Goal: Task Accomplishment & Management: Manage account settings

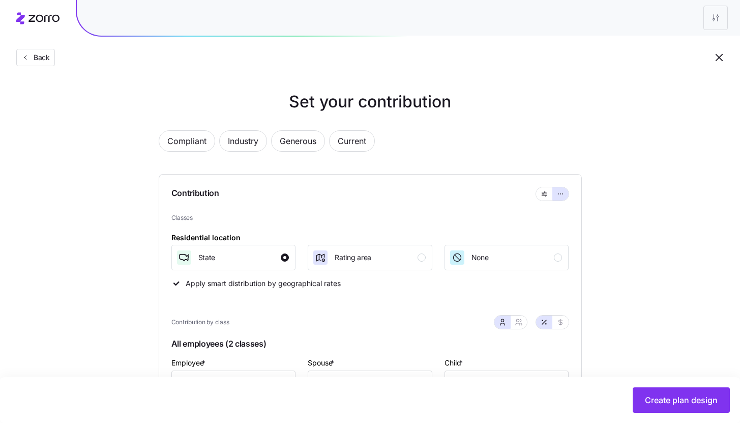
scroll to position [427, 0]
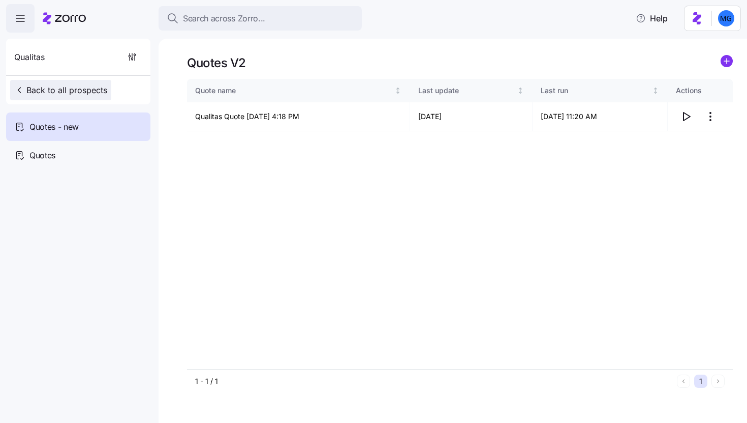
click at [72, 89] on span "Back to all prospects" at bounding box center [60, 90] width 93 height 12
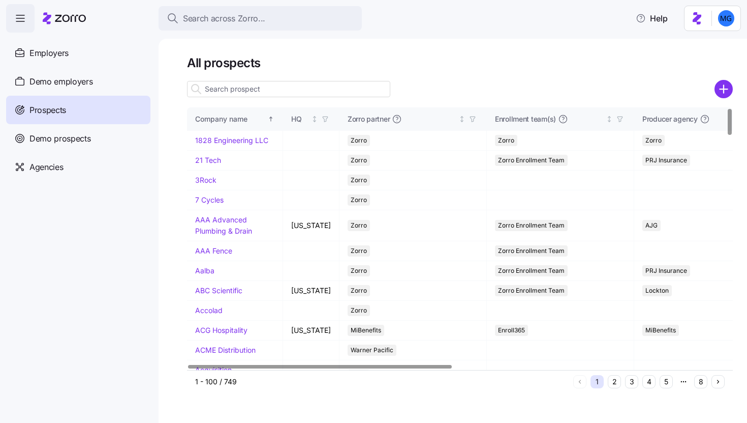
click at [315, 91] on input at bounding box center [288, 89] width 203 height 16
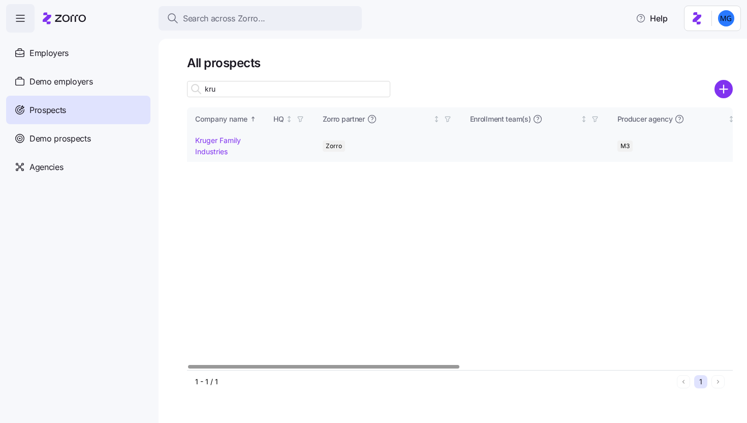
type input "kru"
click at [215, 152] on link "Kruger Family Industries" at bounding box center [218, 146] width 46 height 20
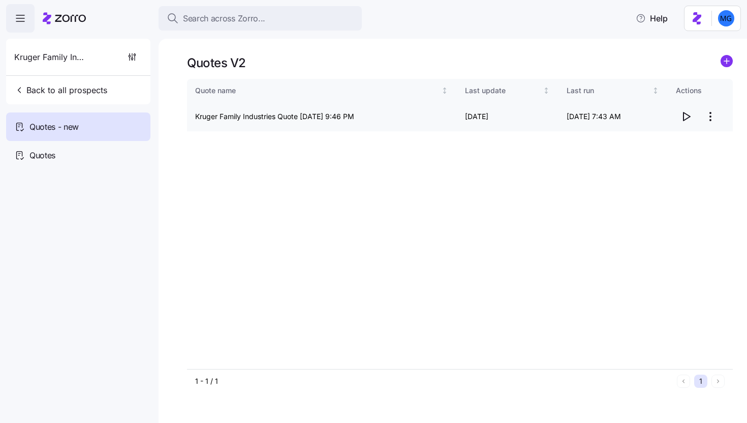
click at [684, 118] on icon "button" at bounding box center [686, 116] width 12 height 12
click at [709, 119] on html "Search across Zorro... Help Kruger Family Industries Back to all prospects Quot…" at bounding box center [373, 208] width 747 height 416
click at [659, 159] on div "Delete quote" at bounding box center [648, 157] width 43 height 11
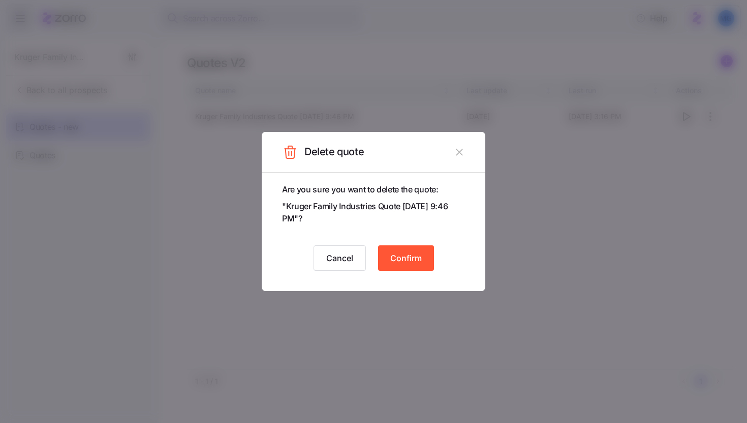
click at [462, 155] on icon "button" at bounding box center [459, 151] width 7 height 7
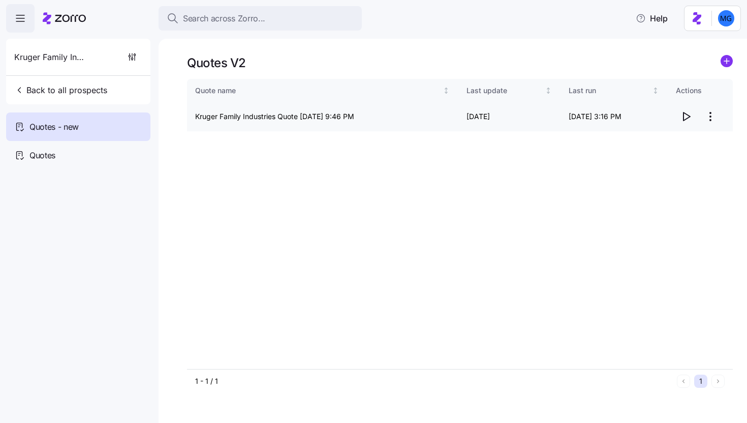
click at [724, 118] on div at bounding box center [700, 116] width 49 height 20
click at [716, 119] on html "Search across Zorro... Help Kruger Family Industries Back to all prospects Quot…" at bounding box center [373, 208] width 747 height 416
click at [676, 142] on div "Edit quote" at bounding box center [670, 141] width 94 height 16
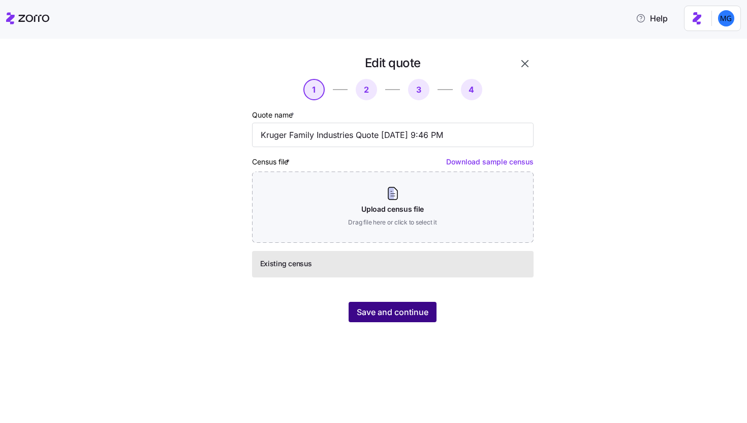
click at [378, 314] on span "Save and continue" at bounding box center [393, 312] width 72 height 12
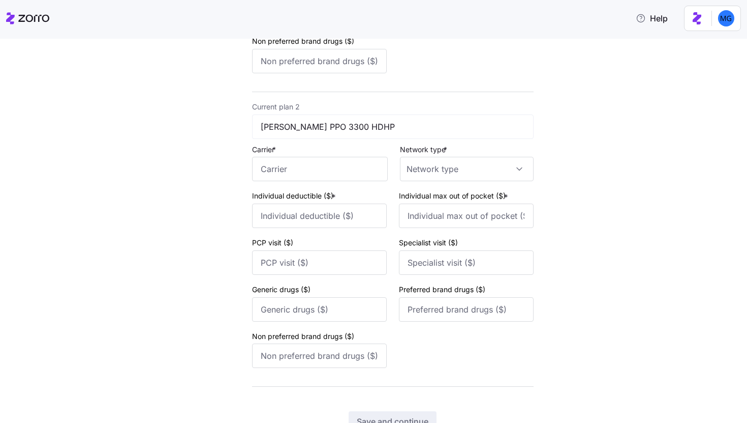
scroll to position [402, 0]
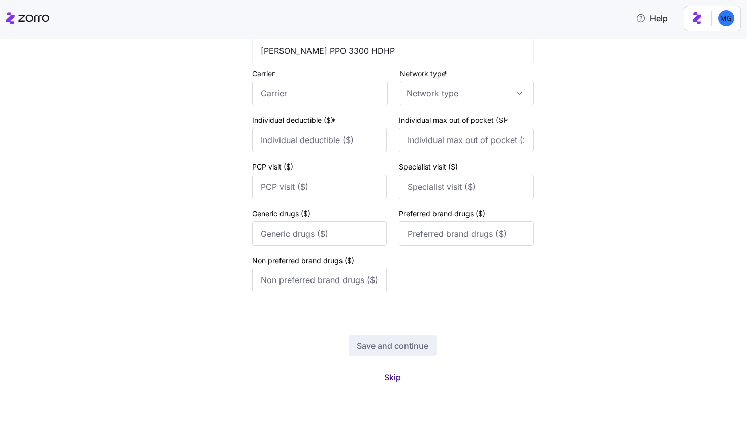
click at [384, 374] on span "Skip" at bounding box center [392, 377] width 17 height 12
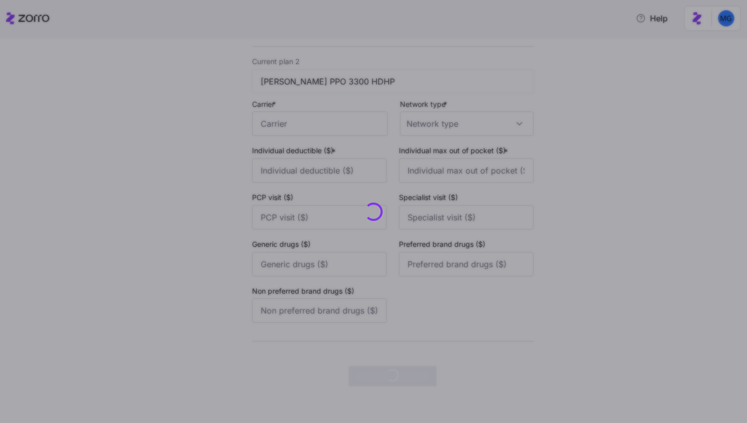
scroll to position [0, 0]
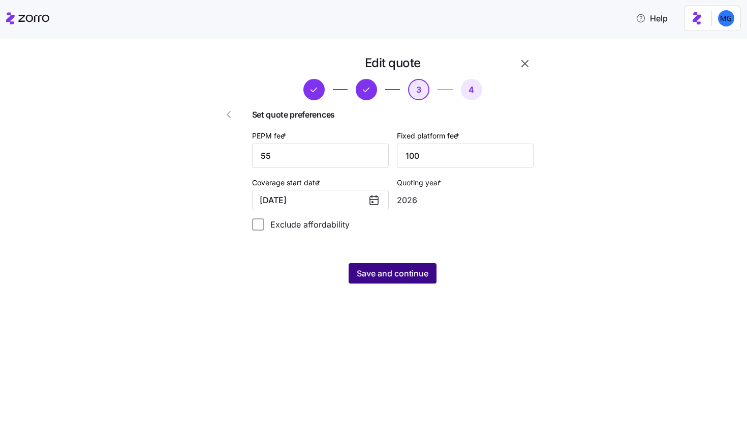
click at [386, 280] on button "Save and continue" at bounding box center [393, 273] width 88 height 20
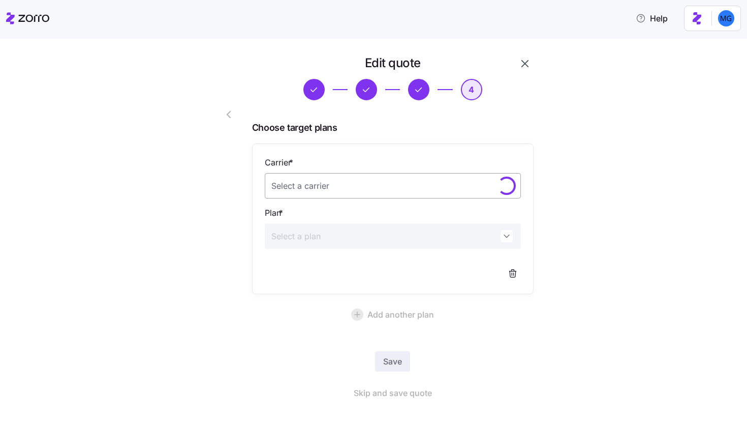
click at [385, 189] on input "Carrier *" at bounding box center [393, 185] width 256 height 25
click at [369, 215] on div "[PERSON_NAME] Health Plan" at bounding box center [389, 216] width 248 height 21
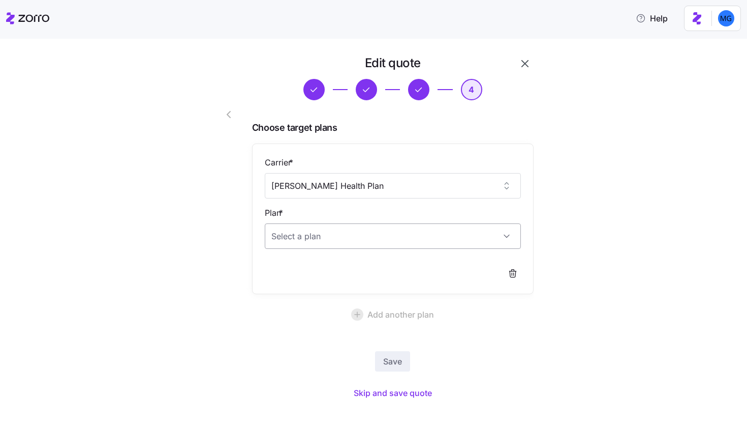
type input "[PERSON_NAME] Health Plan"
drag, startPoint x: 364, startPoint y: 239, endPoint x: 370, endPoint y: 246, distance: 9.0
click at [365, 239] on input "Plan *" at bounding box center [393, 235] width 256 height 25
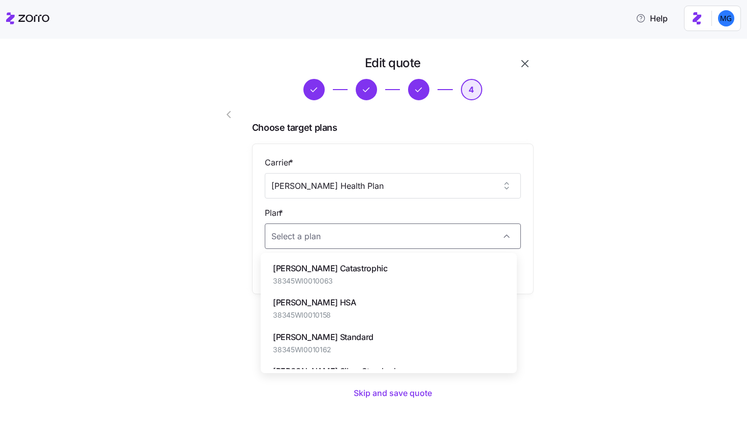
click at [402, 296] on div "Dean Gold HSA 38345WI0010158" at bounding box center [389, 308] width 248 height 34
type input "[PERSON_NAME] HSA"
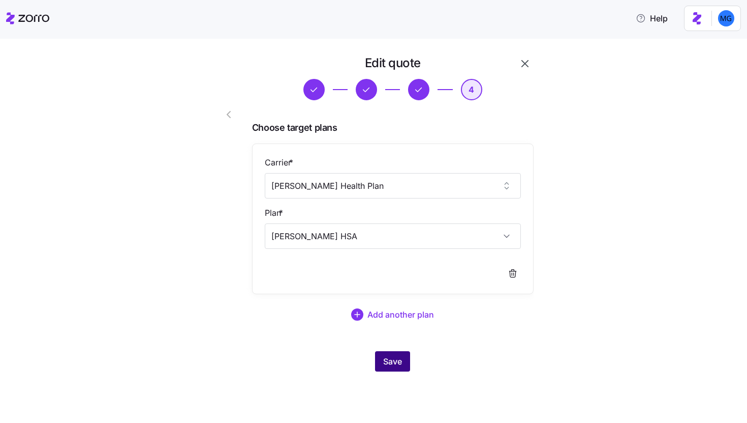
click at [406, 361] on button "Save" at bounding box center [392, 361] width 35 height 20
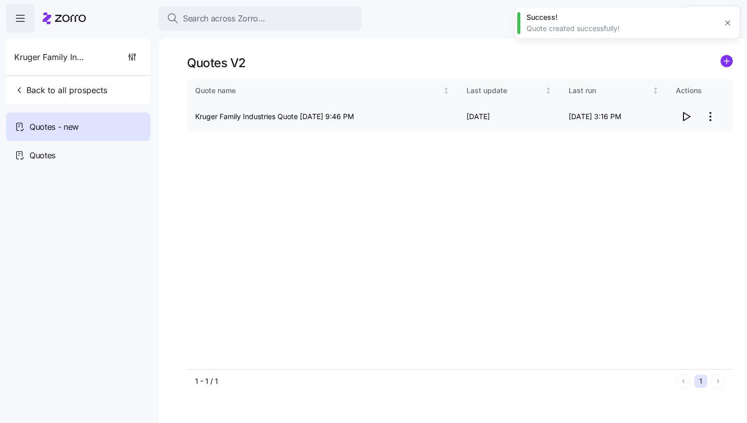
click at [712, 112] on html "Search across Zorro... Help Kruger Family Industries Back to all prospects Quot…" at bounding box center [373, 208] width 747 height 416
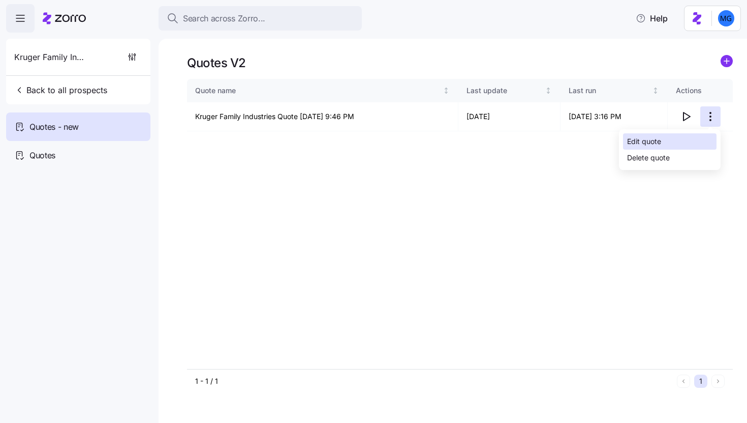
click at [674, 136] on div "Edit quote" at bounding box center [670, 141] width 94 height 16
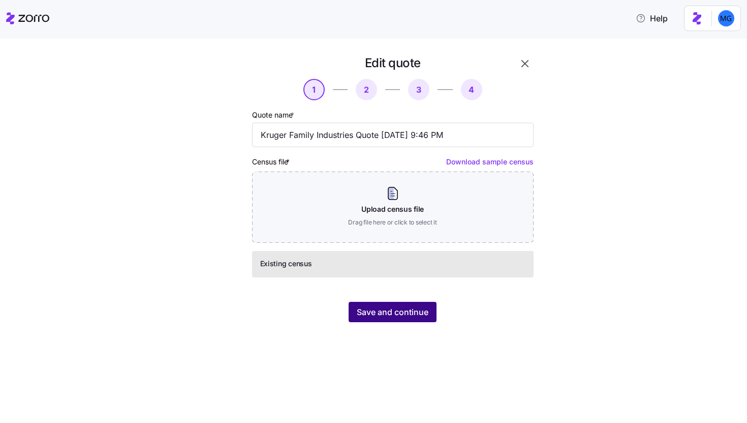
click at [395, 317] on span "Save and continue" at bounding box center [393, 312] width 72 height 12
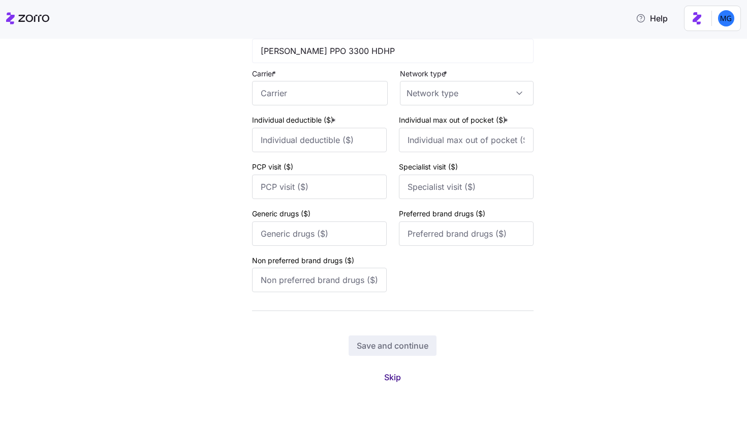
click at [398, 374] on button "Skip" at bounding box center [392, 377] width 33 height 18
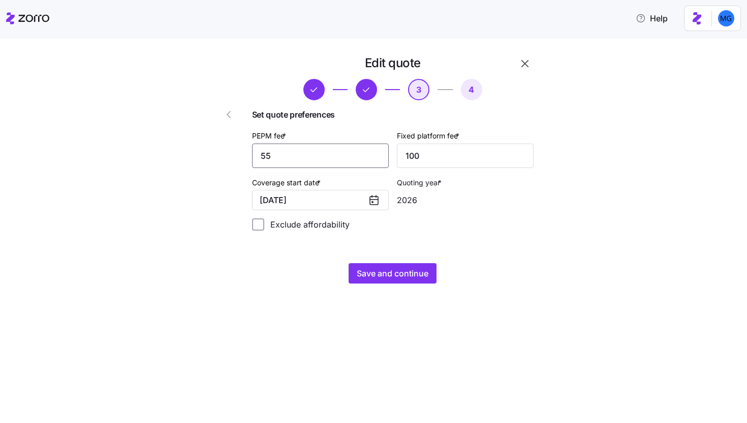
click at [305, 155] on input "55" at bounding box center [320, 155] width 137 height 24
type input "45"
click at [441, 149] on input "100" at bounding box center [465, 155] width 137 height 24
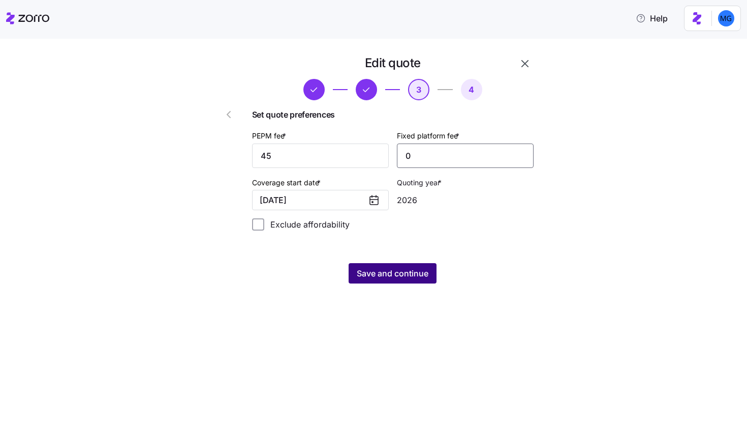
type input "0"
click at [402, 278] on span "Save and continue" at bounding box center [393, 273] width 72 height 12
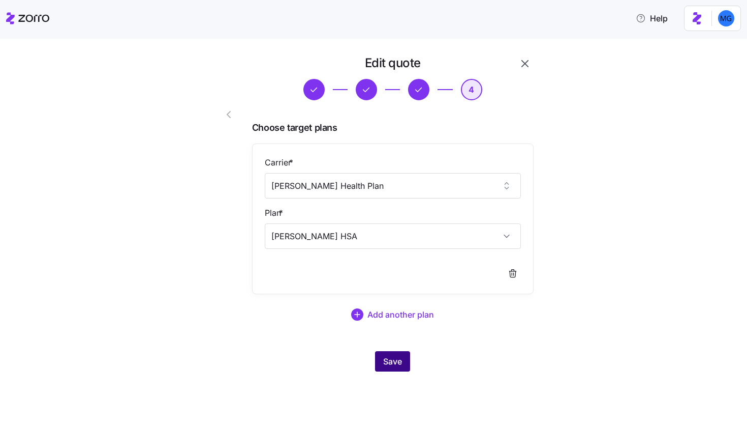
click at [402, 367] on button "Save" at bounding box center [392, 361] width 35 height 20
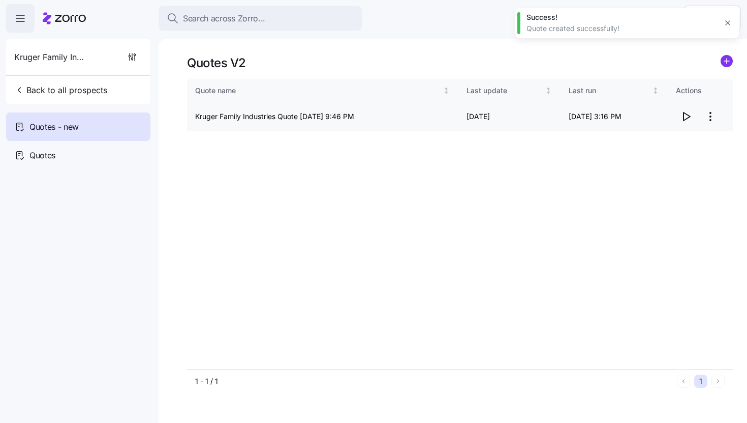
click at [687, 113] on icon "button" at bounding box center [686, 116] width 12 height 12
click at [713, 122] on html "Search across Zorro... Help Kruger Family Industries Back to all prospects Quot…" at bounding box center [373, 208] width 747 height 416
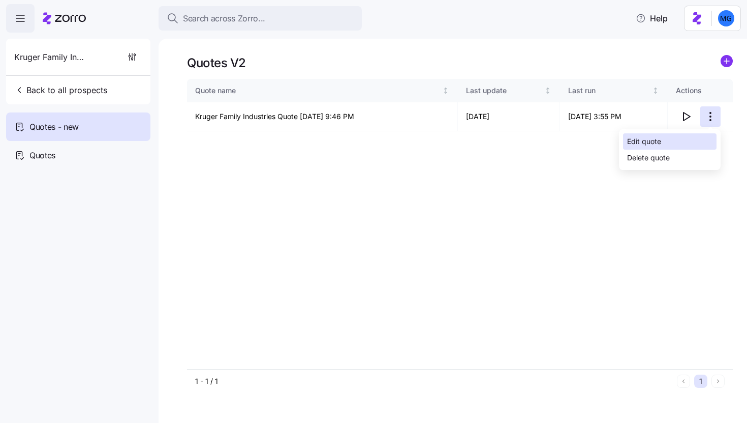
click at [672, 148] on div "Edit quote" at bounding box center [670, 141] width 94 height 16
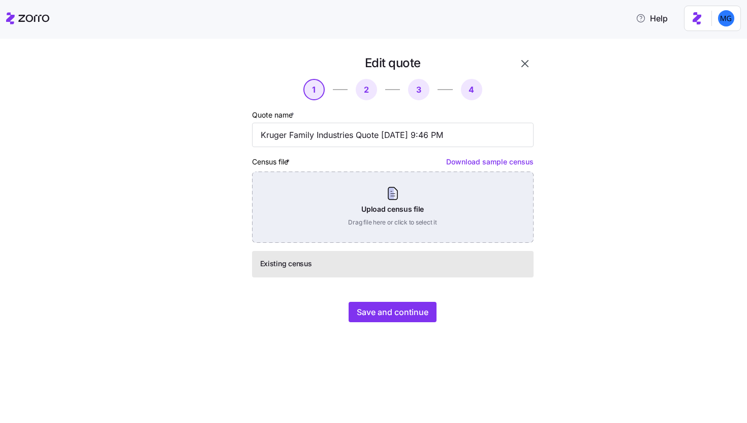
click at [408, 200] on div "Upload census file Drag file here or click to select it" at bounding box center [393, 206] width 282 height 71
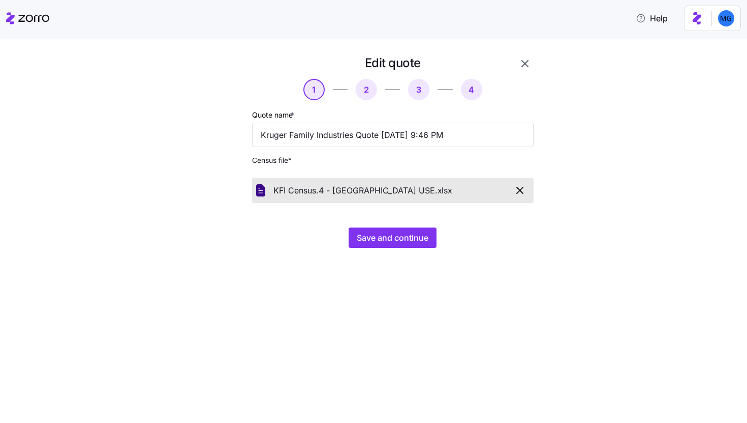
click at [378, 251] on div "Edit quote 1 2 3 4 Quote name * Kruger Family Industries Quote 09/18/2025 9:46 …" at bounding box center [381, 157] width 356 height 205
click at [377, 247] on button "Save and continue" at bounding box center [393, 237] width 88 height 20
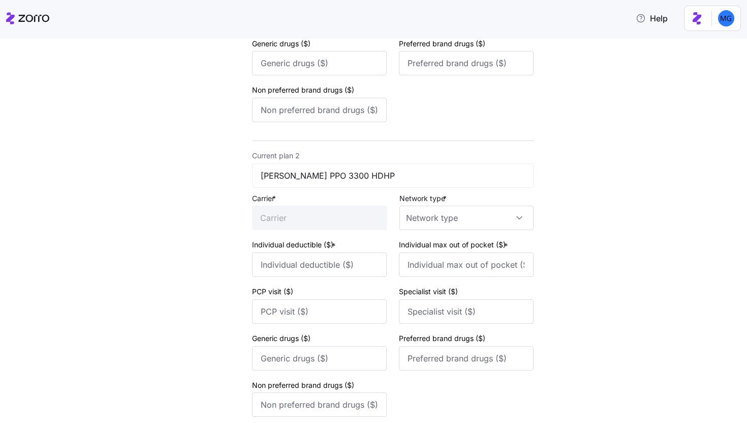
scroll to position [402, 0]
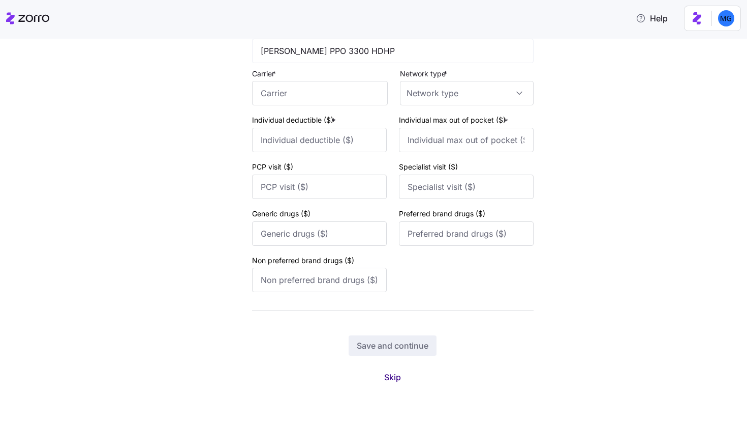
click at [380, 378] on button "Skip" at bounding box center [392, 377] width 33 height 18
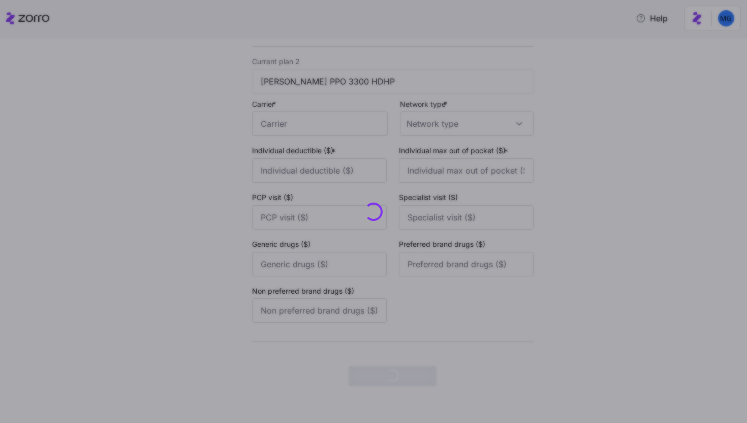
scroll to position [0, 0]
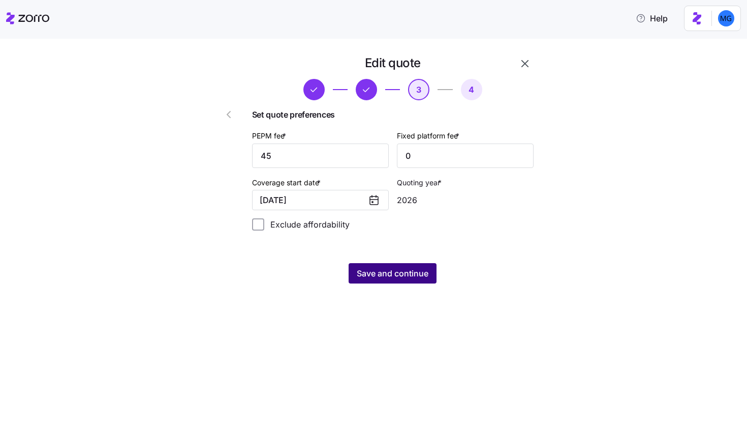
click at [403, 279] on span "Save and continue" at bounding box center [393, 273] width 72 height 12
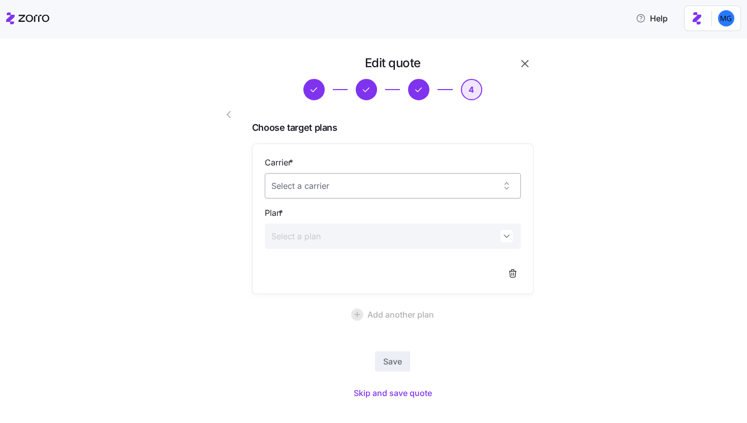
click at [422, 189] on input "Carrier *" at bounding box center [393, 185] width 256 height 25
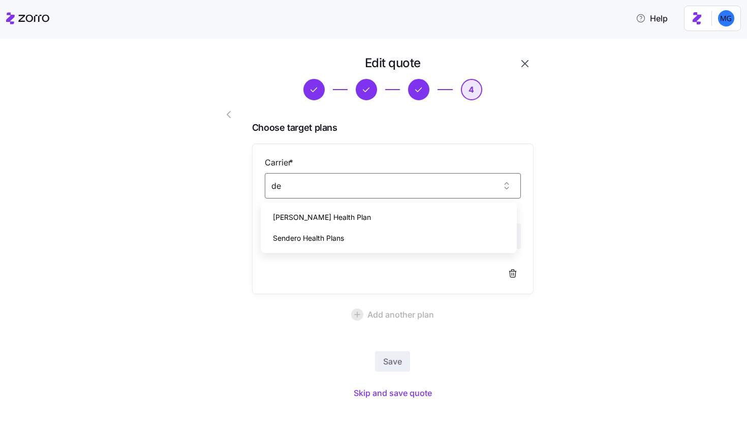
click at [403, 215] on div "Dean Health Plan" at bounding box center [389, 216] width 248 height 21
type input "Dean Health Plan"
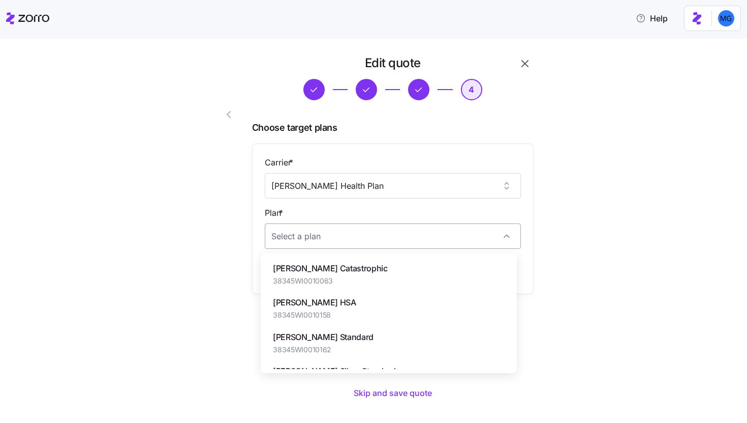
click at [396, 239] on input "Plan *" at bounding box center [393, 235] width 256 height 25
click at [386, 296] on div "Dean Gold HSA 38345WI0010158" at bounding box center [389, 308] width 248 height 34
type input "Dean Gold HSA"
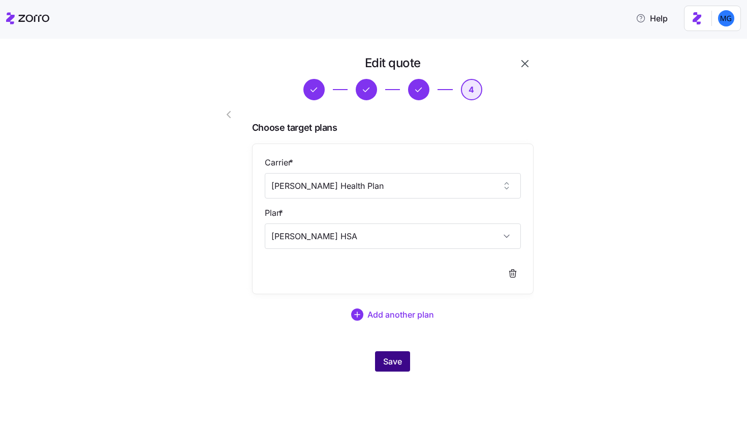
click at [388, 364] on span "Save" at bounding box center [392, 361] width 19 height 12
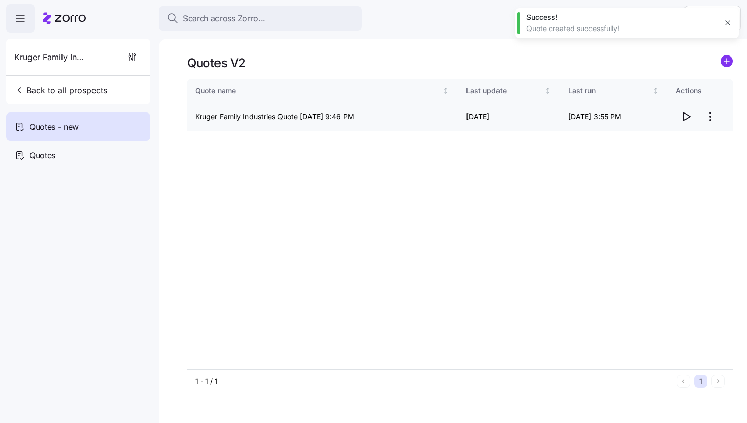
click at [685, 120] on icon "button" at bounding box center [687, 116] width 7 height 8
click at [713, 112] on html "Search across Zorro... Help Kruger Family Industries Back to all prospects Quot…" at bounding box center [373, 208] width 747 height 416
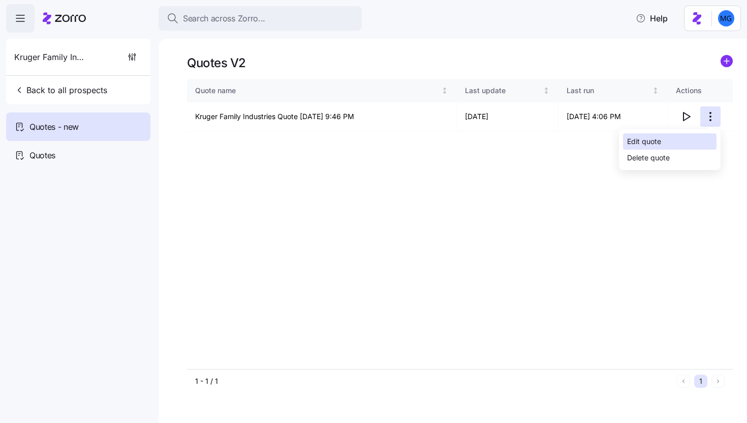
click at [696, 143] on div "Edit quote" at bounding box center [670, 141] width 94 height 16
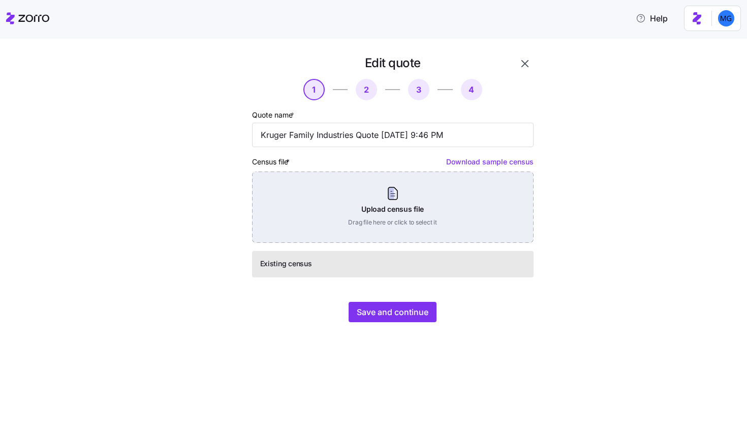
click at [415, 208] on div "Upload census file Drag file here or click to select it" at bounding box center [393, 206] width 282 height 71
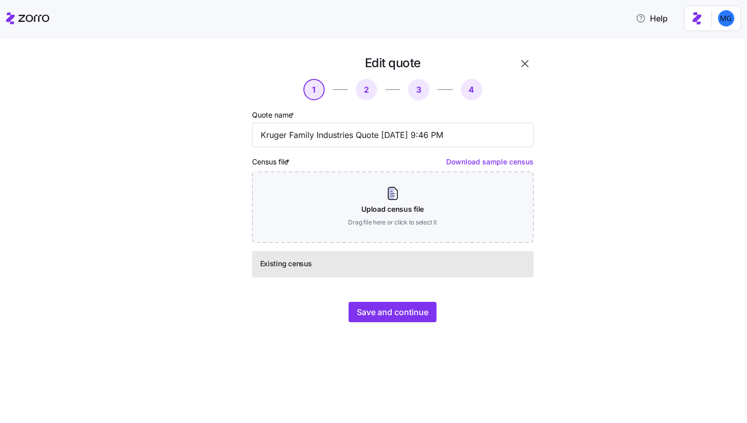
drag, startPoint x: 398, startPoint y: 295, endPoint x: 398, endPoint y: 301, distance: 5.6
click at [398, 295] on div "Edit quote 1 2 3 4 Quote name * Kruger Family Industries Quote 09/18/2025 9:46 …" at bounding box center [393, 188] width 290 height 275
click at [395, 311] on span "Save and continue" at bounding box center [393, 312] width 72 height 12
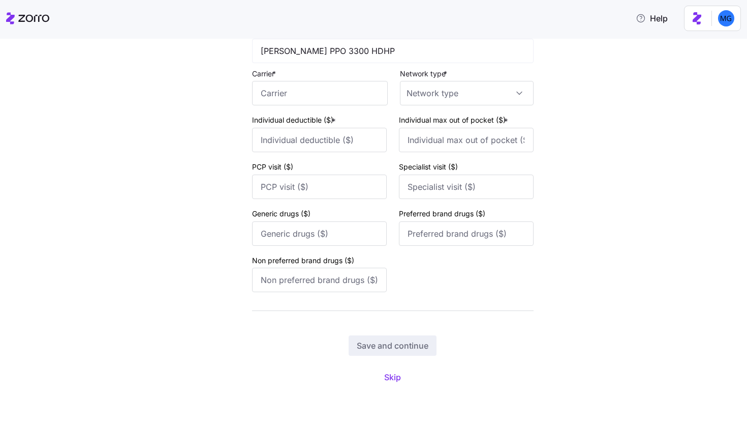
scroll to position [402, 0]
click at [392, 374] on span "Skip" at bounding box center [392, 377] width 17 height 12
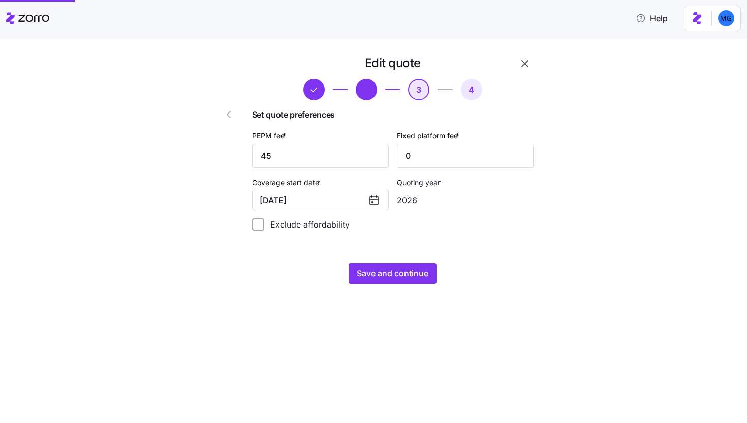
scroll to position [0, 0]
click at [412, 275] on span "Save and continue" at bounding box center [393, 273] width 72 height 12
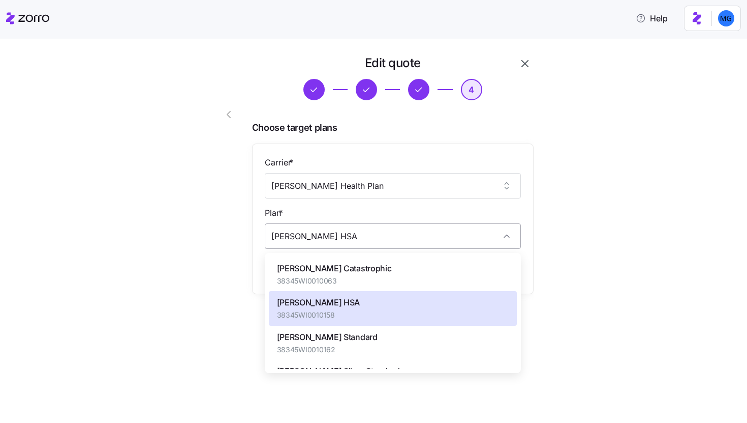
click at [424, 245] on input "Dean Gold HSA" at bounding box center [393, 235] width 256 height 25
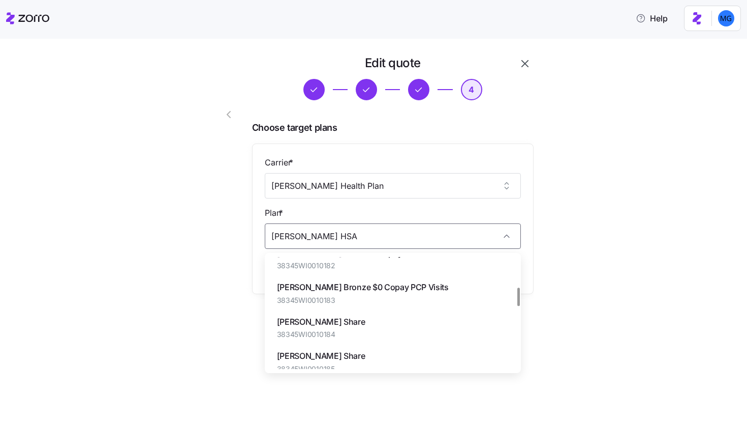
scroll to position [236, 0]
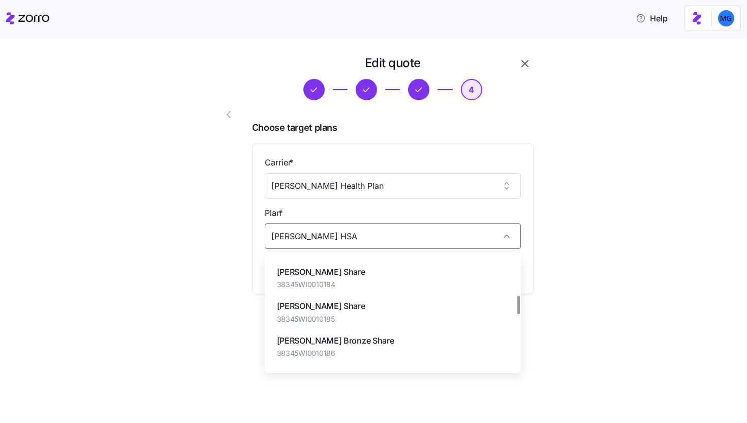
click at [457, 273] on div "Dean Gold Share 38345WI0010184" at bounding box center [393, 277] width 248 height 34
type input "[PERSON_NAME] Share"
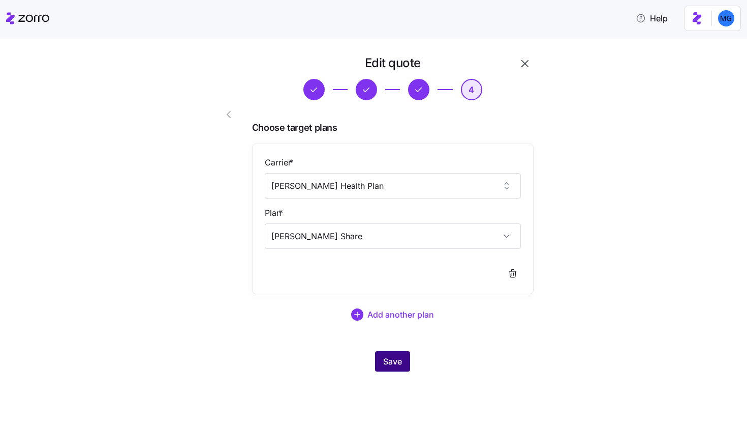
click at [405, 363] on button "Save" at bounding box center [392, 361] width 35 height 20
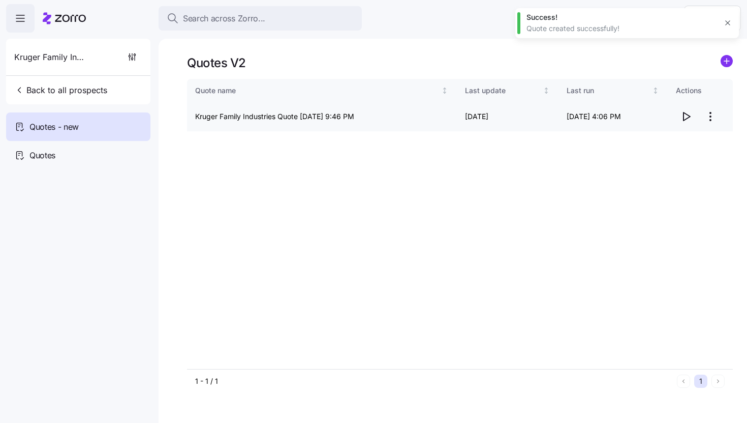
click at [689, 120] on icon "button" at bounding box center [686, 116] width 12 height 12
click at [713, 116] on html "Search across Zorro... Help Kruger Family Industries Back to all prospects Quot…" at bounding box center [373, 208] width 747 height 416
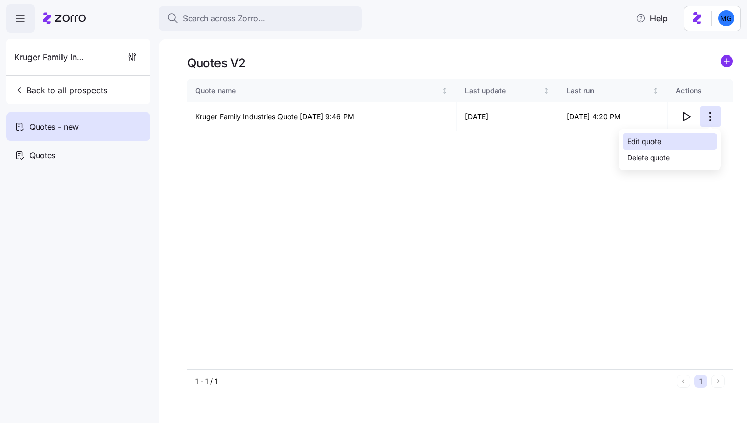
click at [668, 140] on div "Edit quote" at bounding box center [670, 141] width 94 height 16
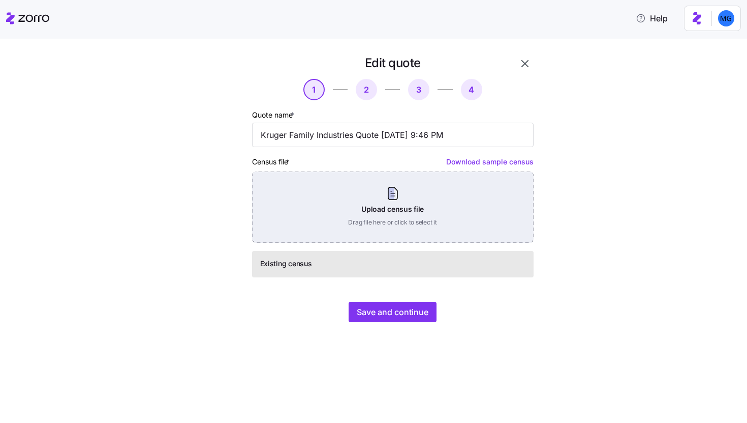
click at [403, 202] on div "Upload census file Drag file here or click to select it" at bounding box center [393, 206] width 282 height 71
click at [412, 195] on div "Upload census file Drag file here or click to select it" at bounding box center [393, 206] width 282 height 71
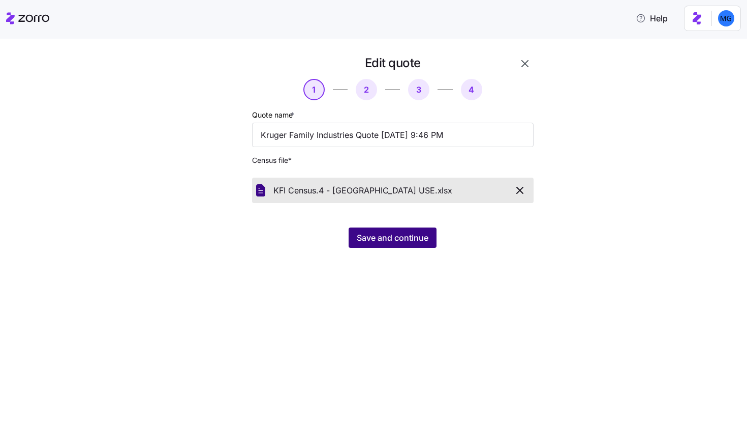
click at [407, 238] on span "Save and continue" at bounding box center [393, 237] width 72 height 12
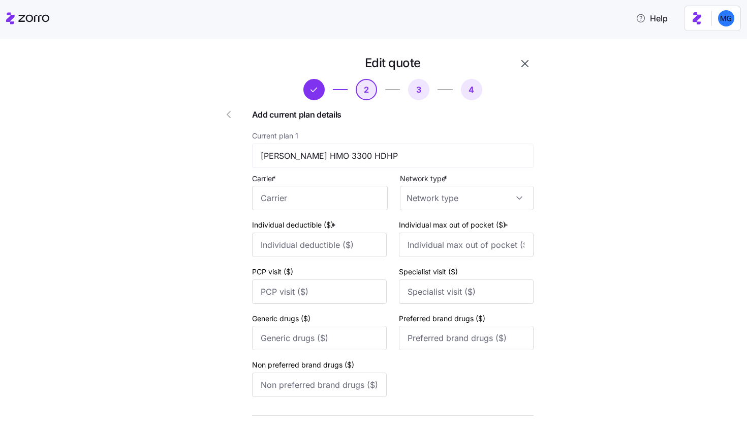
scroll to position [402, 0]
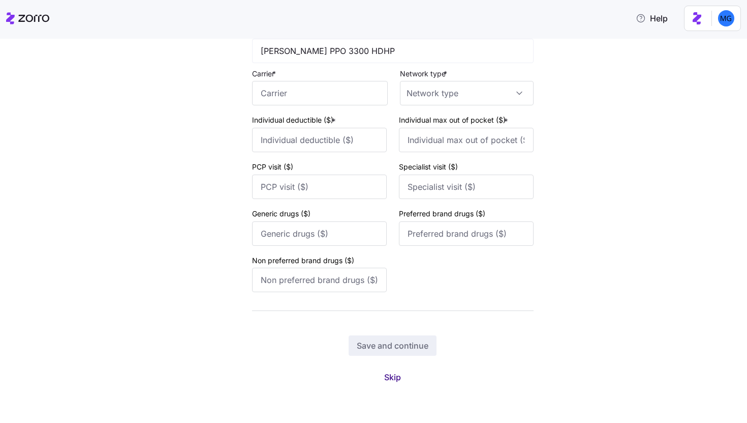
click at [379, 380] on button "Skip" at bounding box center [392, 377] width 33 height 18
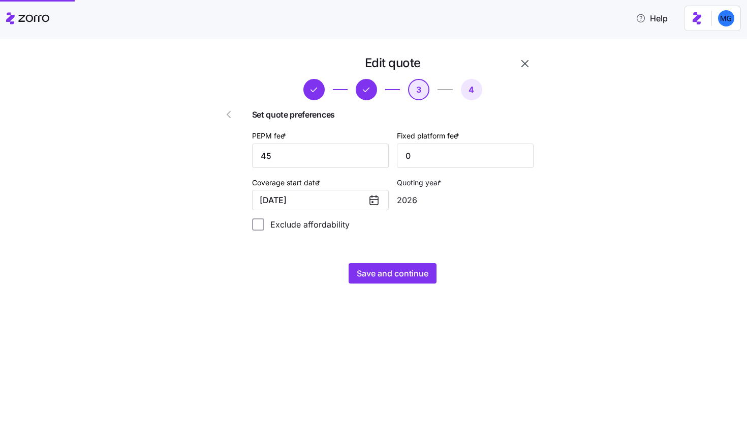
scroll to position [0, 0]
click at [405, 274] on span "Save and continue" at bounding box center [393, 273] width 72 height 12
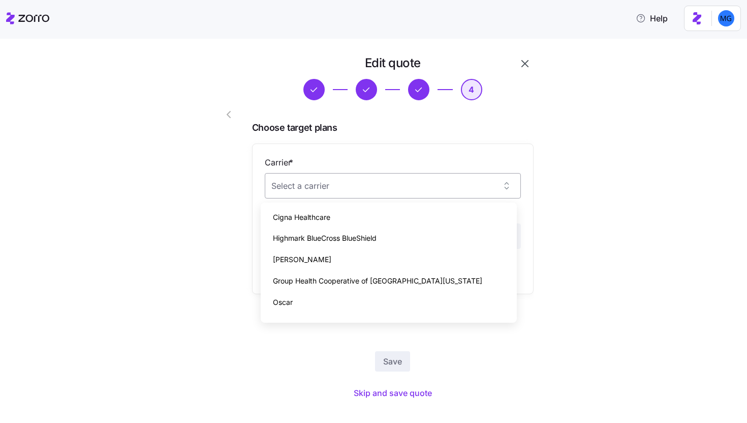
click at [387, 194] on input "Carrier *" at bounding box center [393, 185] width 256 height 25
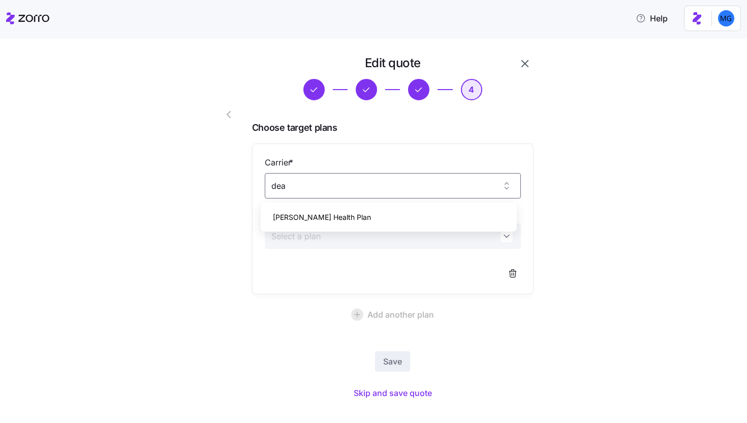
click at [364, 223] on div "Dean Health Plan" at bounding box center [389, 216] width 248 height 21
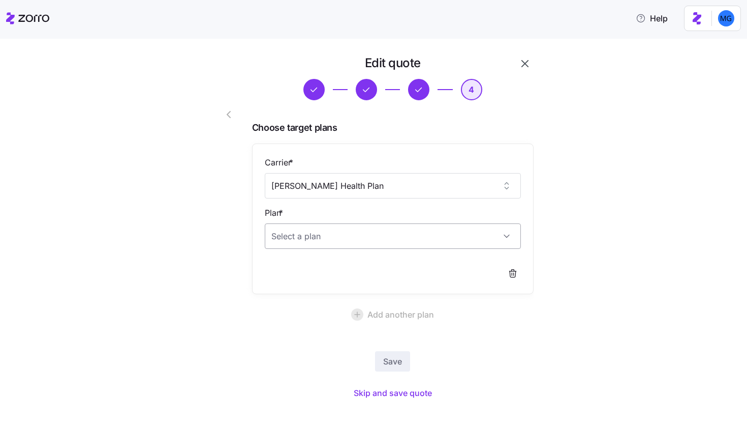
type input "Dean Health Plan"
click at [362, 233] on input "Plan *" at bounding box center [393, 235] width 256 height 25
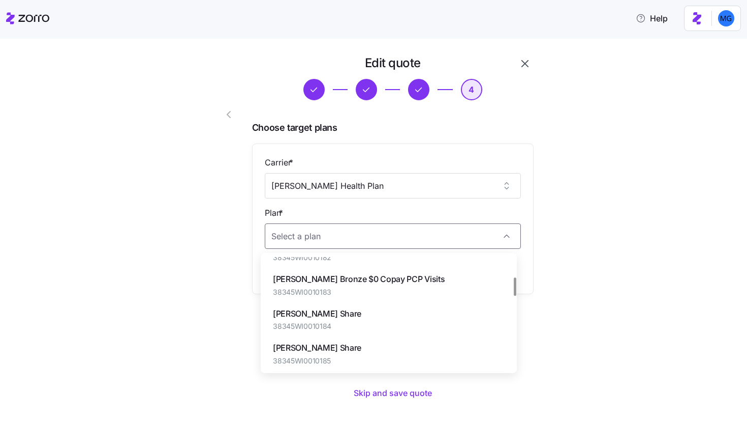
scroll to position [203, 0]
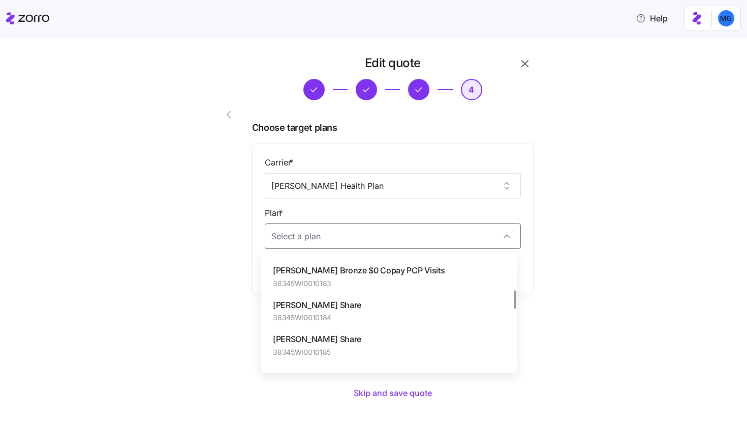
click at [373, 308] on div "Dean Gold Share 38345WI0010184" at bounding box center [389, 310] width 248 height 34
type input "Dean Gold Share"
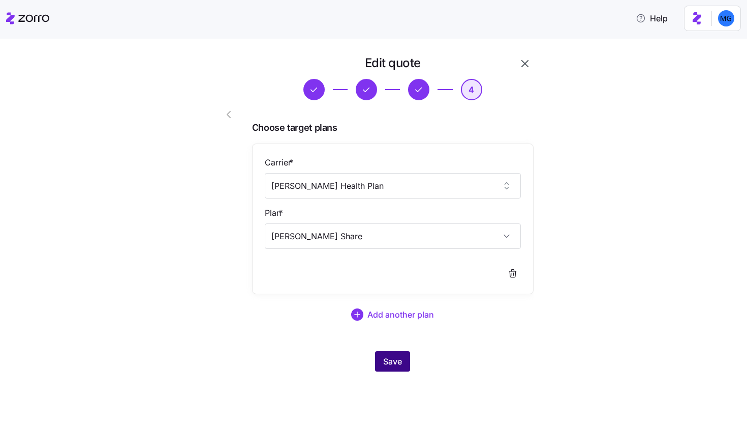
click at [392, 356] on span "Save" at bounding box center [392, 361] width 19 height 12
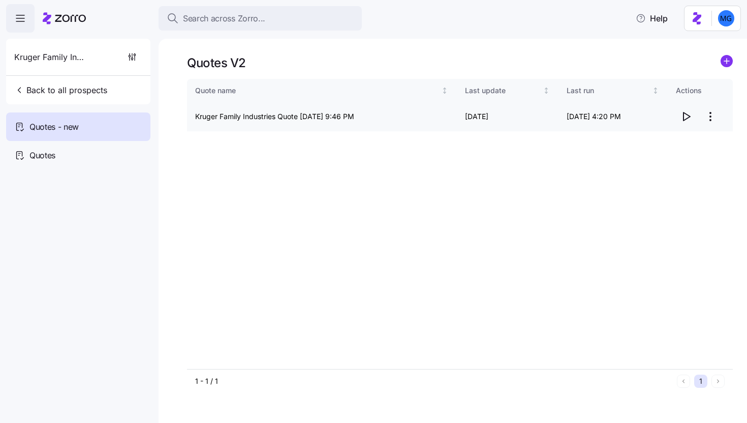
click at [678, 121] on span "button" at bounding box center [686, 116] width 19 height 19
click at [712, 115] on html "Search across Zorro... Help Kruger Family Industries Back to all prospects Quot…" at bounding box center [373, 208] width 747 height 416
click at [653, 146] on div "Edit quote" at bounding box center [644, 141] width 34 height 11
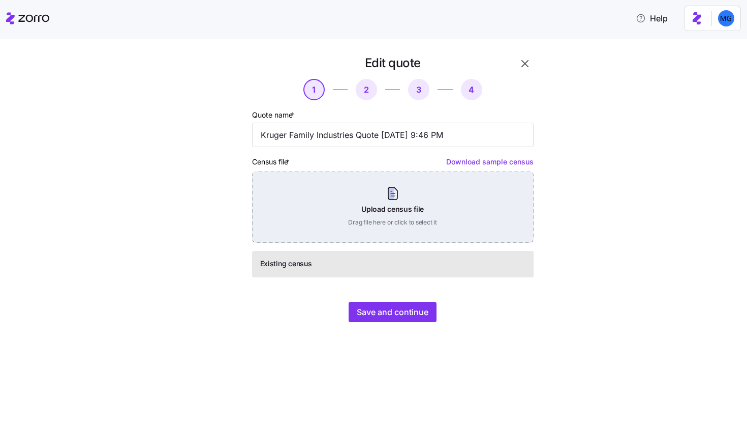
click at [392, 201] on div "Upload census file Drag file here or click to select it" at bounding box center [393, 206] width 282 height 71
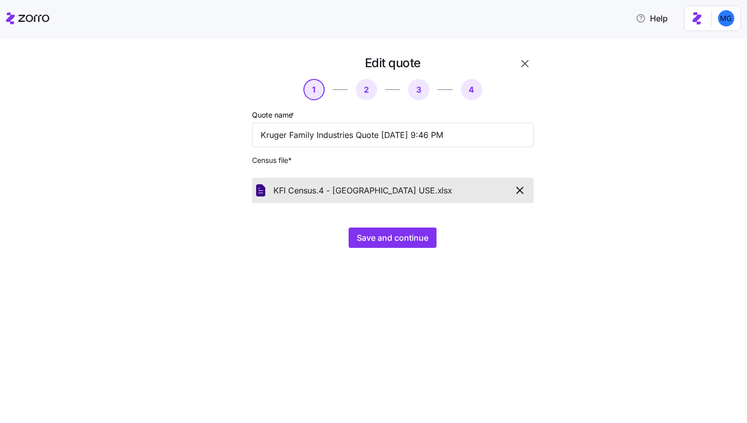
click at [407, 249] on div "Edit quote 1 2 3 4 Quote name * Kruger Family Industries Quote 09/18/2025 9:46 …" at bounding box center [381, 157] width 356 height 205
click at [405, 240] on span "Save and continue" at bounding box center [393, 237] width 72 height 12
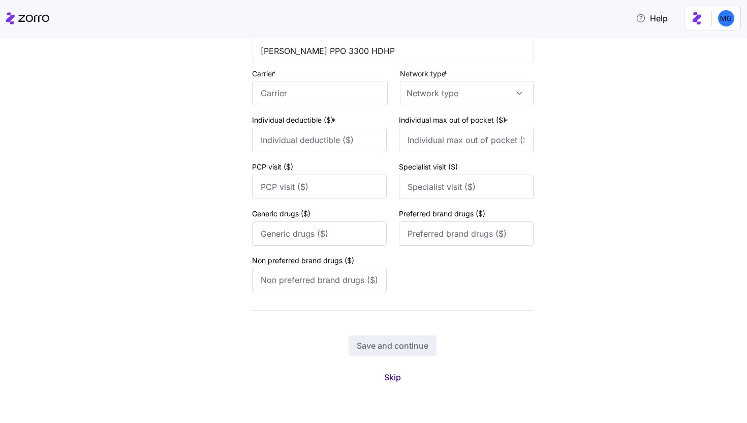
click at [396, 373] on span "Skip" at bounding box center [392, 377] width 17 height 12
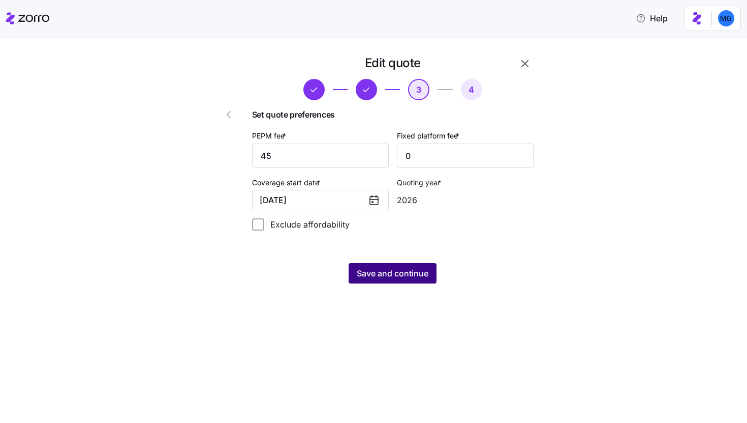
click at [411, 278] on span "Save and continue" at bounding box center [393, 273] width 72 height 12
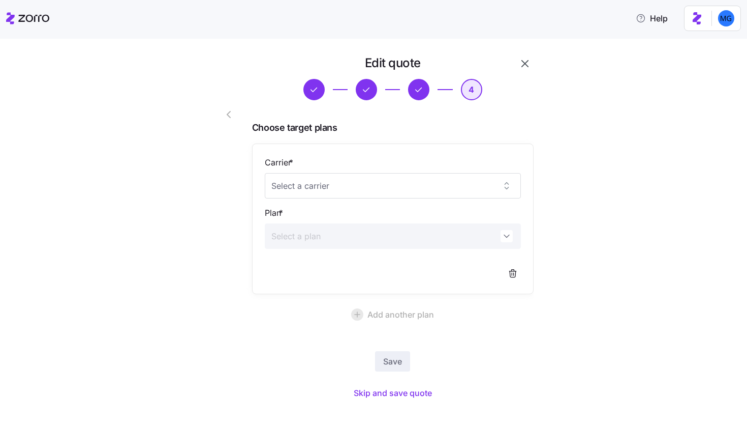
scroll to position [15, 0]
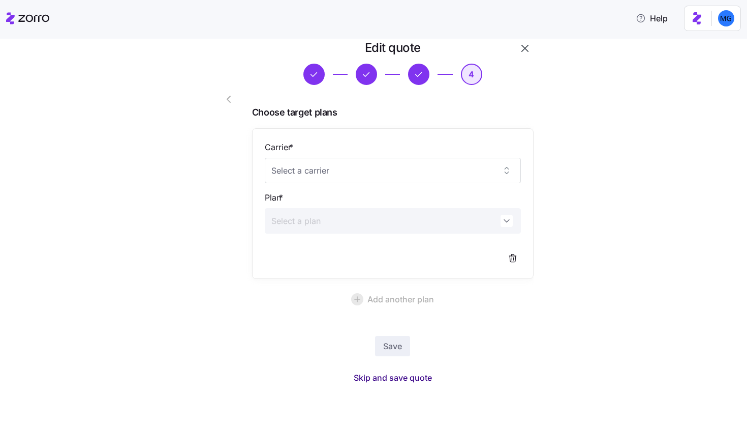
click at [406, 379] on span "Skip and save quote" at bounding box center [393, 377] width 78 height 12
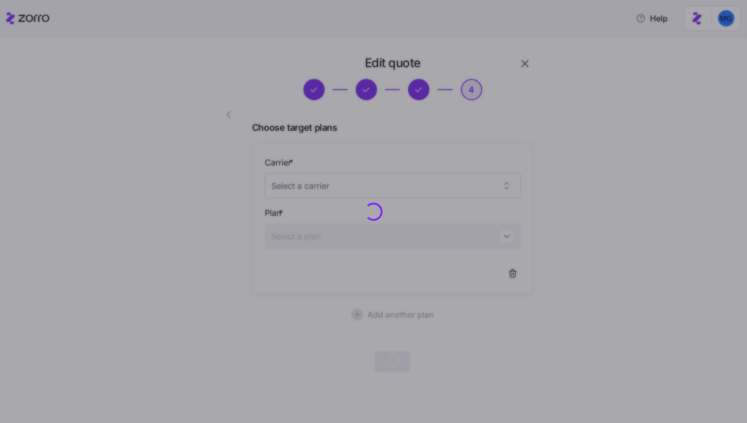
scroll to position [0, 0]
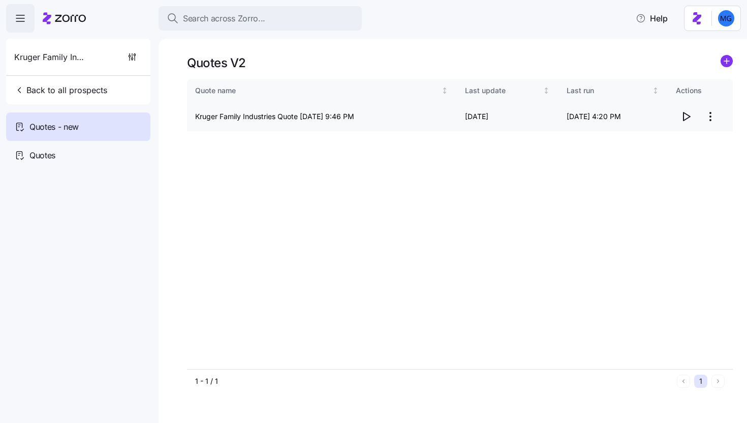
click at [709, 120] on html "Search across Zorro... Help Kruger Family Industries Back to all prospects Quot…" at bounding box center [373, 208] width 747 height 416
click at [669, 135] on div "Edit quote" at bounding box center [670, 141] width 94 height 16
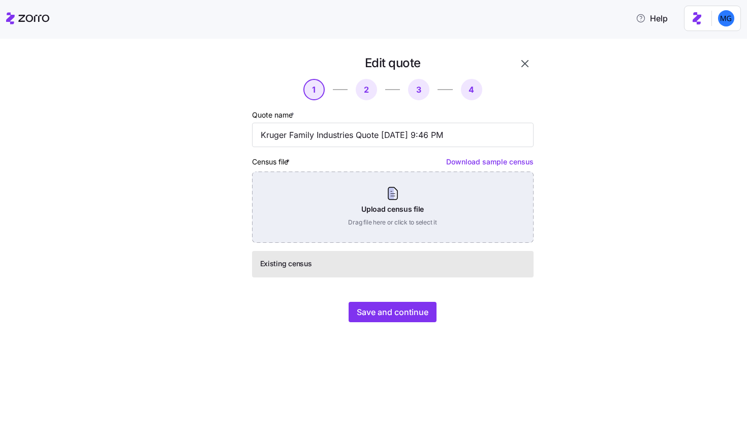
click at [384, 206] on div "Upload census file Drag file here or click to select it" at bounding box center [393, 206] width 282 height 71
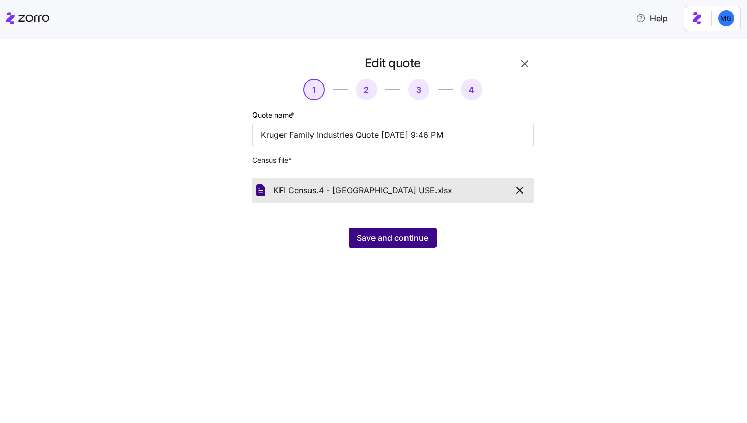
click at [404, 237] on span "Save and continue" at bounding box center [393, 237] width 72 height 12
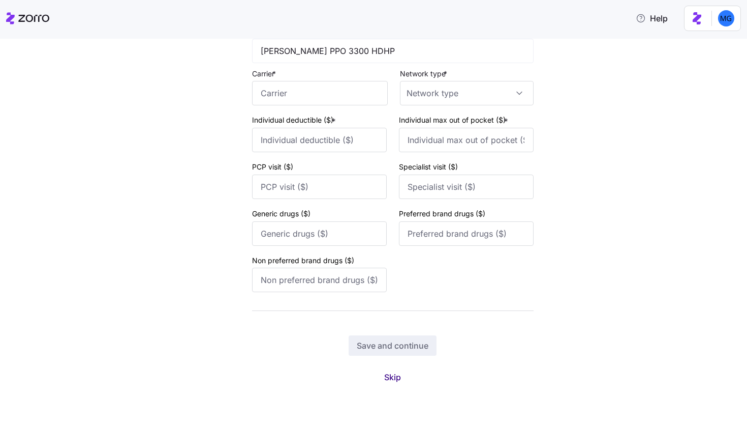
click at [399, 373] on button "Skip" at bounding box center [392, 377] width 33 height 18
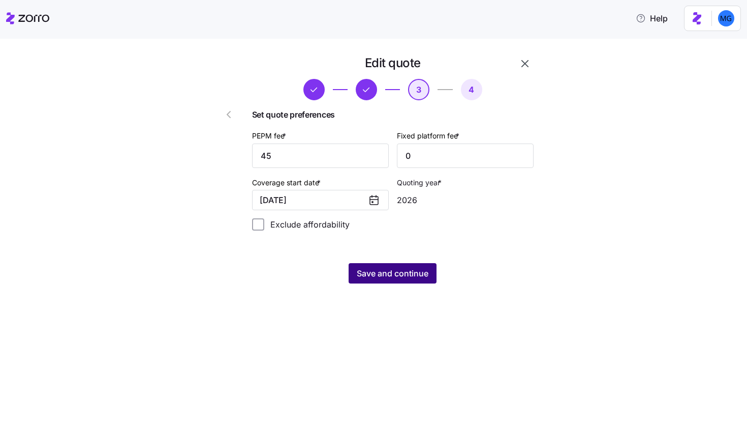
click at [413, 282] on button "Save and continue" at bounding box center [393, 273] width 88 height 20
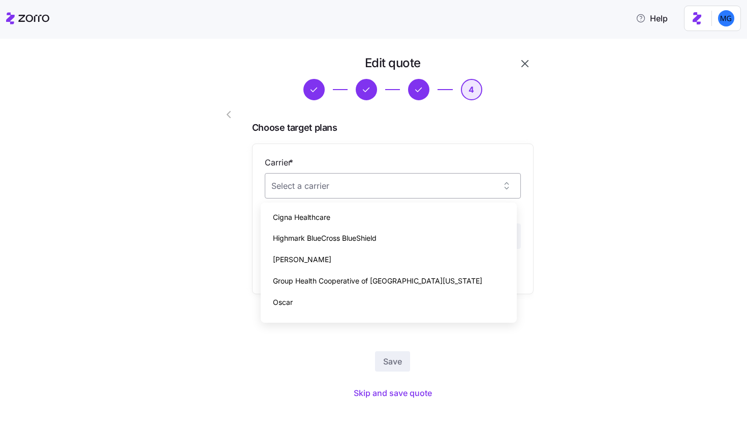
click at [419, 191] on input "Carrier *" at bounding box center [393, 185] width 256 height 25
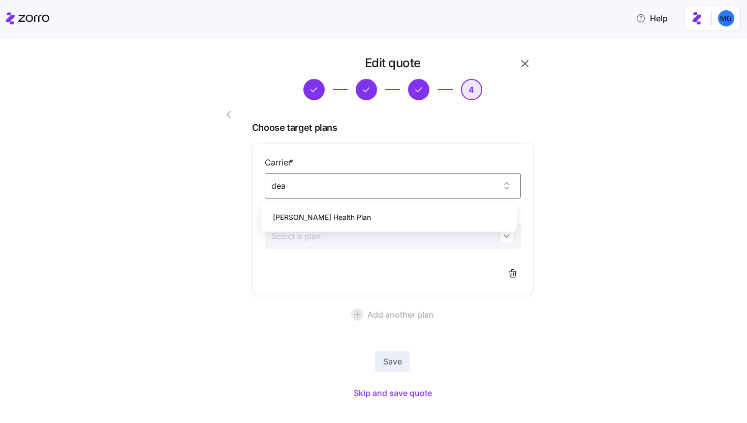
click at [400, 221] on div "Dean Health Plan" at bounding box center [389, 216] width 248 height 21
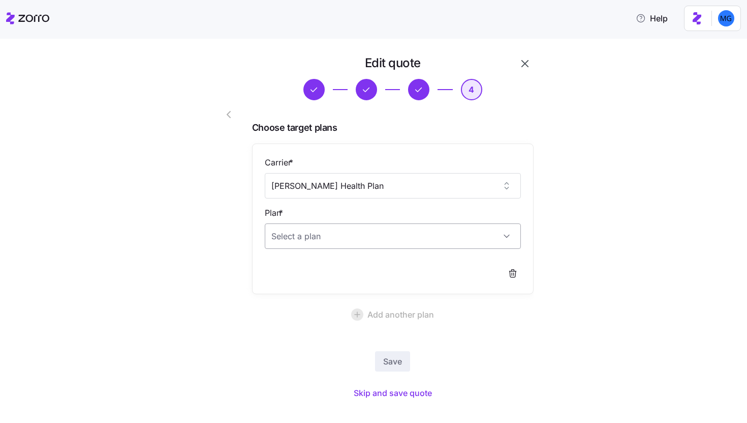
type input "Dean Health Plan"
click at [389, 246] on input "Plan *" at bounding box center [393, 235] width 256 height 25
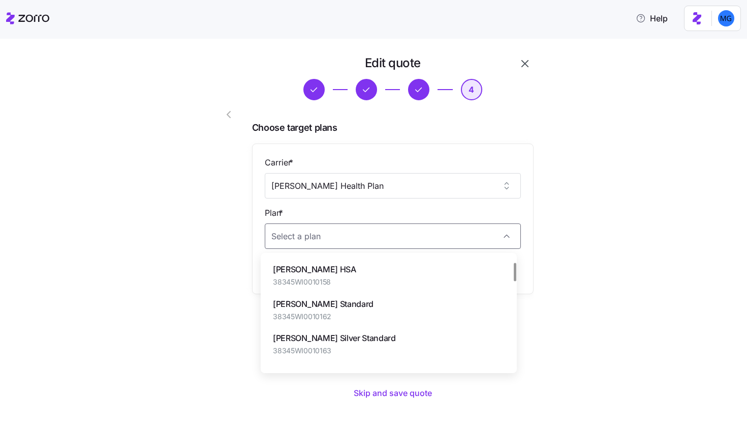
scroll to position [33, 0]
click at [387, 282] on div "Dean Gold HSA 38345WI0010158" at bounding box center [389, 275] width 248 height 34
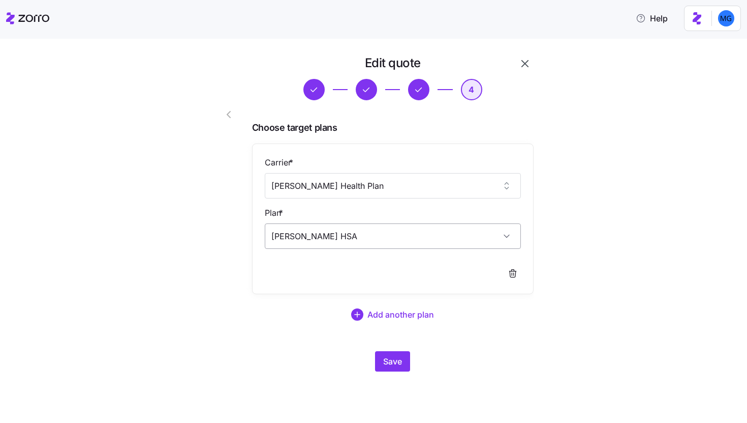
click at [375, 236] on input "[PERSON_NAME] HSA" at bounding box center [393, 235] width 256 height 25
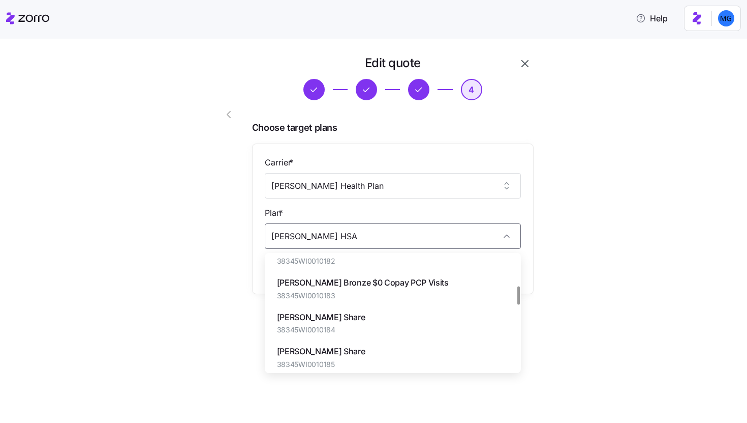
scroll to position [201, 0]
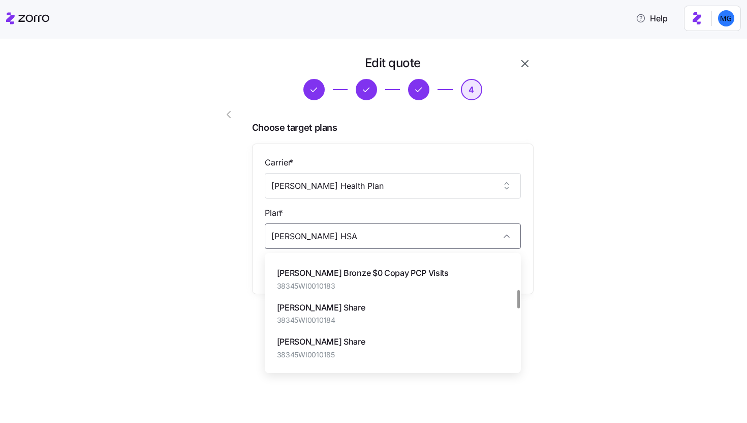
click at [381, 303] on div "Dean Gold Share 38345WI0010184" at bounding box center [393, 313] width 248 height 34
type input "Dean Gold Share"
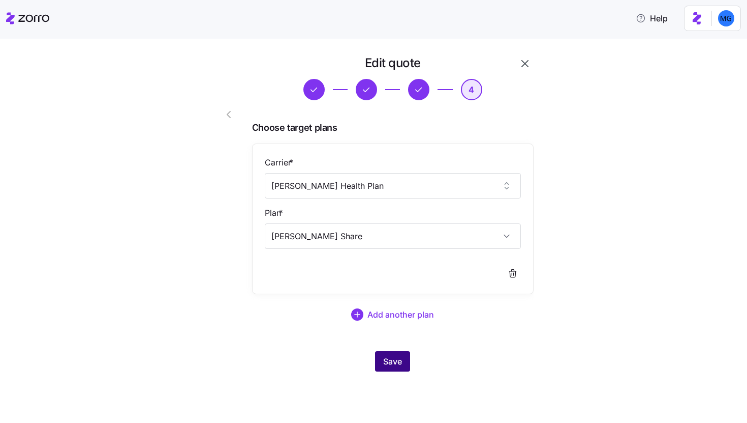
click at [398, 353] on button "Save" at bounding box center [392, 361] width 35 height 20
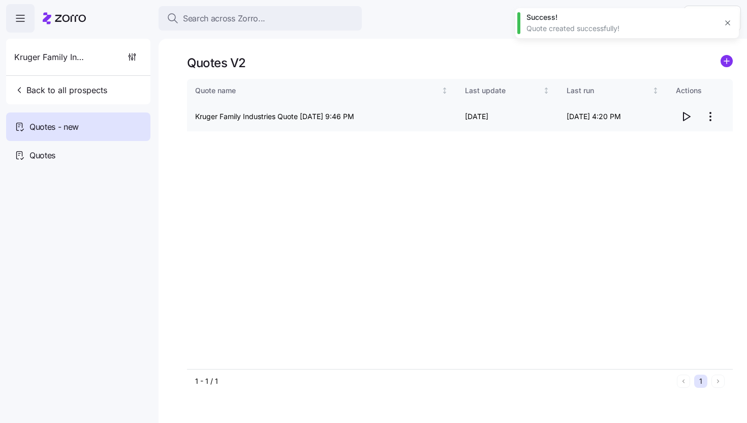
click at [687, 116] on icon "button" at bounding box center [686, 116] width 12 height 12
click at [686, 114] on icon "button" at bounding box center [686, 116] width 12 height 12
click at [688, 119] on icon "button" at bounding box center [686, 116] width 12 height 12
click at [716, 115] on html "Search across Zorro... Help Kruger Family Industries Back to all prospects Quot…" at bounding box center [373, 208] width 747 height 416
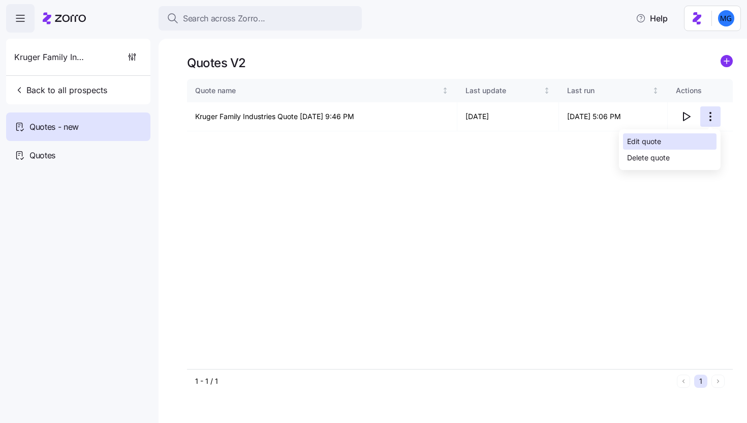
click at [673, 139] on div "Edit quote" at bounding box center [670, 141] width 94 height 16
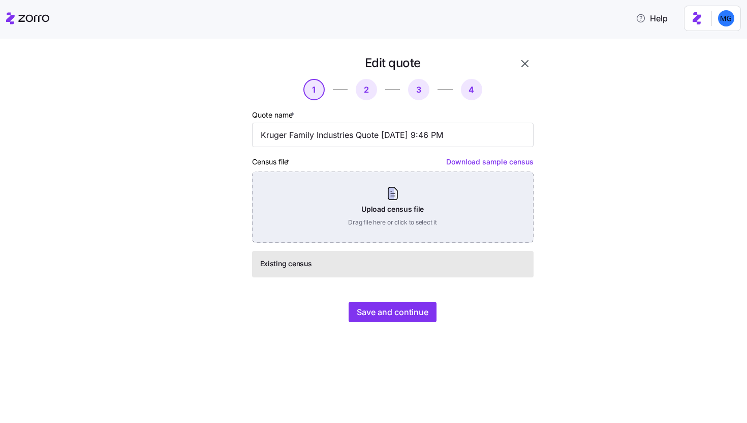
click at [401, 209] on div "Upload census file Drag file here or click to select it" at bounding box center [393, 206] width 282 height 71
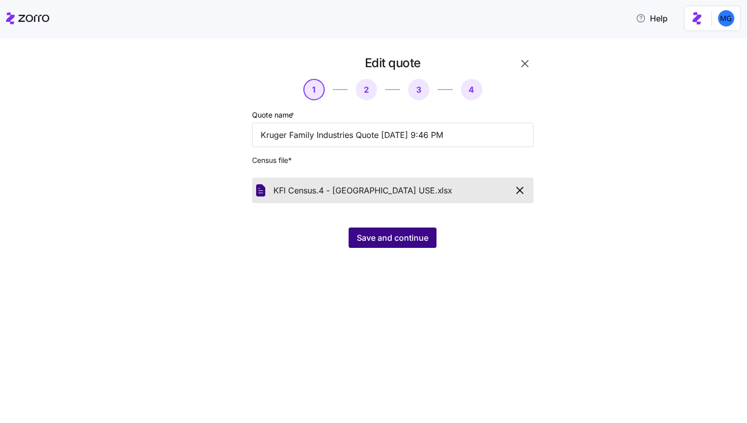
click at [388, 241] on span "Save and continue" at bounding box center [393, 237] width 72 height 12
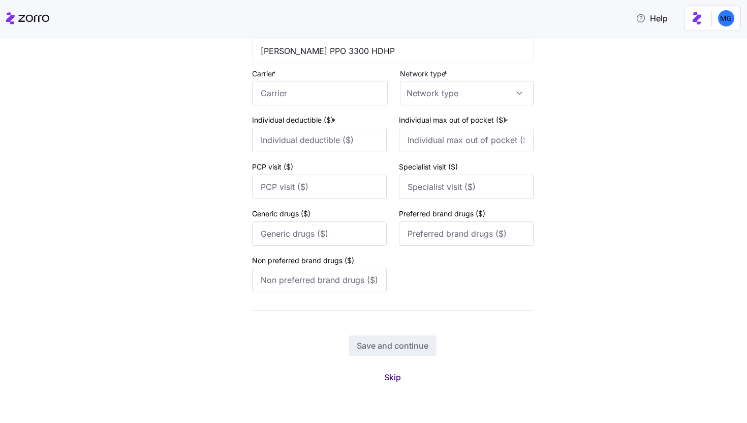
click at [384, 377] on span "Skip" at bounding box center [392, 377] width 17 height 12
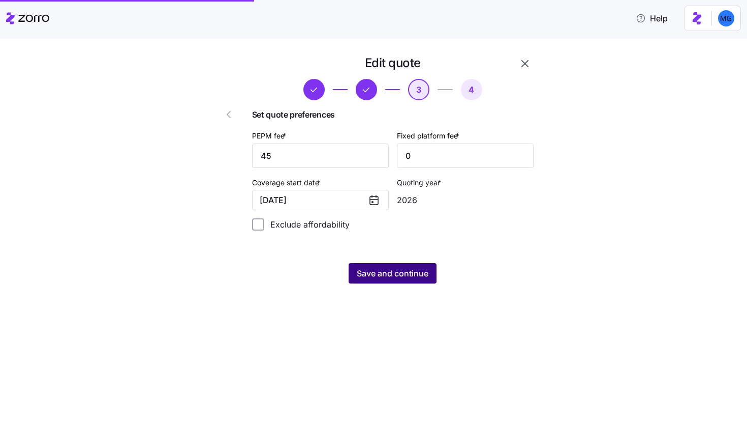
click at [403, 279] on span "Save and continue" at bounding box center [393, 273] width 72 height 12
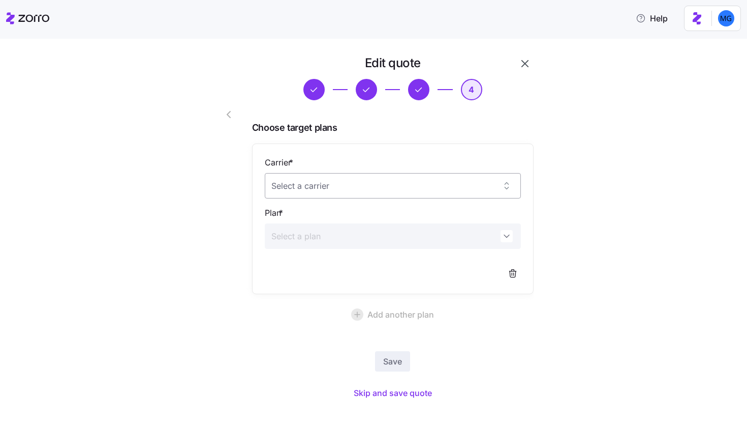
click at [376, 192] on input "Carrier *" at bounding box center [393, 185] width 256 height 25
click at [371, 217] on div "Dean Health Plan" at bounding box center [389, 216] width 248 height 21
type input "Dean Health Plan"
click at [369, 243] on input "Plan *" at bounding box center [393, 235] width 256 height 25
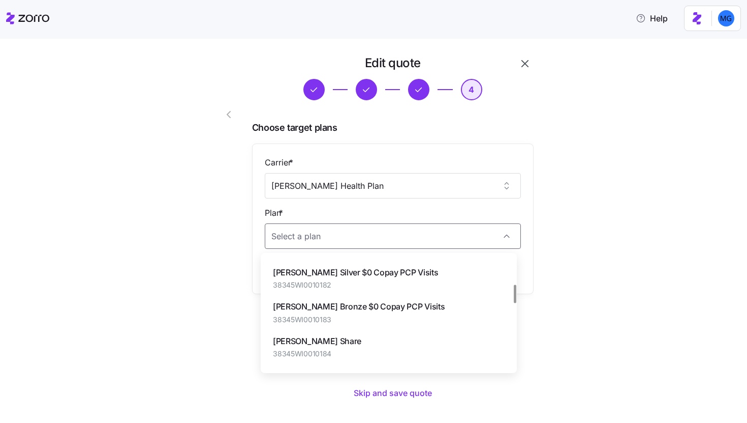
scroll to position [168, 0]
click at [402, 322] on div "Dean Bronze $0 Copay PCP Visits 38345WI0010183" at bounding box center [389, 311] width 248 height 34
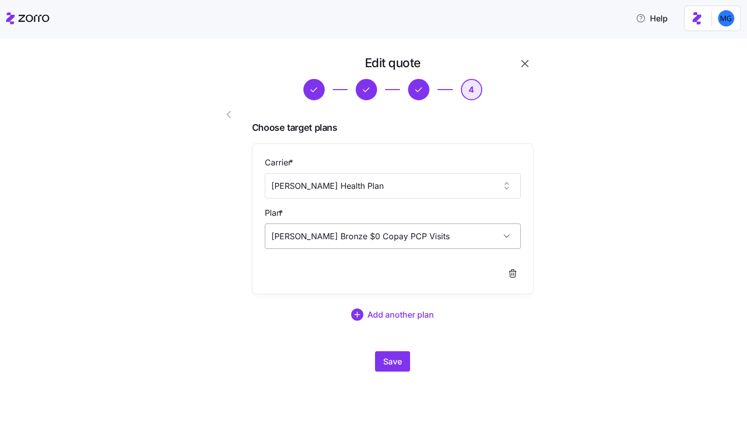
click at [382, 242] on input "[PERSON_NAME] Bronze $0 Copay PCP Visits" at bounding box center [393, 235] width 256 height 25
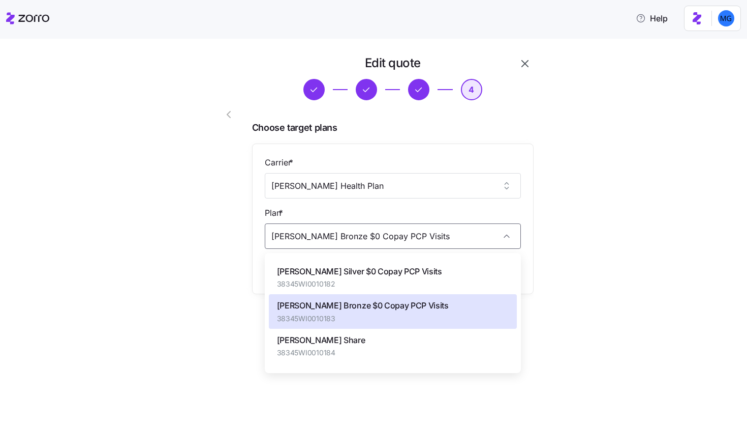
click at [374, 333] on div "Dean Gold Share 38345WI0010184" at bounding box center [393, 345] width 248 height 34
type input "Dean Gold Share"
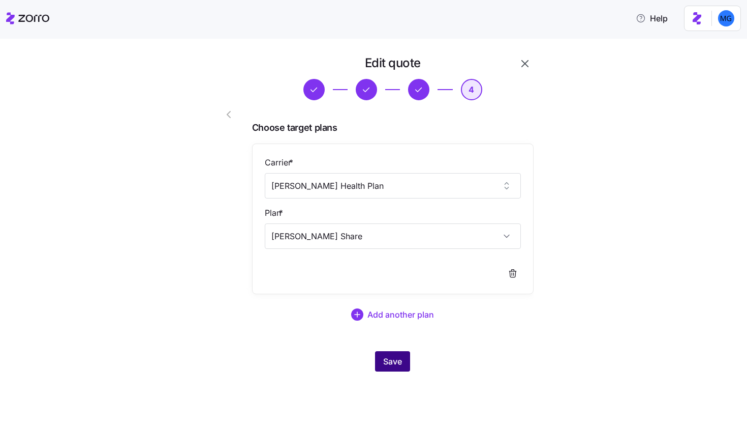
click at [394, 356] on span "Save" at bounding box center [392, 361] width 19 height 12
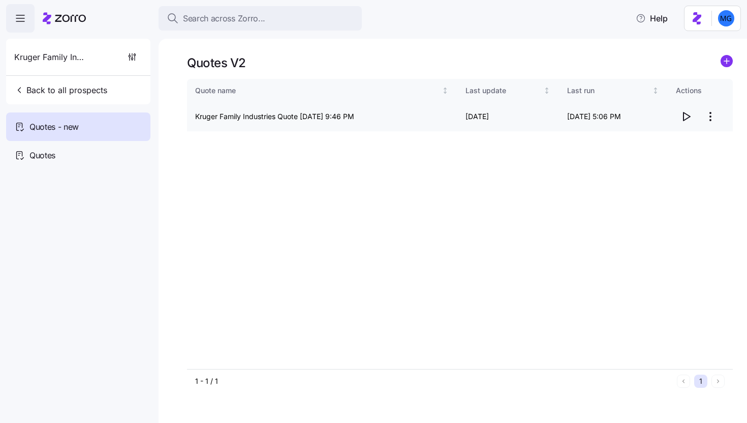
click at [686, 121] on icon "button" at bounding box center [686, 116] width 12 height 12
click at [710, 118] on html "Search across Zorro... Help Kruger Family Industries Back to all prospects Quot…" at bounding box center [373, 208] width 747 height 416
click at [686, 137] on div "Edit quote" at bounding box center [670, 141] width 94 height 16
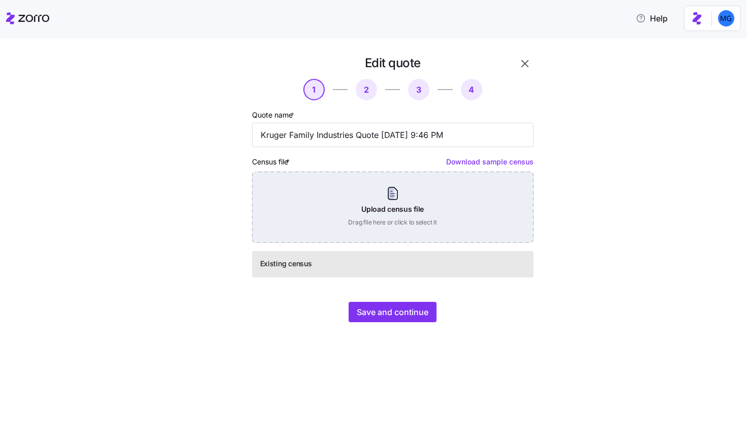
click at [413, 197] on div "Upload census file Drag file here or click to select it" at bounding box center [393, 206] width 282 height 71
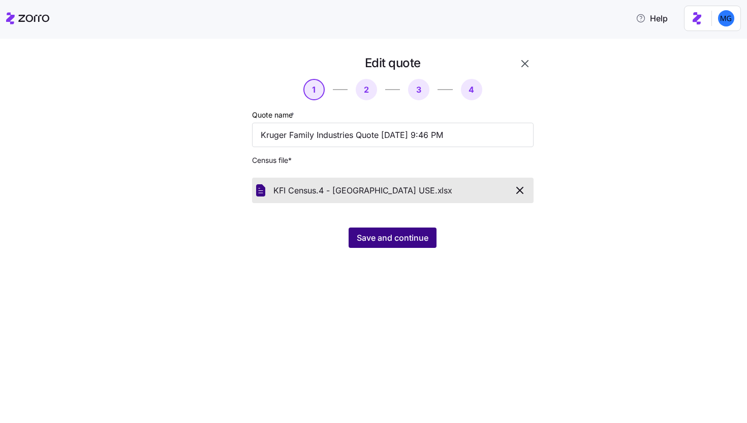
click at [385, 236] on span "Save and continue" at bounding box center [393, 237] width 72 height 12
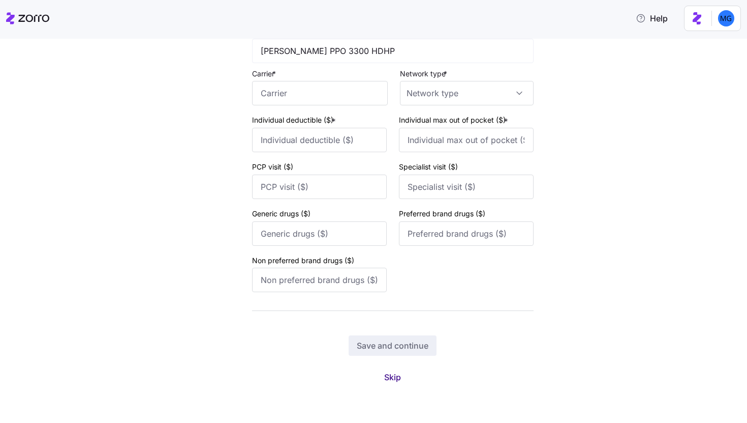
click at [400, 377] on button "Skip" at bounding box center [392, 377] width 33 height 18
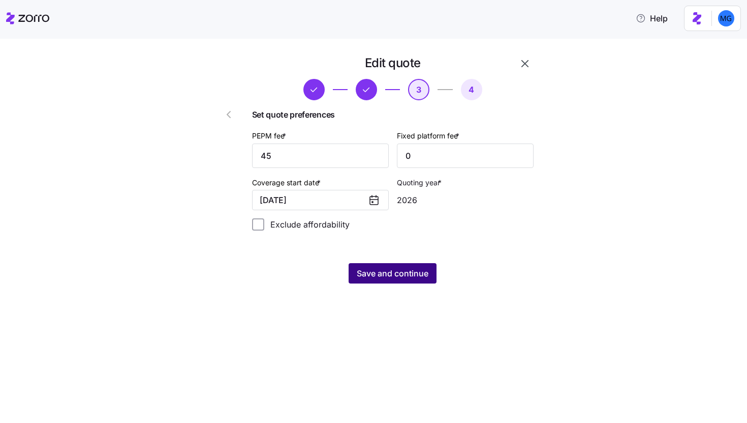
click at [399, 275] on span "Save and continue" at bounding box center [393, 273] width 72 height 12
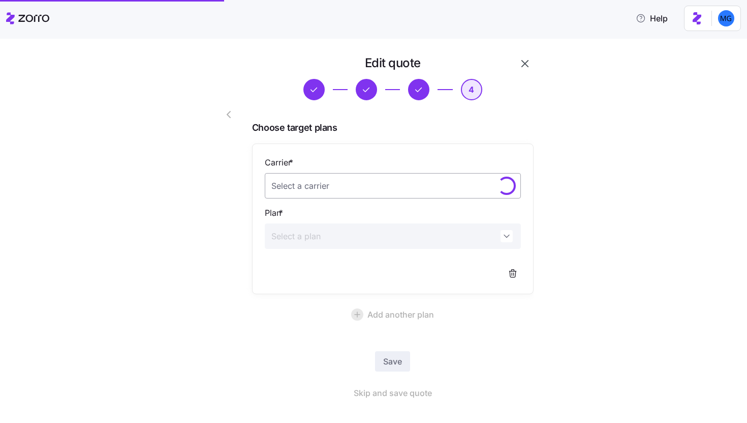
click at [401, 186] on input "Carrier *" at bounding box center [393, 185] width 256 height 25
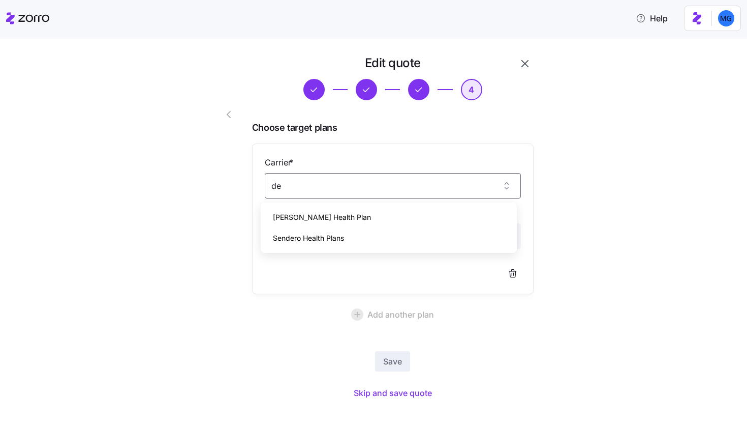
click at [396, 214] on div "Dean Health Plan" at bounding box center [389, 216] width 248 height 21
type input "Dean Health Plan"
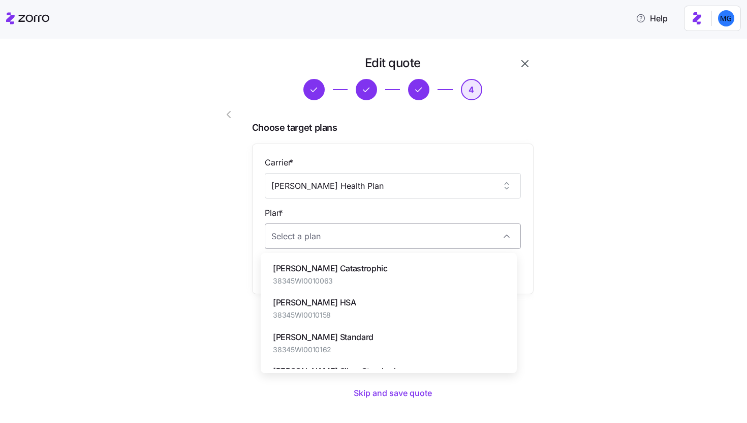
click at [387, 233] on input "Plan *" at bounding box center [393, 235] width 256 height 25
click at [388, 292] on div "Dean Gold HSA 38345WI0010158" at bounding box center [389, 308] width 248 height 34
type input "[PERSON_NAME] HSA"
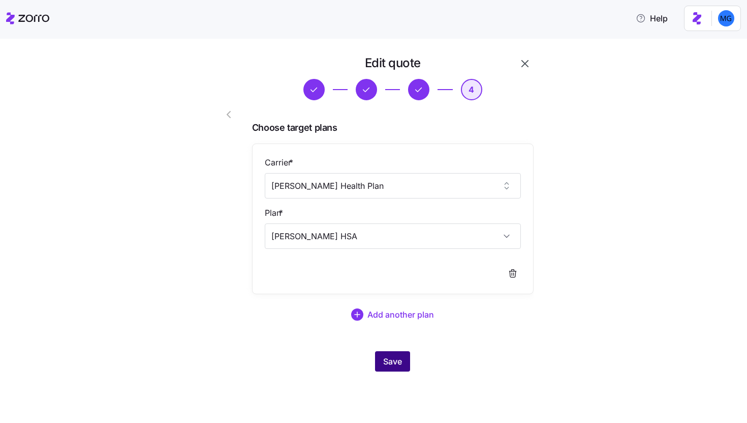
click at [408, 362] on button "Save" at bounding box center [392, 361] width 35 height 20
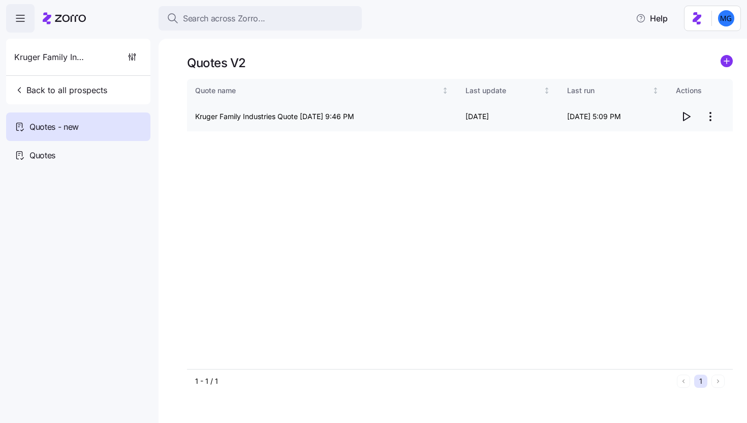
click at [686, 114] on icon "button" at bounding box center [687, 116] width 7 height 8
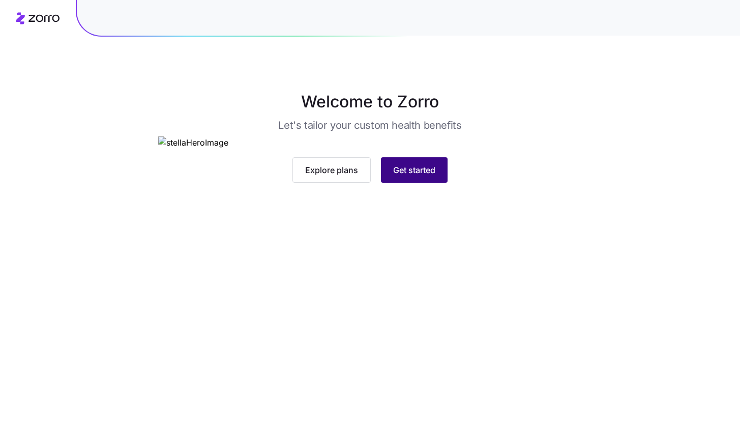
click at [429, 176] on span "Get started" at bounding box center [414, 170] width 42 height 12
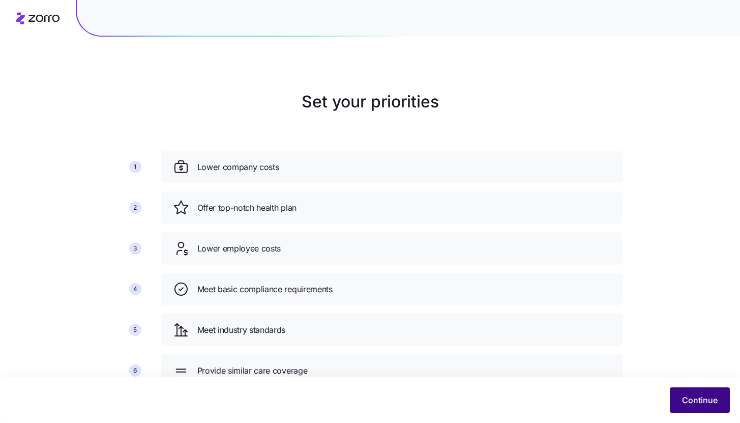
click at [693, 399] on span "Continue" at bounding box center [700, 400] width 36 height 12
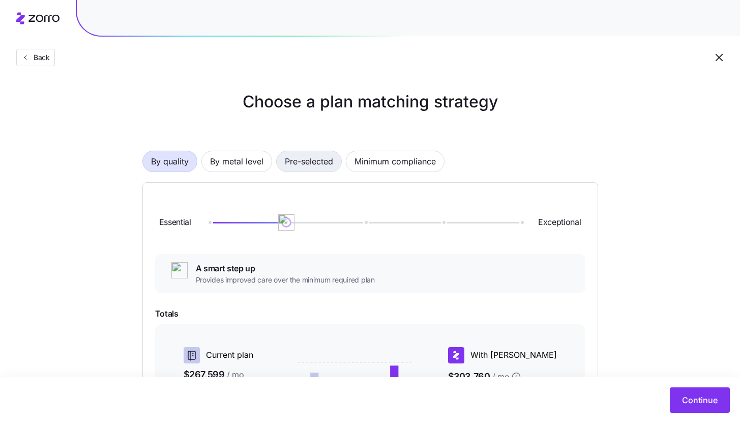
click at [307, 169] on span "Pre-selected" at bounding box center [309, 161] width 48 height 20
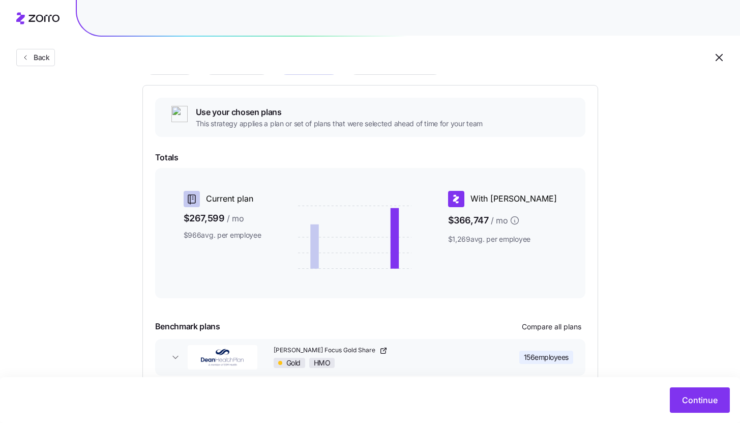
scroll to position [152, 0]
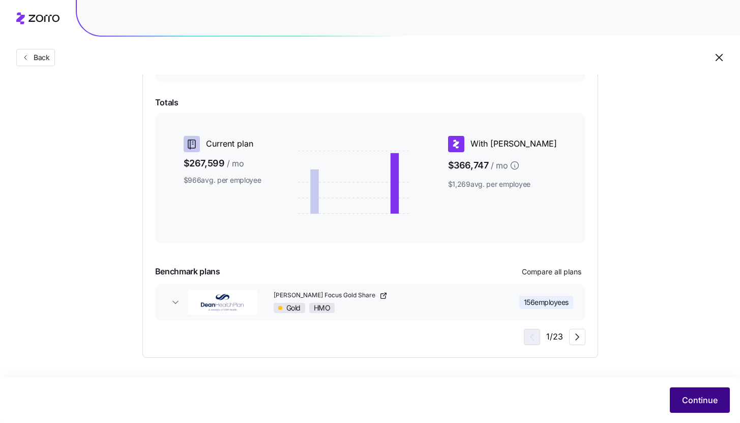
click at [693, 404] on span "Continue" at bounding box center [700, 400] width 36 height 12
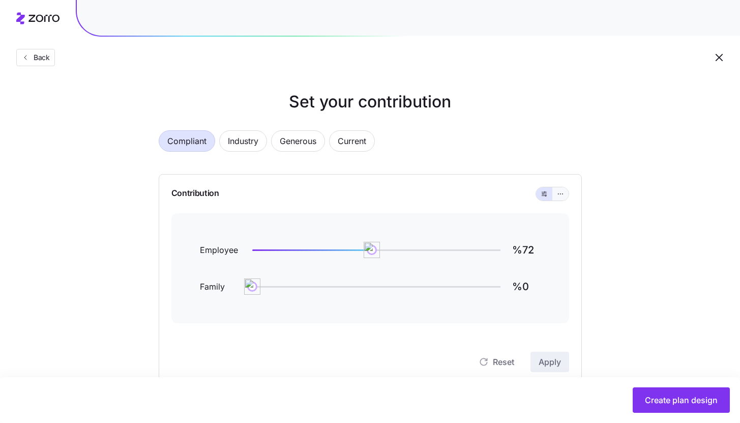
click at [566, 194] on button "button" at bounding box center [560, 193] width 16 height 13
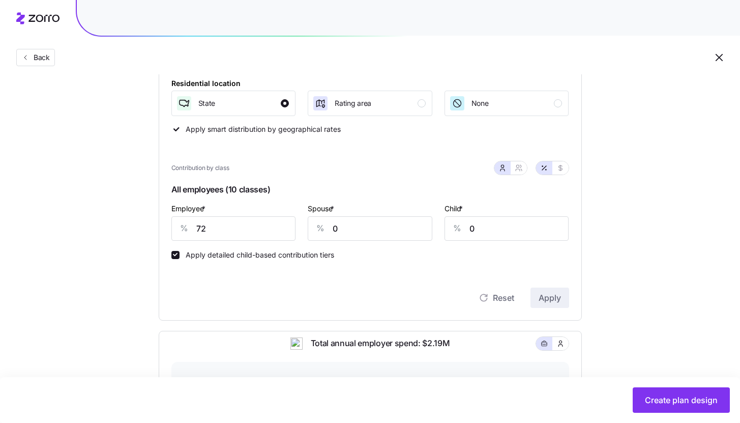
scroll to position [157, 0]
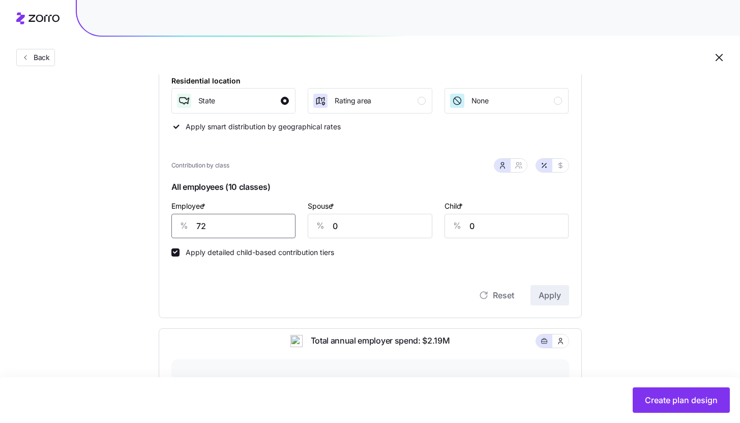
click at [267, 218] on input "72" at bounding box center [233, 226] width 125 height 24
click at [551, 293] on span "Apply" at bounding box center [549, 295] width 22 height 12
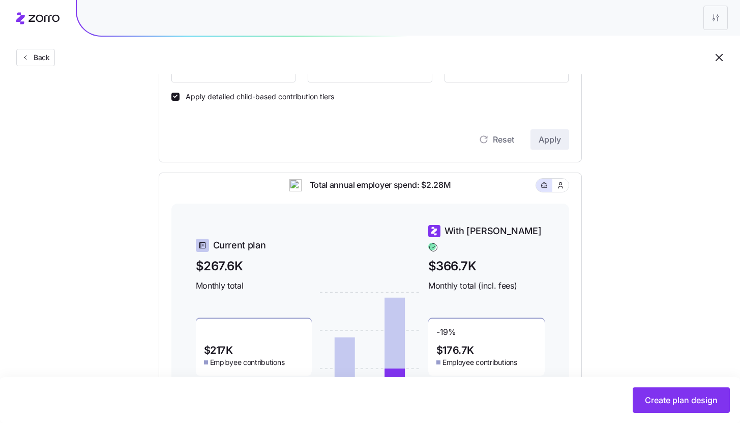
scroll to position [138, 0]
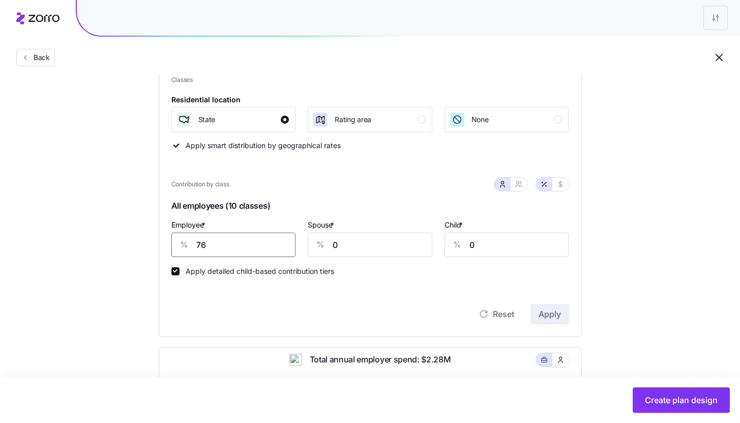
click at [247, 242] on input "76" at bounding box center [233, 244] width 125 height 24
click at [545, 307] on button "Apply" at bounding box center [549, 314] width 39 height 20
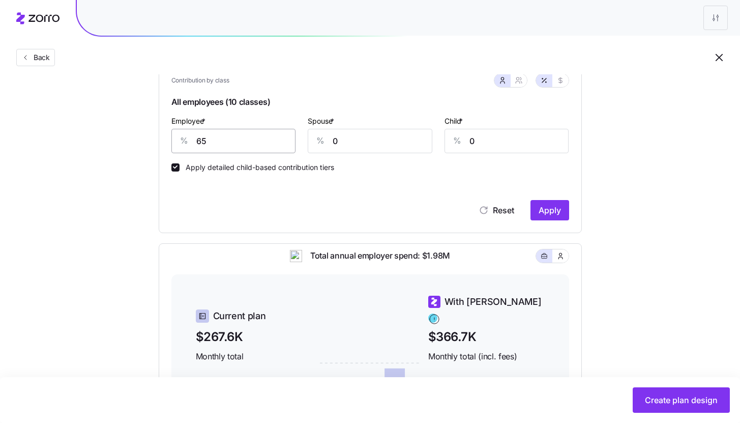
scroll to position [242, 0]
click at [231, 136] on input "65" at bounding box center [233, 141] width 125 height 24
click at [235, 136] on input "65" at bounding box center [233, 141] width 125 height 24
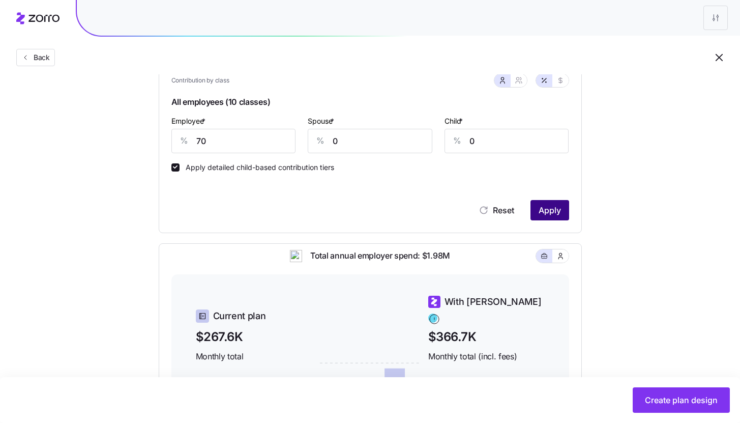
click at [545, 214] on span "Apply" at bounding box center [549, 210] width 22 height 12
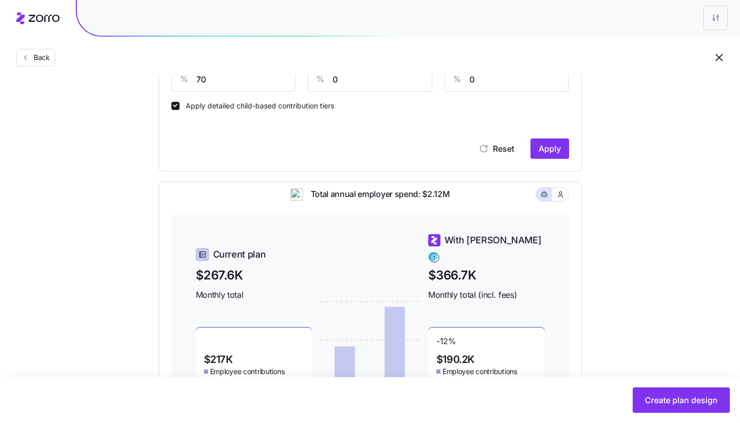
scroll to position [247, 0]
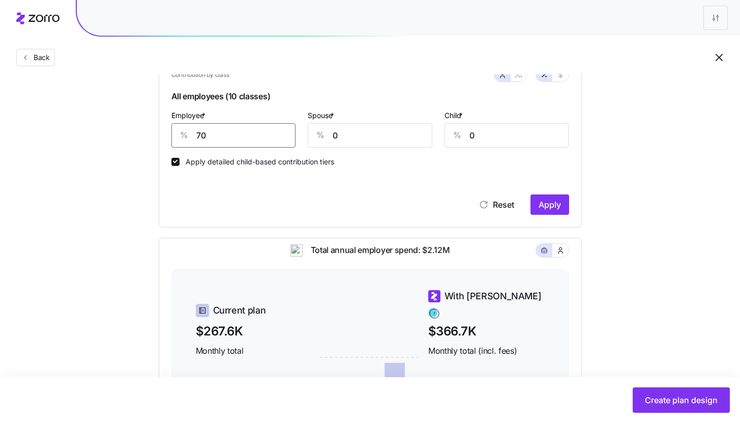
click at [213, 134] on input "70" at bounding box center [233, 135] width 125 height 24
click at [556, 211] on button "Apply" at bounding box center [549, 204] width 39 height 20
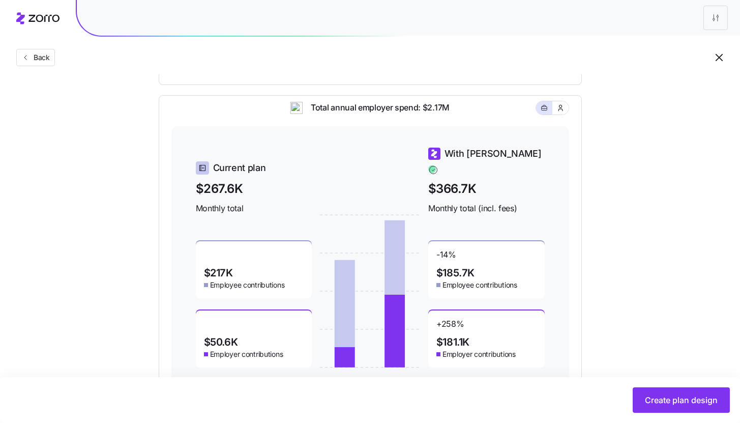
scroll to position [244, 0]
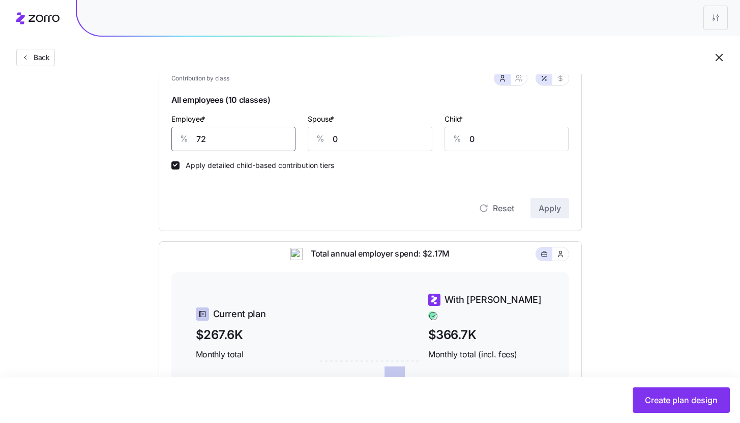
click at [224, 145] on input "72" at bounding box center [233, 139] width 125 height 24
click at [565, 216] on button "Apply" at bounding box center [549, 208] width 39 height 20
click at [248, 131] on input "71" at bounding box center [233, 139] width 125 height 24
type input "72"
click at [532, 213] on button "Apply" at bounding box center [549, 208] width 39 height 20
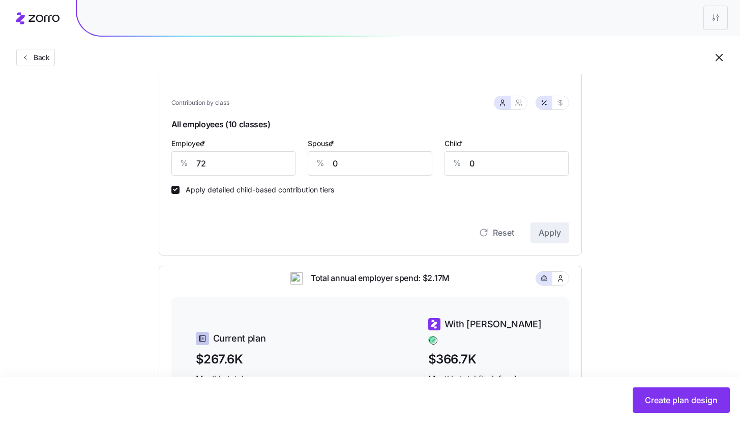
scroll to position [218, 0]
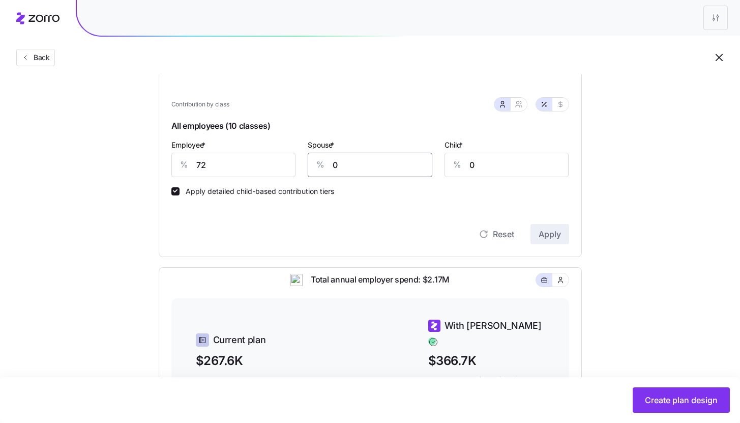
click at [372, 168] on input "0" at bounding box center [370, 165] width 125 height 24
type input "50"
click at [549, 240] on span "Apply" at bounding box center [549, 234] width 22 height 12
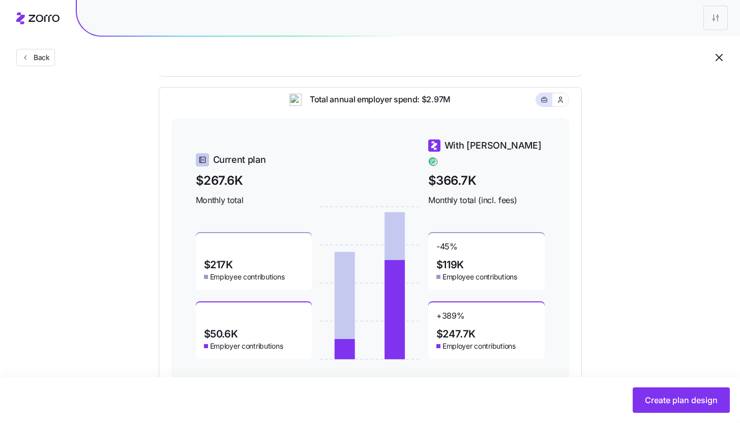
scroll to position [262, 0]
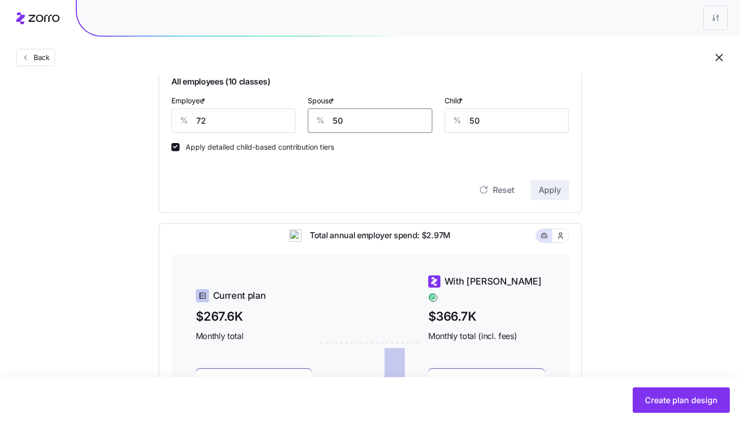
click at [343, 119] on input "50" at bounding box center [370, 120] width 125 height 24
type input "25"
click at [484, 116] on input "50" at bounding box center [506, 120] width 125 height 24
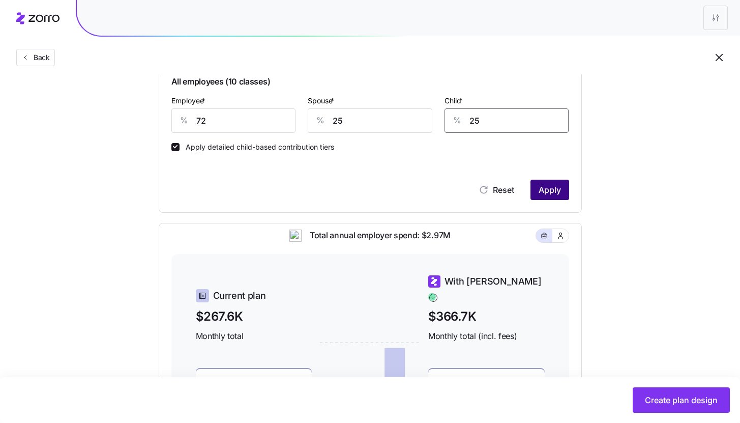
type input "25"
click at [551, 188] on span "Apply" at bounding box center [549, 190] width 22 height 12
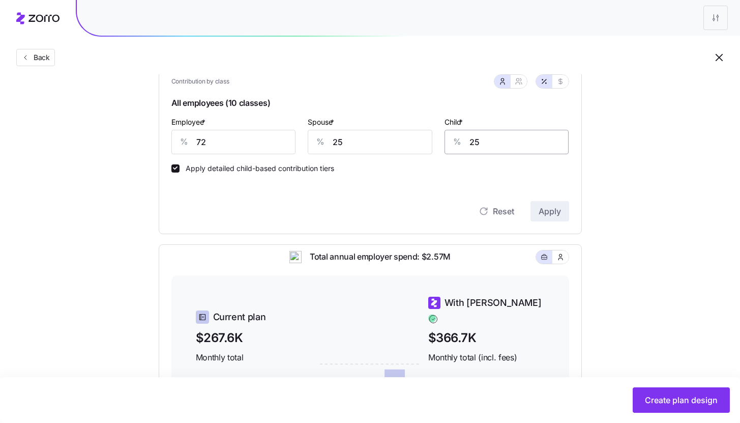
scroll to position [231, 0]
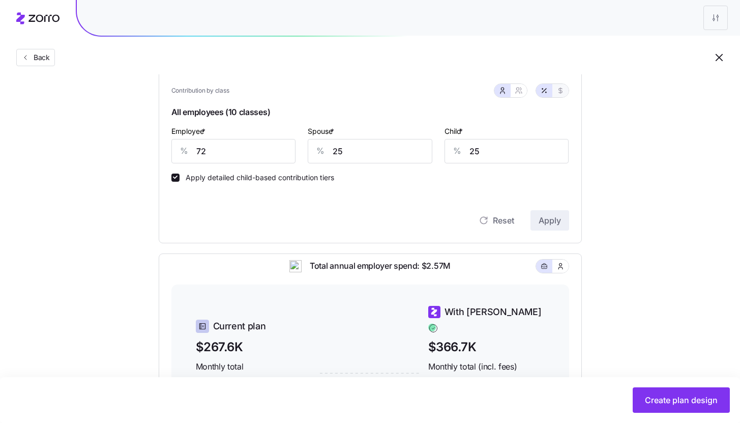
click at [564, 95] on span "button" at bounding box center [560, 90] width 8 height 8
type input "606"
type input "210"
type input "84"
click at [551, 93] on button "button" at bounding box center [544, 90] width 16 height 13
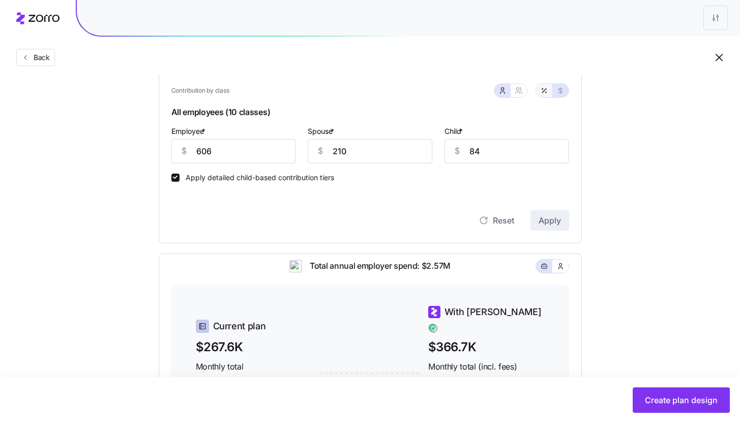
type input "72"
type input "25"
click at [523, 95] on button "button" at bounding box center [518, 90] width 16 height 13
type input "49"
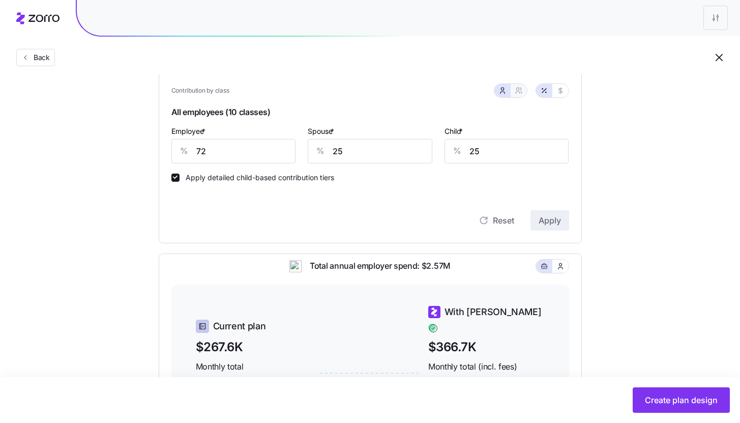
type input "54"
click at [499, 95] on button "button" at bounding box center [502, 90] width 8 height 8
type input "25"
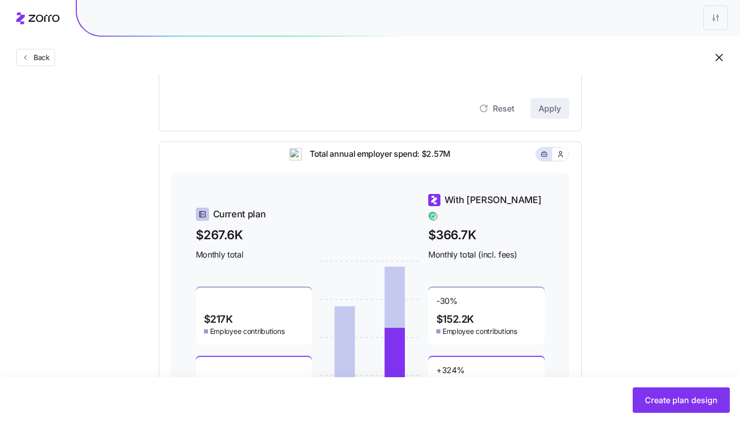
scroll to position [427, 0]
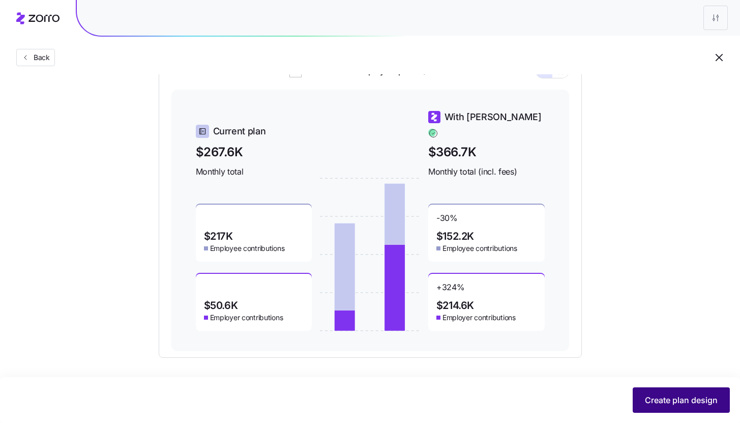
click at [647, 408] on button "Create plan design" at bounding box center [681, 399] width 97 height 25
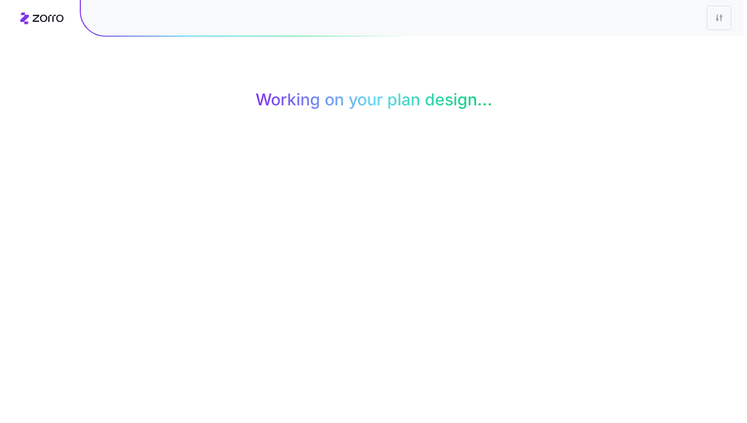
scroll to position [0, 0]
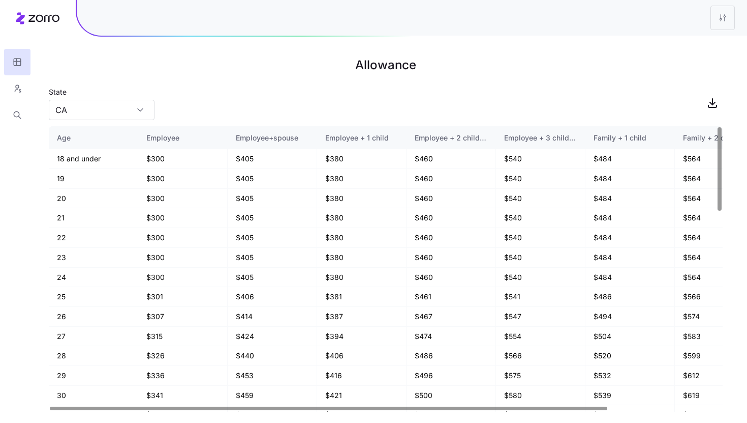
click at [155, 116] on div "State CA" at bounding box center [386, 102] width 674 height 35
click at [141, 111] on div "CA" at bounding box center [102, 110] width 106 height 20
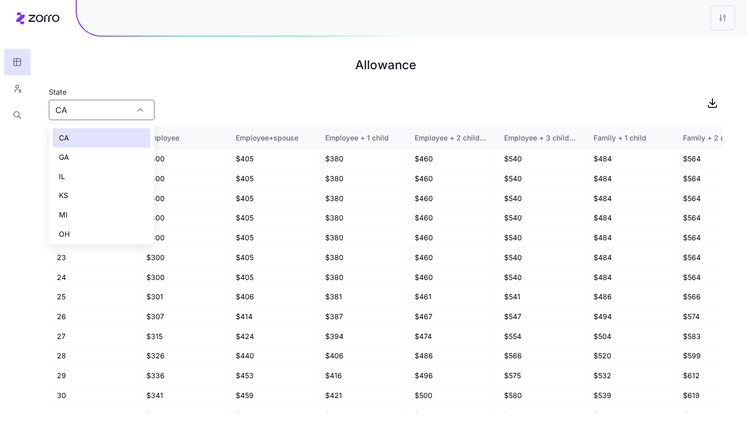
scroll to position [80, 0]
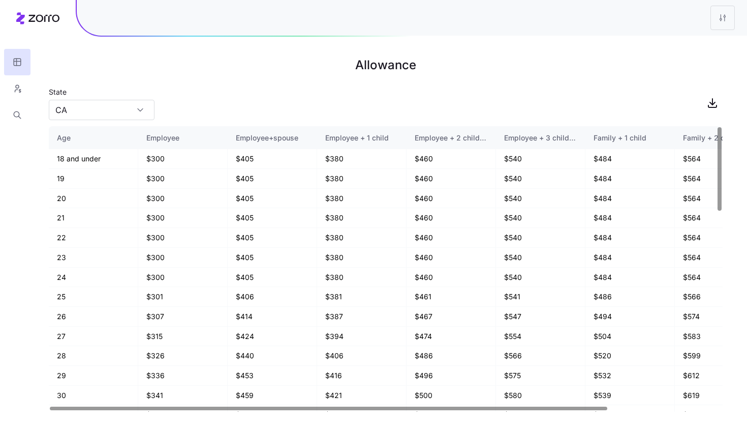
click at [283, 94] on div "State CA" at bounding box center [386, 102] width 674 height 35
click at [102, 114] on input "CA" at bounding box center [102, 110] width 106 height 20
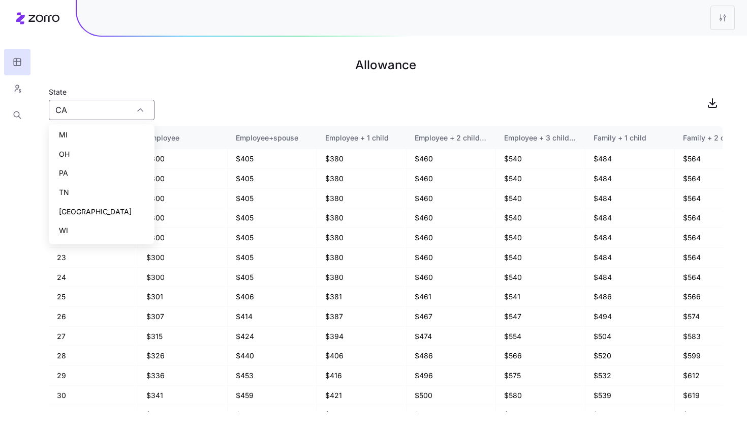
click at [106, 228] on div "WI" at bounding box center [102, 230] width 98 height 19
type input "WI"
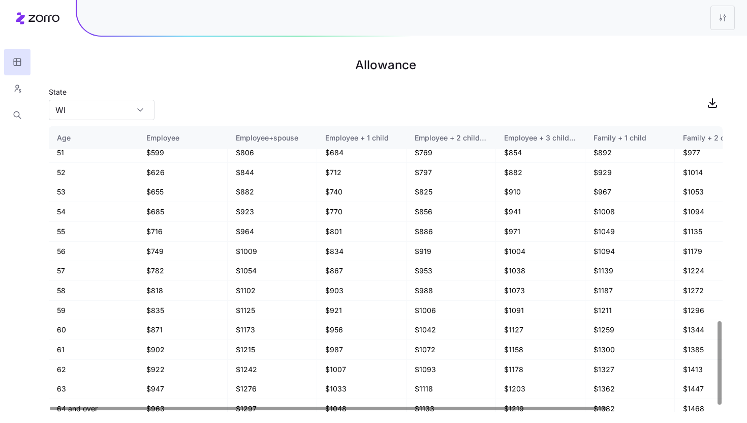
scroll to position [662, 0]
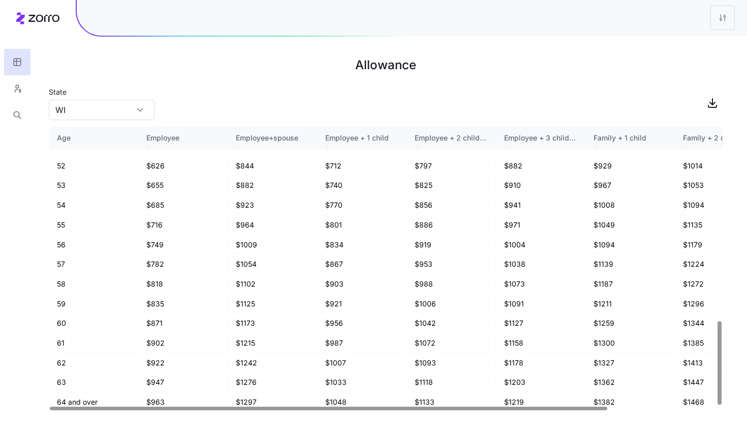
click at [80, 69] on h1 "Allowance" at bounding box center [386, 65] width 674 height 24
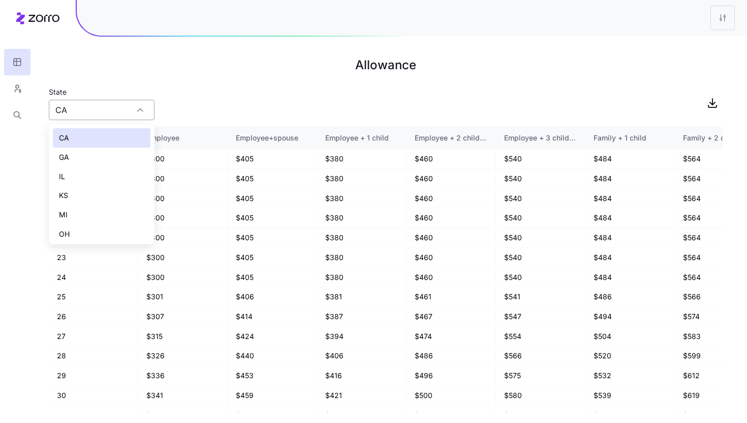
click at [143, 109] on div "CA" at bounding box center [102, 110] width 106 height 20
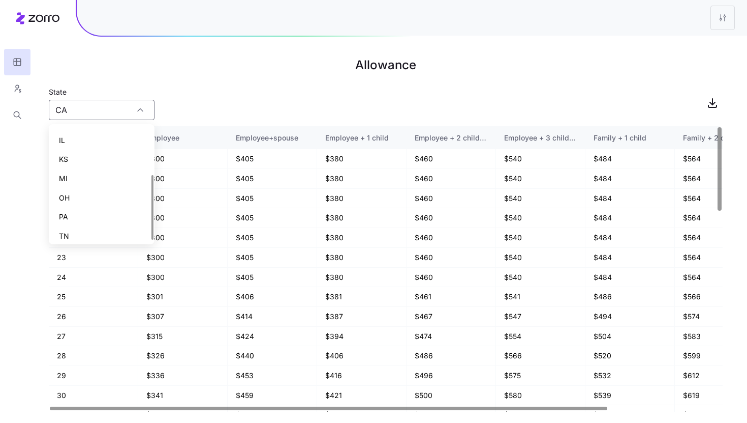
scroll to position [80, 0]
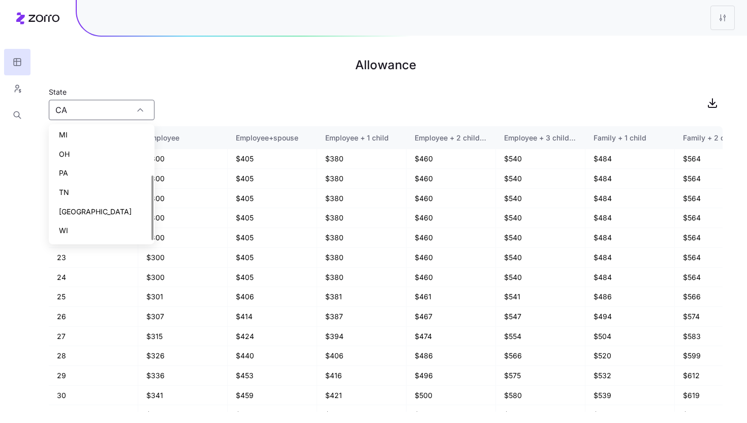
click at [100, 224] on div "WI" at bounding box center [102, 230] width 98 height 19
type input "WI"
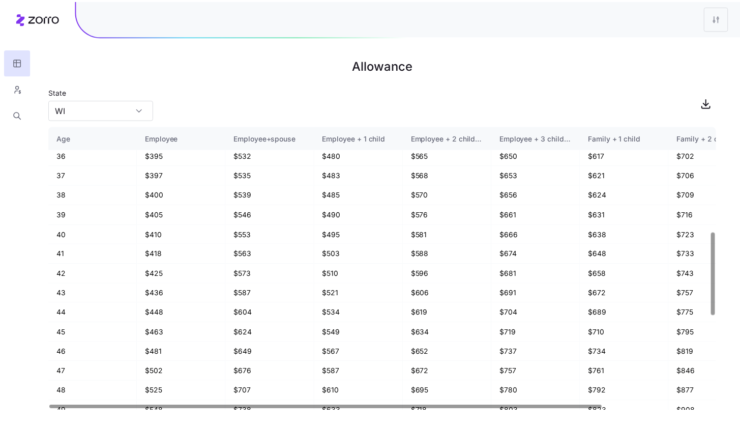
scroll to position [662, 0]
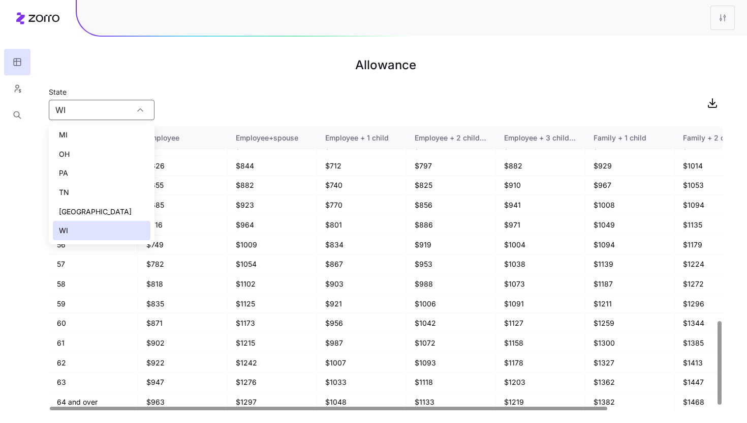
click at [86, 233] on div "WI" at bounding box center [102, 230] width 98 height 19
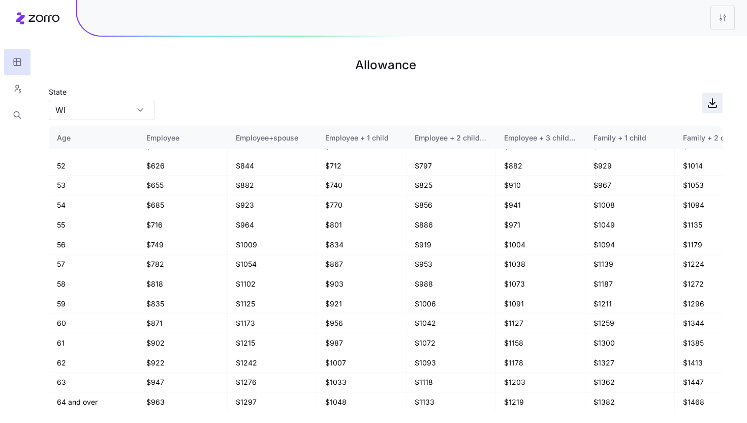
click at [713, 103] on icon "button" at bounding box center [713, 102] width 0 height 6
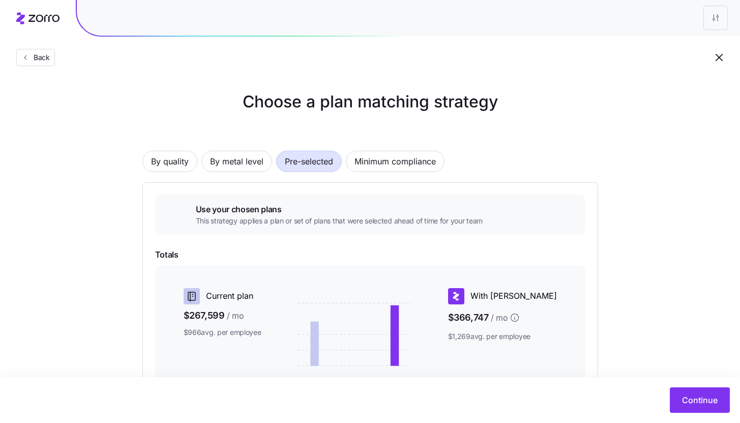
scroll to position [152, 0]
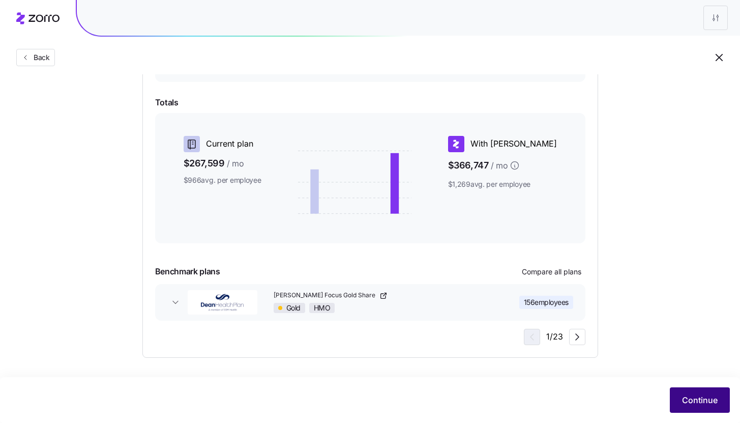
click at [703, 397] on span "Continue" at bounding box center [700, 400] width 36 height 12
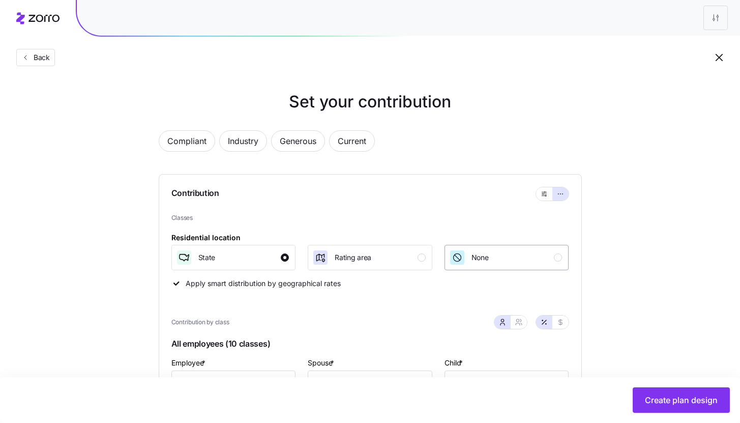
click at [465, 259] on div "None" at bounding box center [469, 257] width 40 height 16
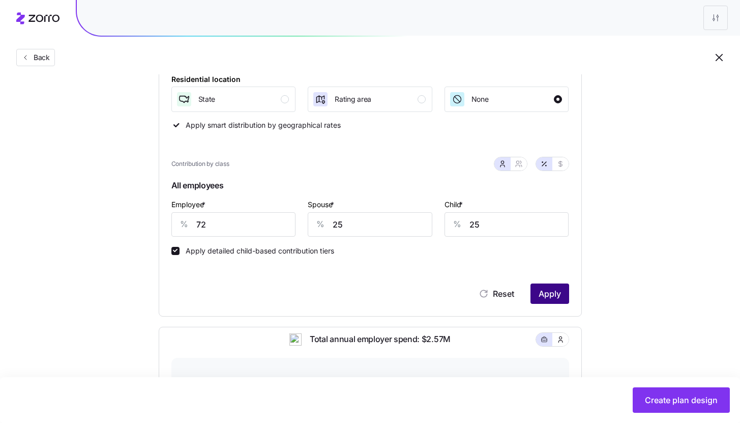
click at [562, 295] on button "Apply" at bounding box center [549, 293] width 39 height 20
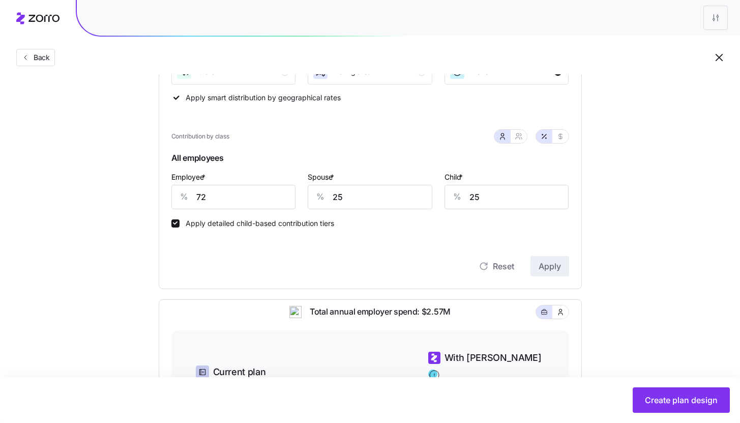
scroll to position [162, 0]
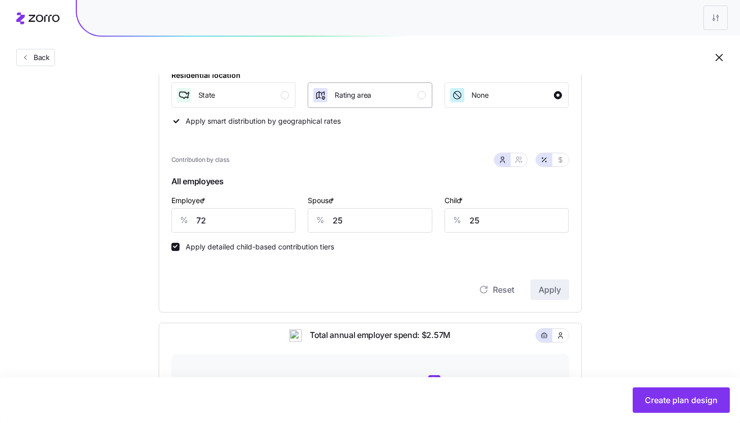
click at [344, 98] on span "Rating area" at bounding box center [353, 95] width 37 height 10
click at [548, 284] on span "Apply" at bounding box center [549, 289] width 22 height 12
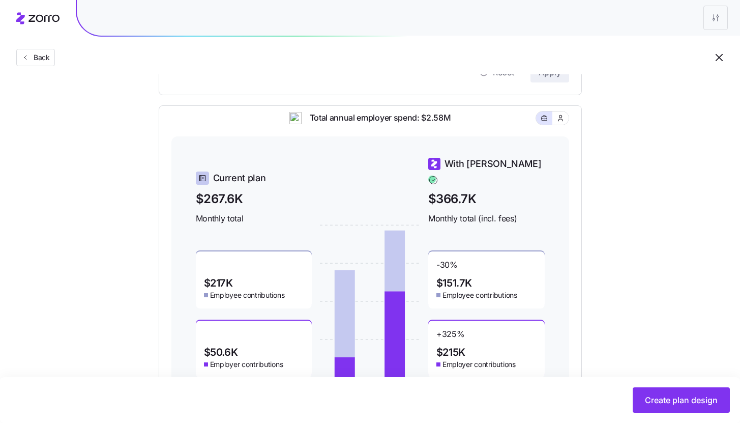
scroll to position [245, 0]
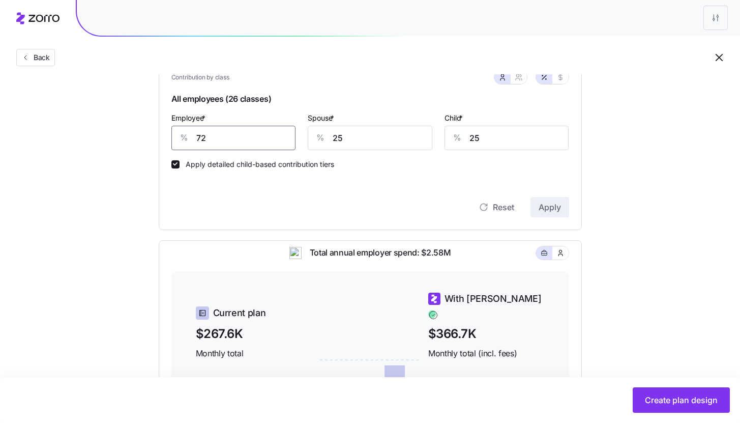
click at [214, 143] on input "72" at bounding box center [233, 138] width 125 height 24
click at [214, 142] on input "72" at bounding box center [233, 138] width 125 height 24
click at [552, 205] on span "Apply" at bounding box center [549, 207] width 22 height 12
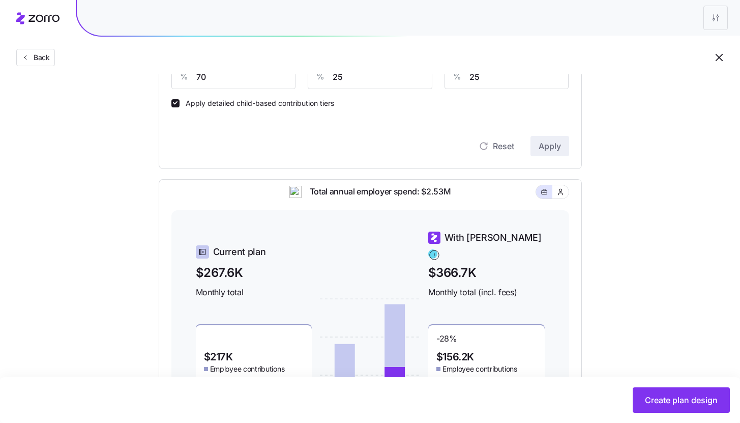
scroll to position [295, 0]
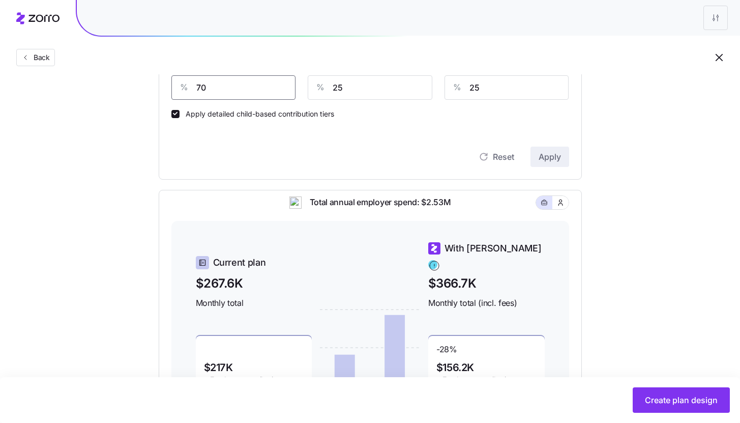
click at [224, 84] on input "70" at bounding box center [233, 87] width 125 height 24
click at [566, 153] on button "Apply" at bounding box center [549, 156] width 39 height 20
click at [211, 83] on input "71" at bounding box center [233, 87] width 125 height 24
drag, startPoint x: 200, startPoint y: 90, endPoint x: 207, endPoint y: 90, distance: 7.1
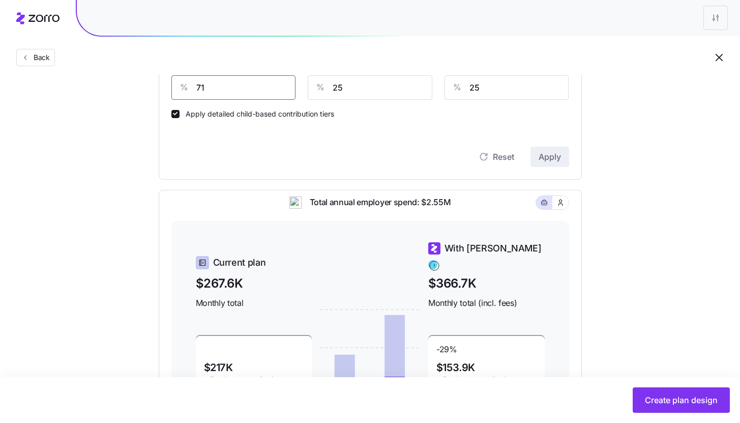
click at [204, 90] on input "71" at bounding box center [233, 87] width 125 height 24
type input "72"
click at [576, 166] on div "Contribution Classes Residential location State Rating area None Apply smart di…" at bounding box center [370, 29] width 423 height 301
click at [557, 160] on span "Apply" at bounding box center [549, 157] width 22 height 12
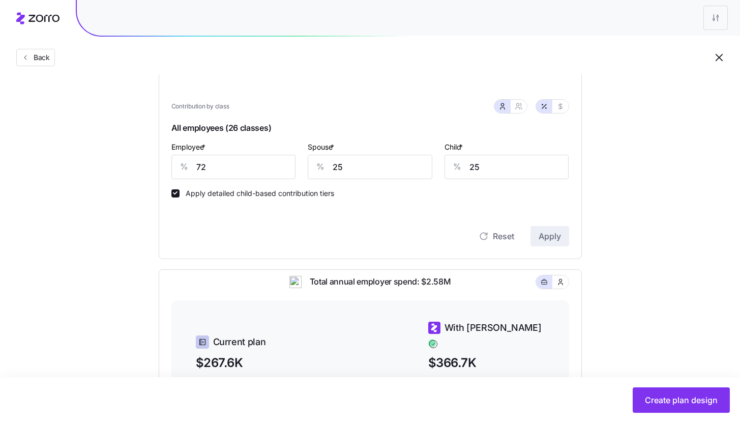
scroll to position [0, 0]
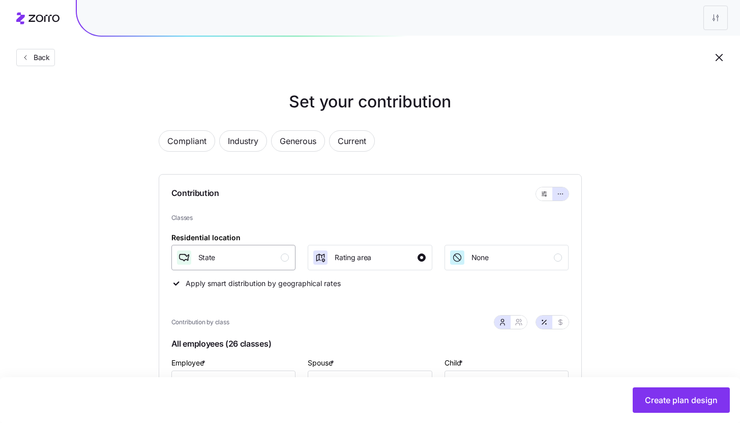
click at [268, 254] on div "State" at bounding box center [232, 257] width 113 height 16
click at [673, 395] on span "Create plan design" at bounding box center [681, 400] width 73 height 12
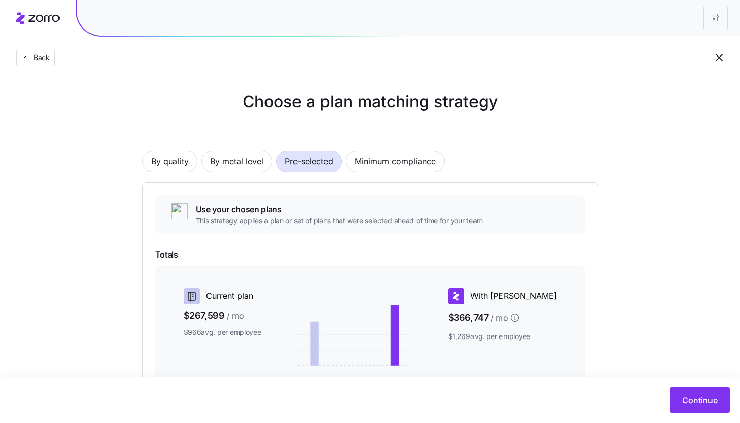
scroll to position [152, 0]
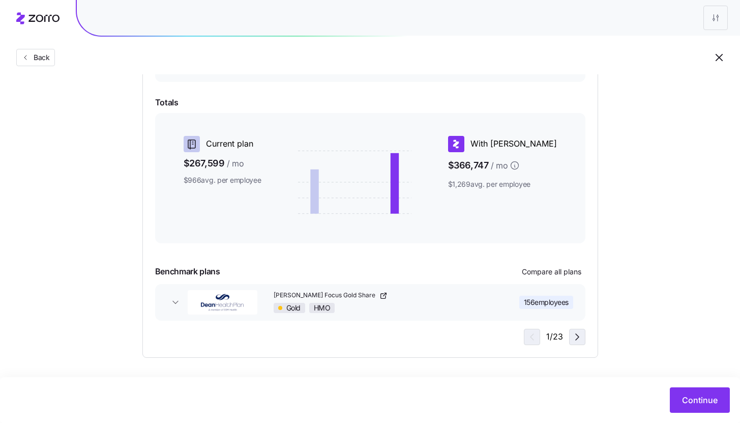
click at [584, 331] on span "button" at bounding box center [576, 336] width 15 height 15
click at [533, 342] on icon "button" at bounding box center [530, 336] width 12 height 12
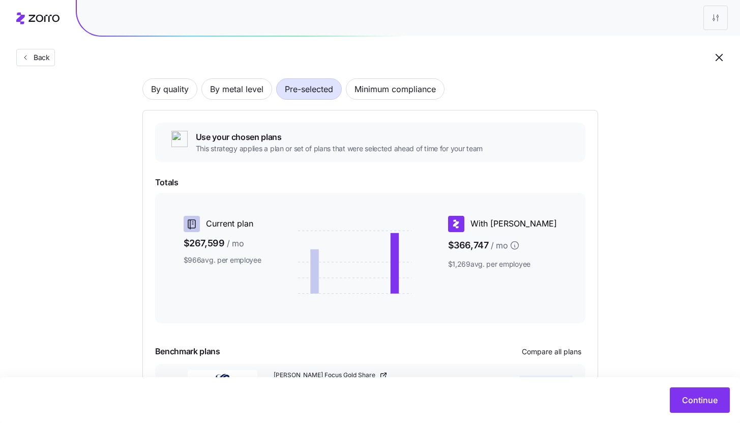
scroll to position [0, 0]
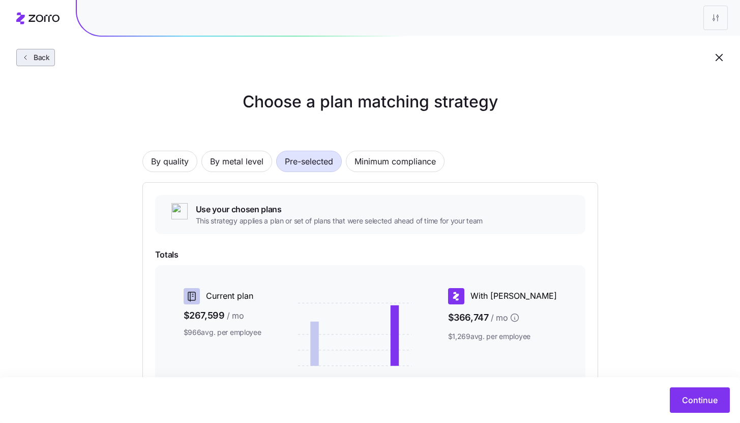
click at [28, 58] on icon "button" at bounding box center [25, 57] width 8 height 8
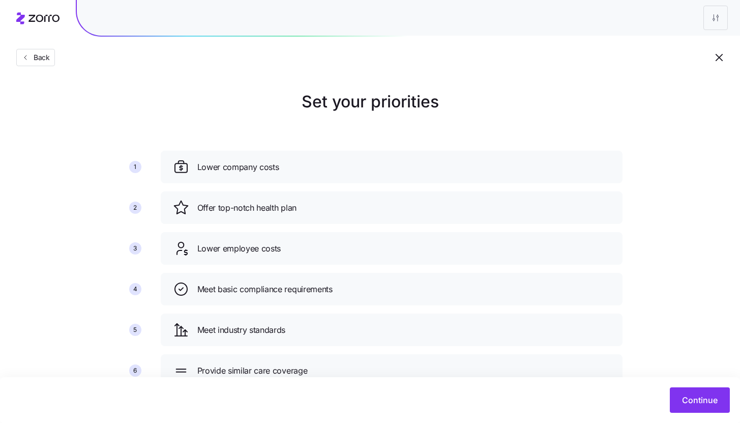
click at [28, 58] on icon "button" at bounding box center [25, 57] width 8 height 8
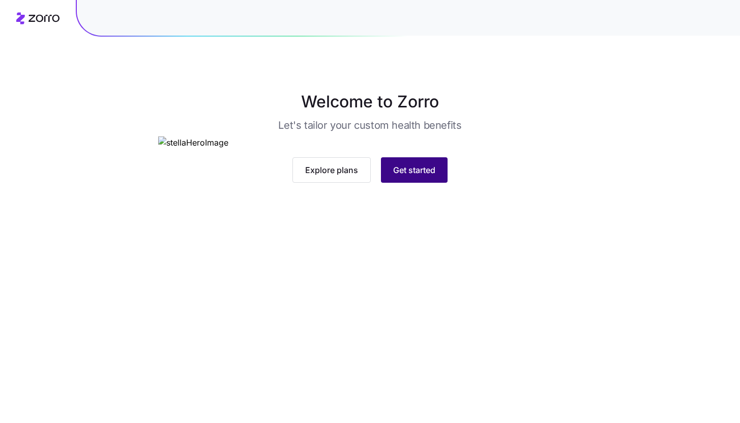
click at [435, 176] on span "Get started" at bounding box center [414, 170] width 42 height 12
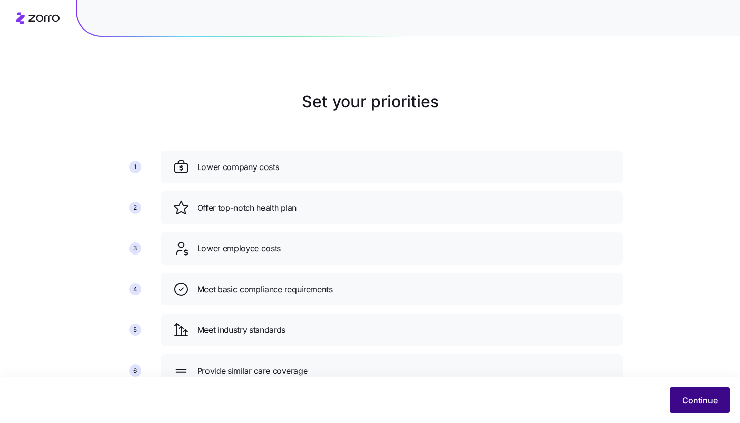
click at [694, 397] on span "Continue" at bounding box center [700, 400] width 36 height 12
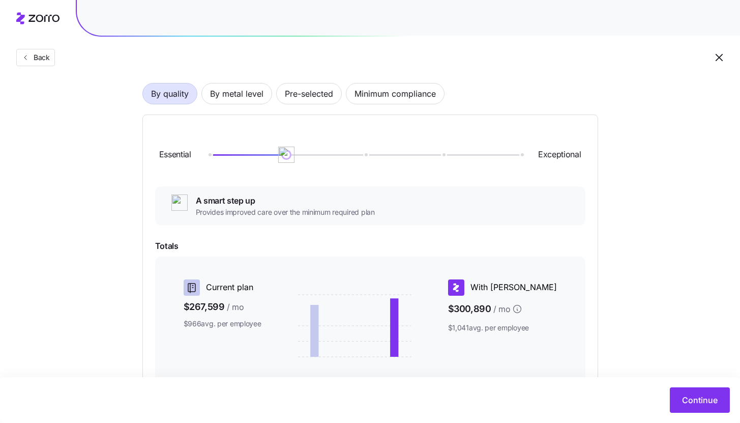
scroll to position [69, 0]
click at [300, 94] on span "Pre-selected" at bounding box center [309, 92] width 48 height 20
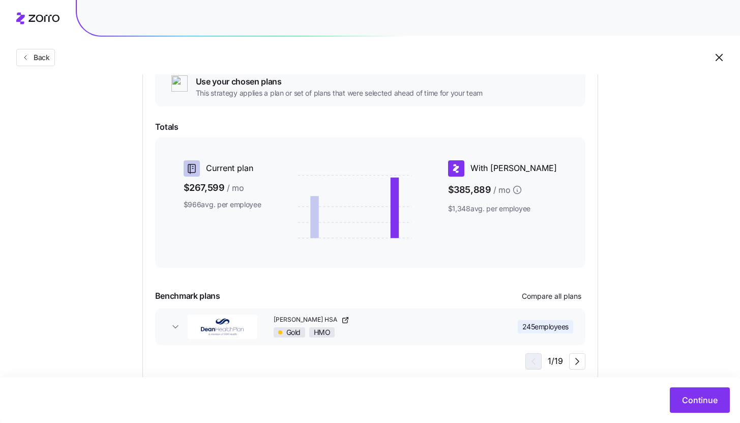
scroll to position [152, 0]
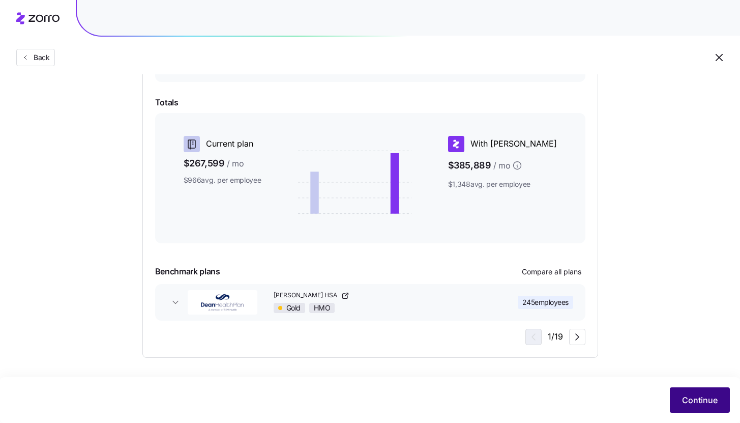
click at [698, 394] on button "Continue" at bounding box center [700, 399] width 60 height 25
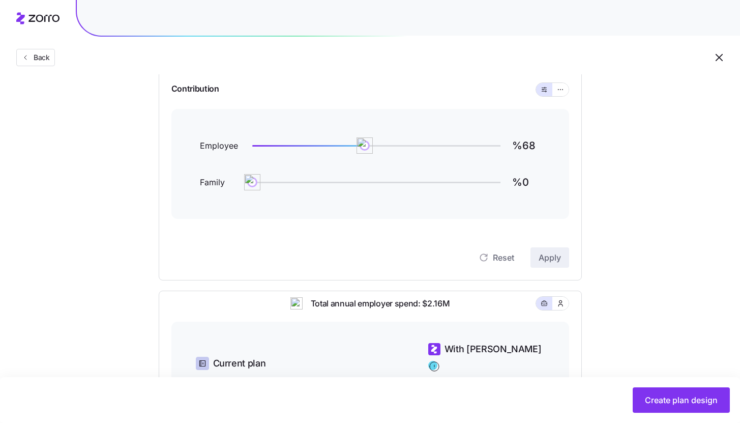
scroll to position [93, 0]
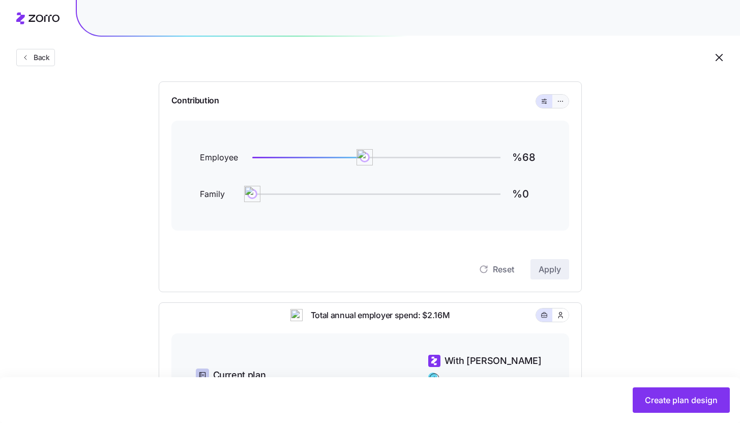
click at [557, 107] on button "button" at bounding box center [560, 101] width 16 height 13
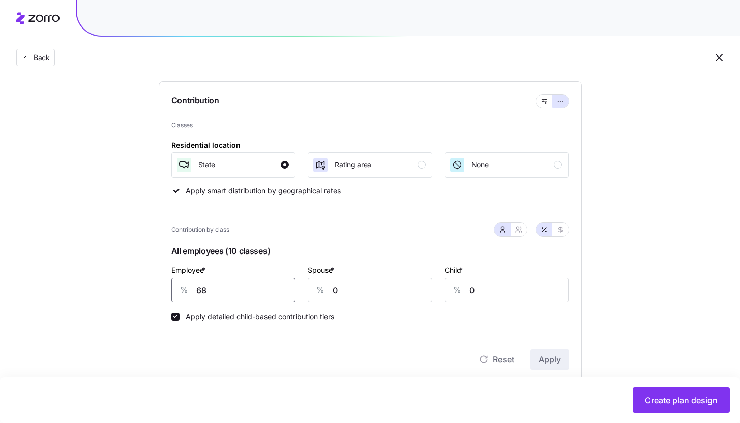
click at [235, 281] on input "68" at bounding box center [233, 290] width 125 height 24
click at [233, 282] on input "68" at bounding box center [233, 290] width 125 height 24
type input "76"
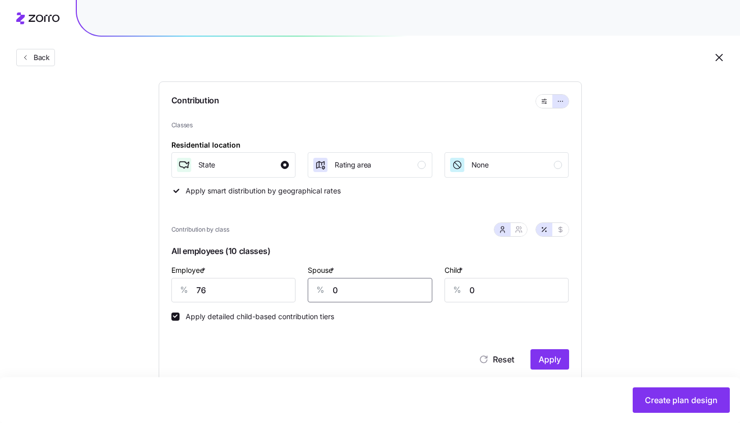
click at [386, 292] on input "0" at bounding box center [370, 290] width 125 height 24
type input "25"
drag, startPoint x: 480, startPoint y: 294, endPoint x: 427, endPoint y: 291, distance: 53.0
click at [427, 291] on div "Employee * % 76 Spouse * % 25 Child * % 0" at bounding box center [370, 282] width 410 height 51
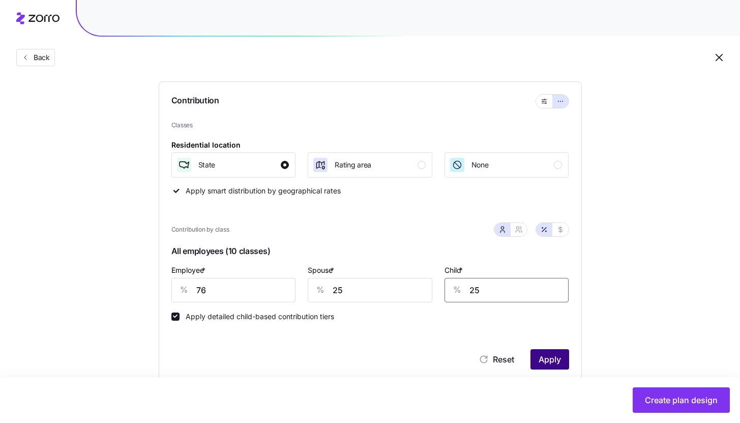
type input "25"
click at [547, 359] on span "Apply" at bounding box center [549, 359] width 22 height 12
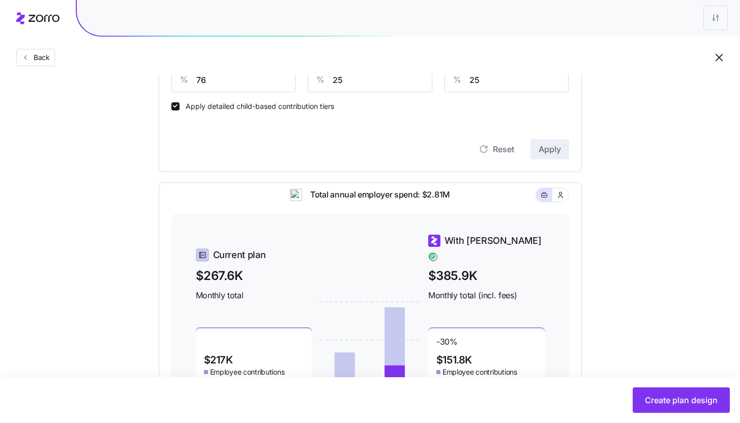
scroll to position [172, 0]
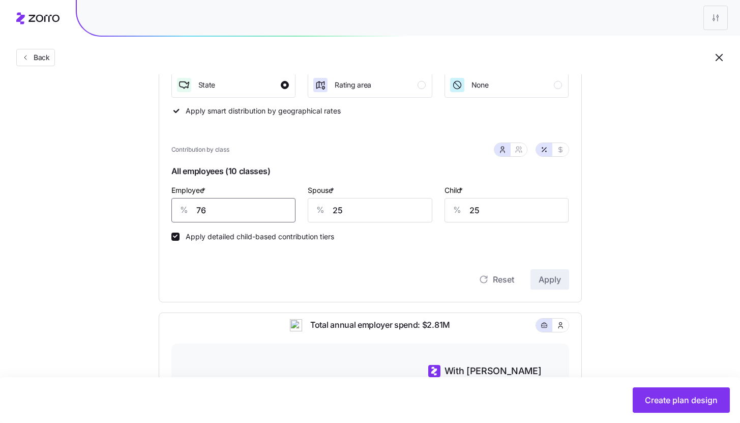
click at [203, 208] on input "76" at bounding box center [233, 210] width 125 height 24
drag, startPoint x: 210, startPoint y: 211, endPoint x: 205, endPoint y: 214, distance: 6.2
click at [202, 213] on input "76" at bounding box center [233, 210] width 125 height 24
type input "72"
click at [556, 284] on span "Apply" at bounding box center [549, 279] width 22 height 12
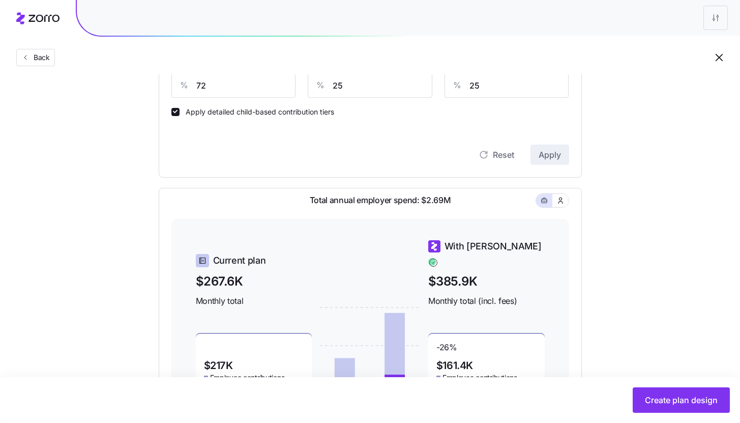
scroll to position [422, 0]
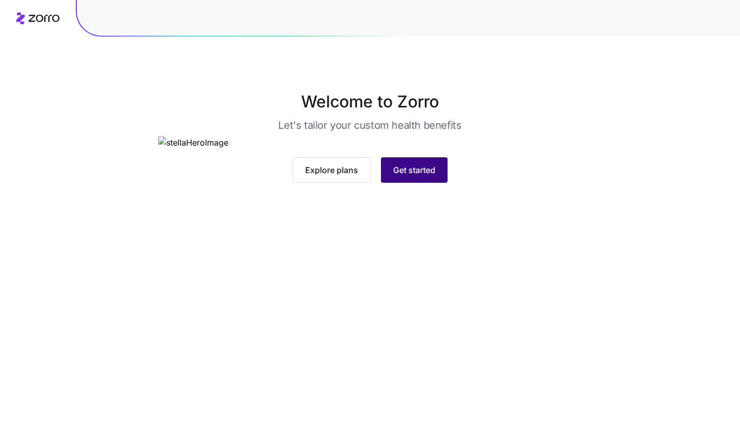
click at [426, 176] on span "Get started" at bounding box center [414, 170] width 42 height 12
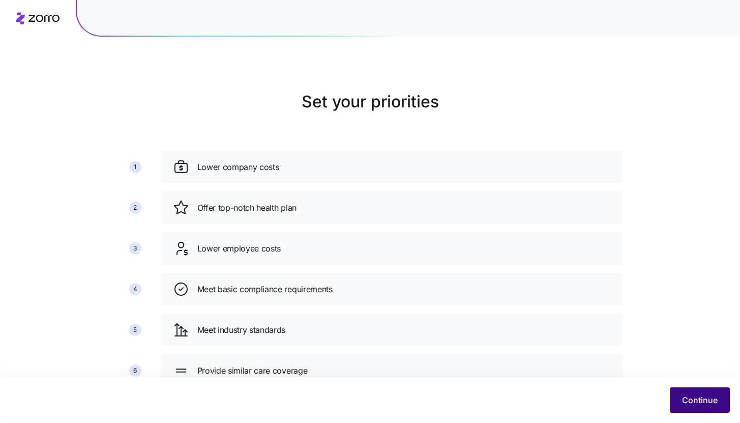
click at [695, 397] on span "Continue" at bounding box center [700, 400] width 36 height 12
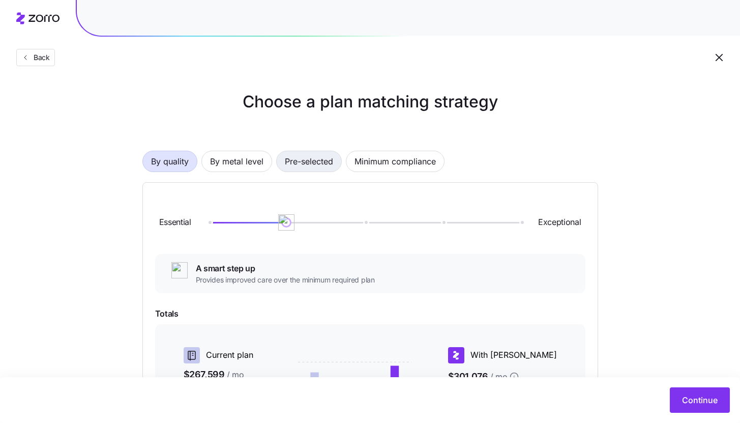
click at [308, 160] on span "Pre-selected" at bounding box center [309, 161] width 48 height 20
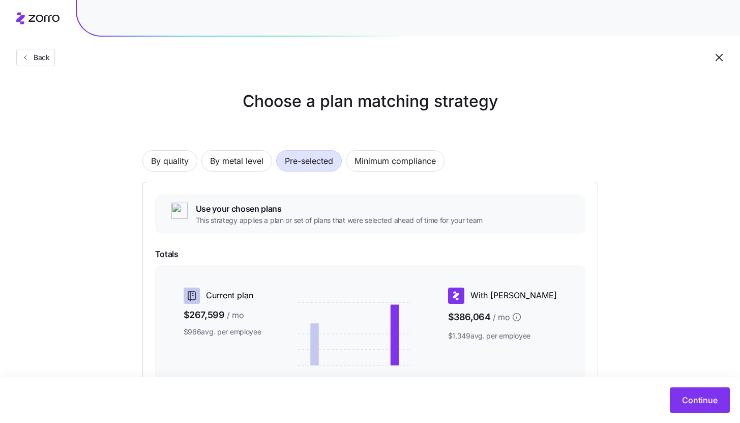
scroll to position [152, 0]
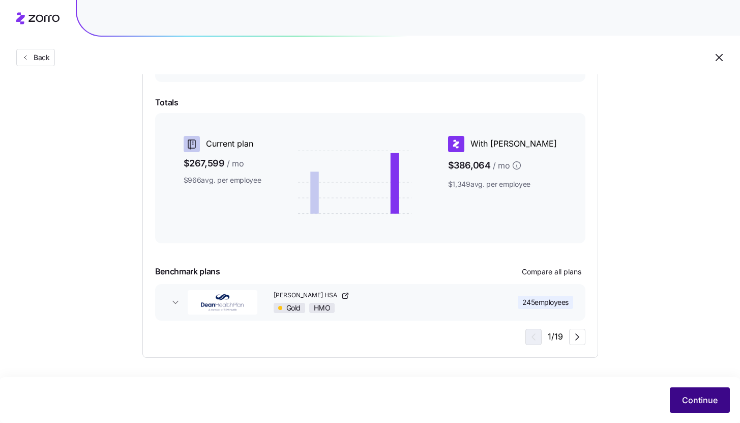
click at [684, 396] on span "Continue" at bounding box center [700, 400] width 36 height 12
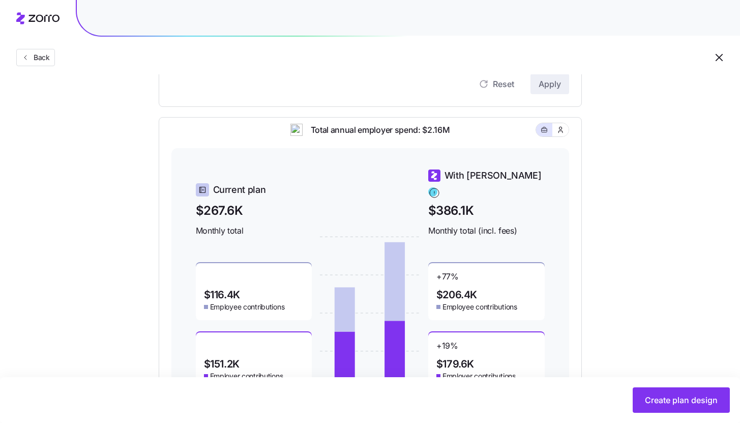
scroll to position [26, 0]
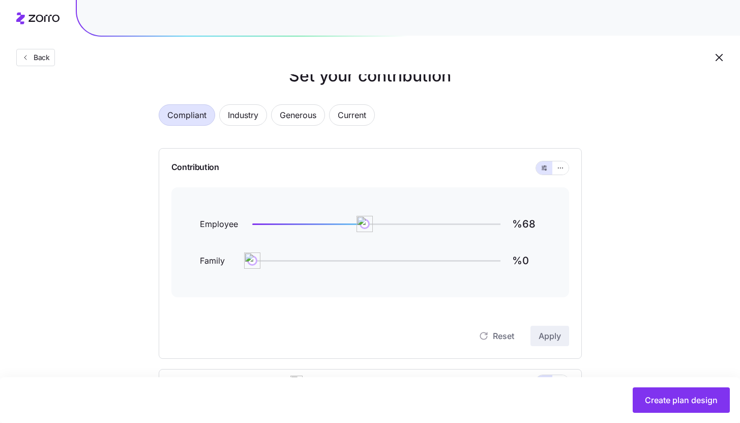
click at [558, 160] on div "Contribution" at bounding box center [370, 167] width 398 height 39
click at [562, 167] on icon "button" at bounding box center [560, 168] width 7 height 12
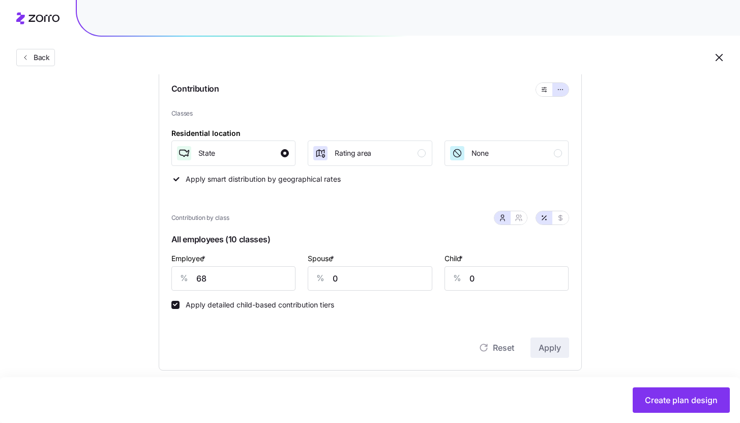
scroll to position [205, 0]
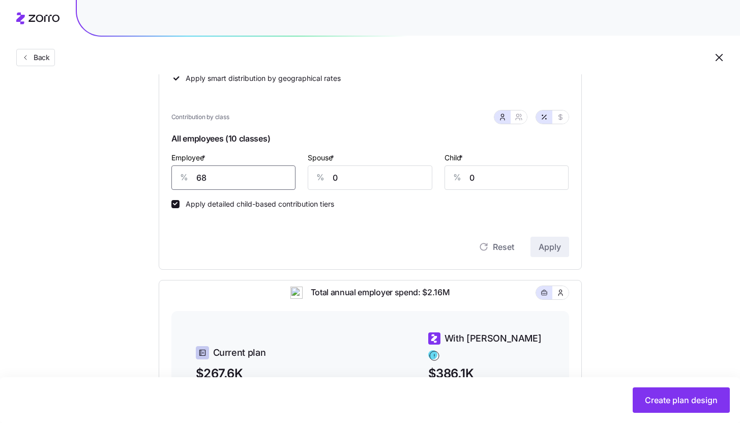
click at [222, 183] on input "68" at bounding box center [233, 177] width 125 height 24
type input "72"
type input "25"
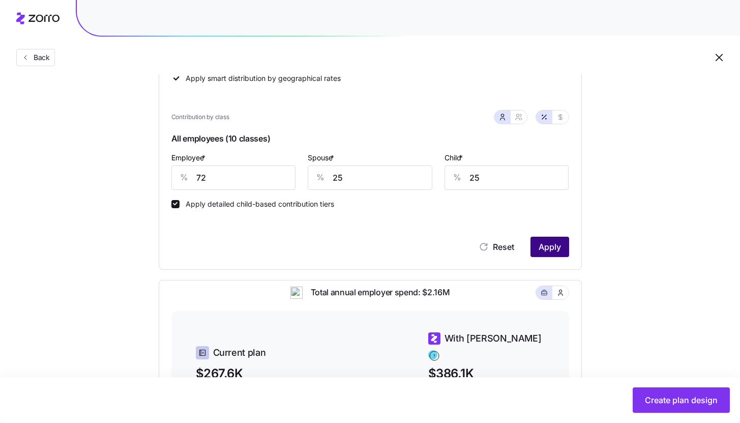
click at [556, 246] on span "Apply" at bounding box center [549, 247] width 22 height 12
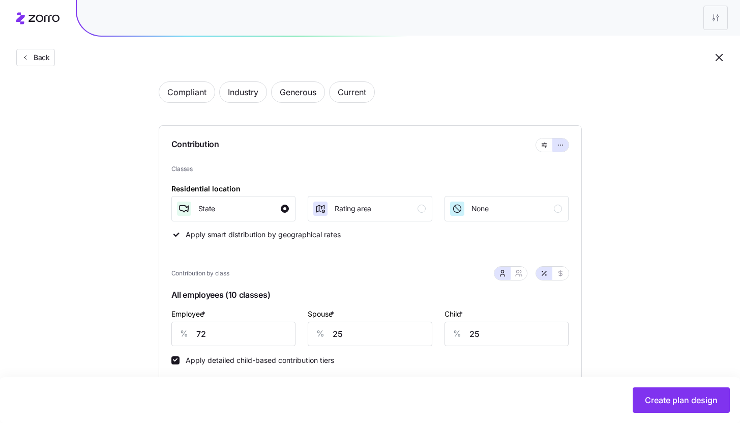
scroll to position [0, 0]
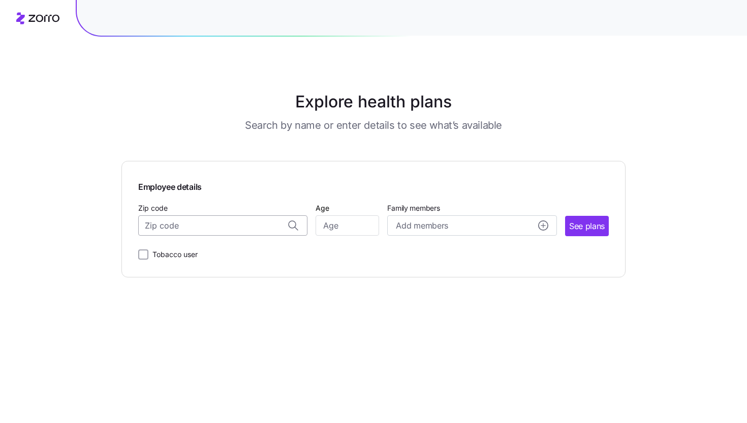
click at [257, 230] on input "Zip code" at bounding box center [222, 225] width 169 height 20
paste input "75205"
type input "75205"
click at [258, 224] on input "Zip code" at bounding box center [222, 225] width 169 height 20
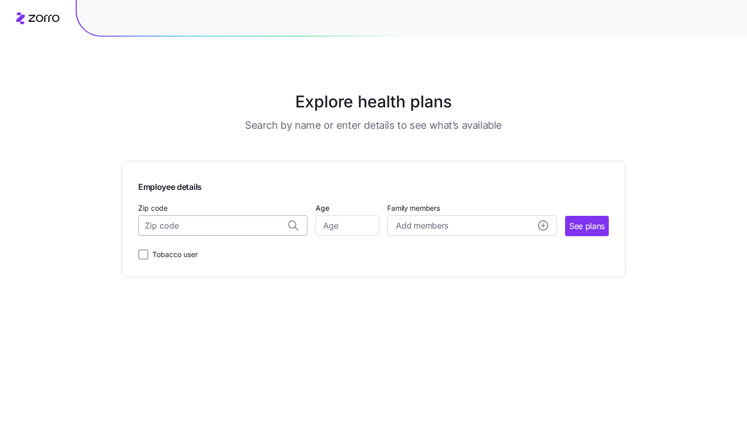
paste input "53913"
click at [261, 256] on span "53913, [GEOGRAPHIC_DATA], [GEOGRAPHIC_DATA]" at bounding box center [221, 252] width 142 height 13
type input "53913, [GEOGRAPHIC_DATA], [GEOGRAPHIC_DATA]"
click at [337, 227] on input "Age" at bounding box center [348, 225] width 64 height 20
type input "35"
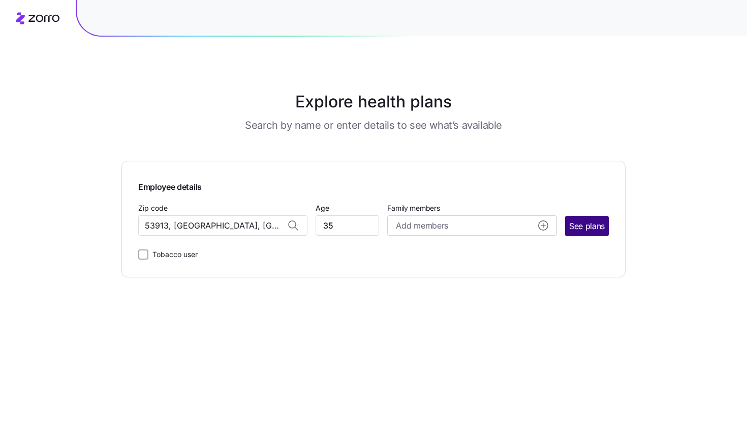
click at [585, 225] on span "See plans" at bounding box center [587, 226] width 36 height 13
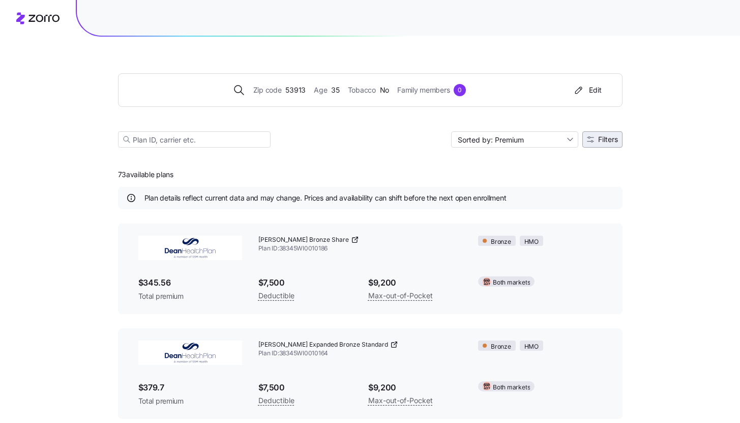
click at [607, 146] on button "Filters" at bounding box center [602, 139] width 40 height 16
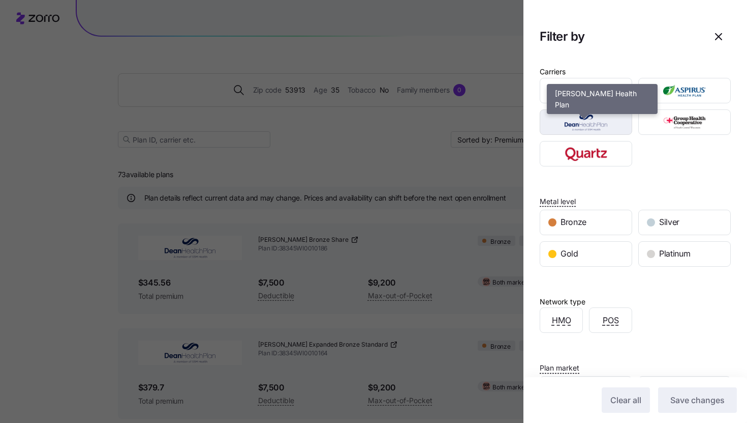
click at [605, 124] on img "button" at bounding box center [586, 122] width 75 height 20
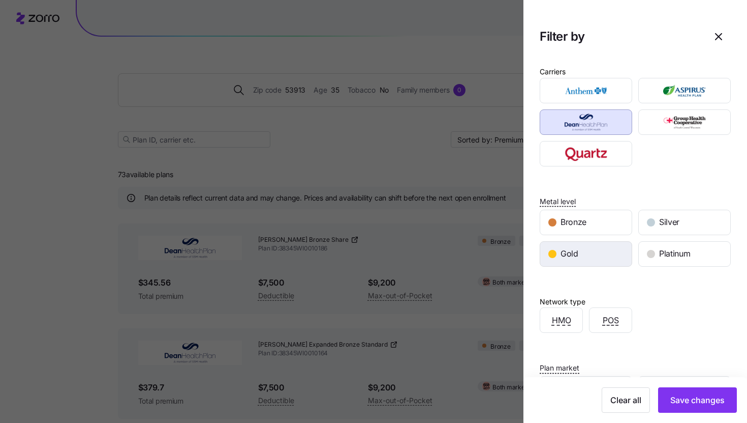
click at [596, 260] on div "Gold" at bounding box center [586, 254] width 92 height 24
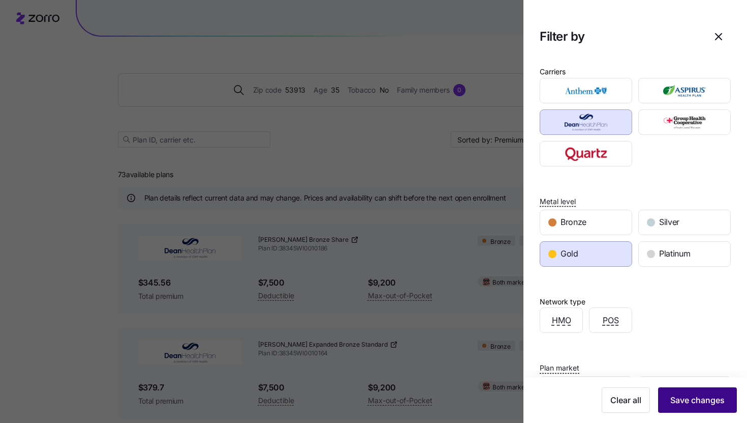
click at [680, 399] on span "Save changes" at bounding box center [698, 400] width 54 height 12
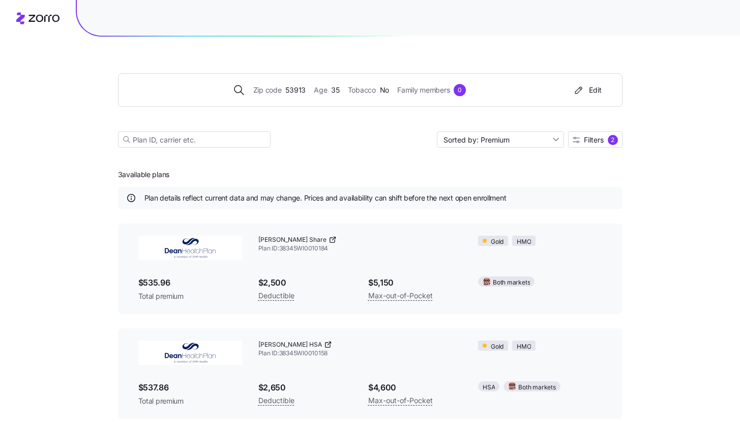
click at [332, 239] on icon at bounding box center [333, 238] width 3 height 3
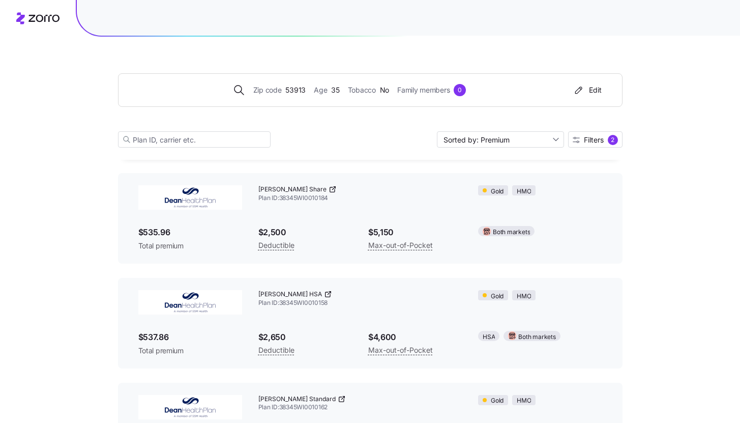
scroll to position [47, 0]
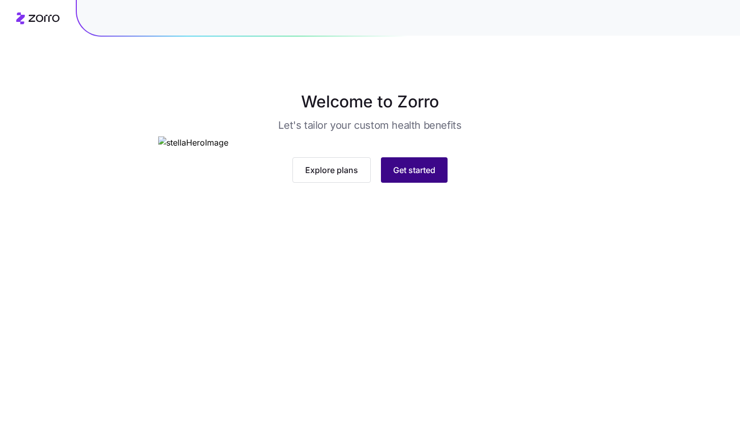
click at [437, 183] on button "Get started" at bounding box center [414, 169] width 67 height 25
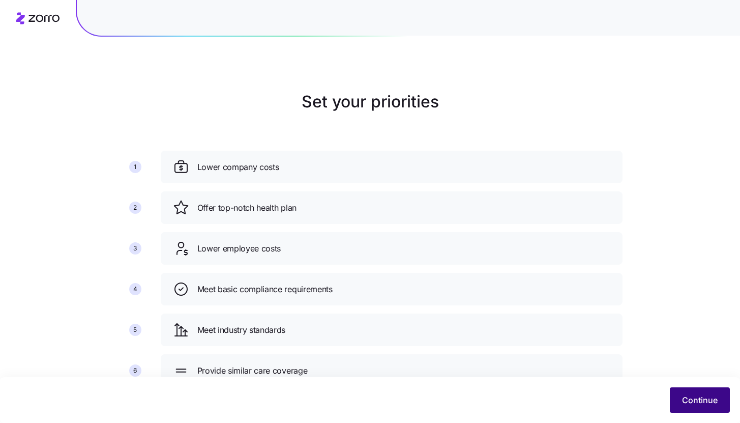
click at [705, 399] on span "Continue" at bounding box center [700, 400] width 36 height 12
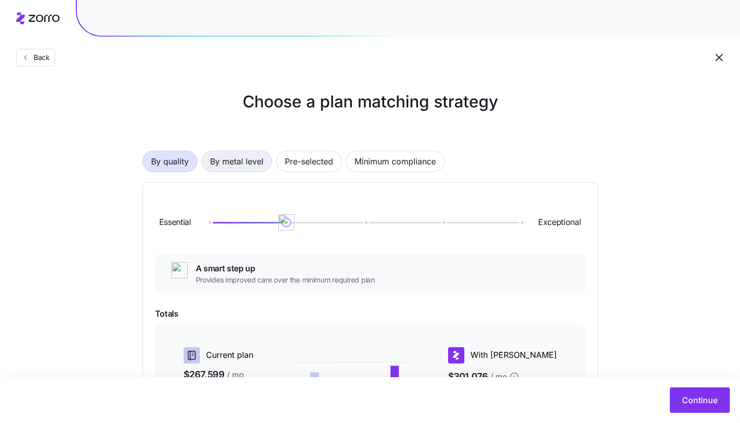
click at [235, 160] on span "By metal level" at bounding box center [236, 161] width 53 height 20
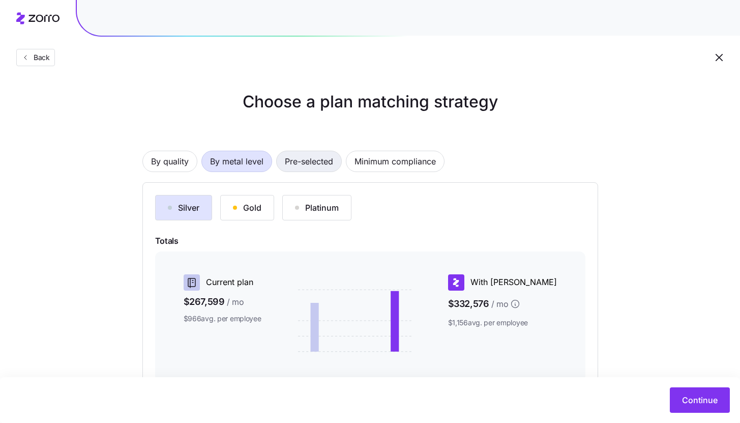
click at [303, 159] on span "Pre-selected" at bounding box center [309, 161] width 48 height 20
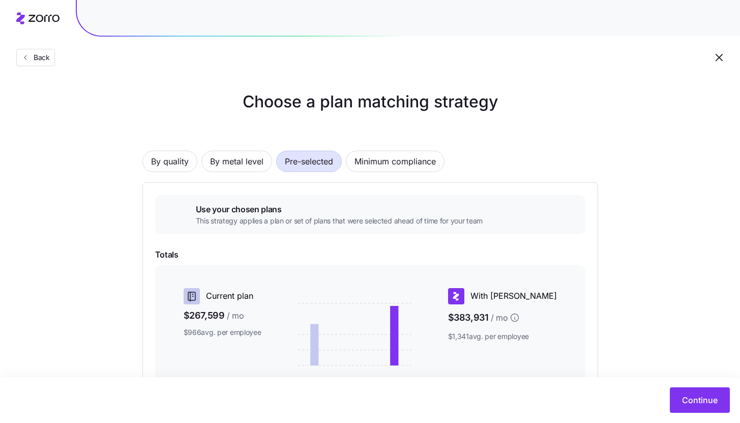
scroll to position [152, 0]
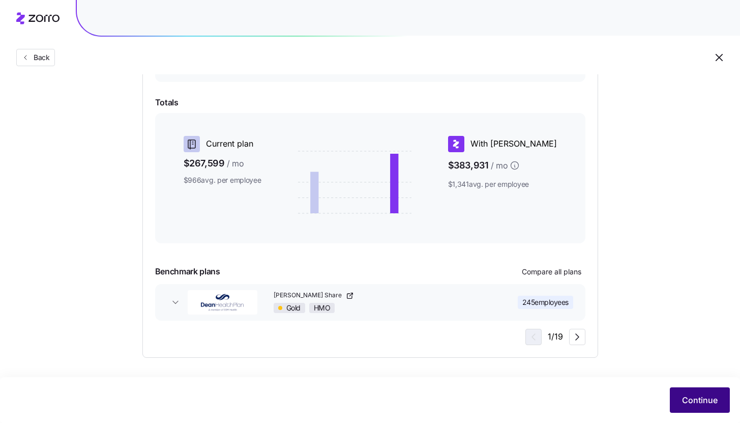
click at [696, 393] on button "Continue" at bounding box center [700, 399] width 60 height 25
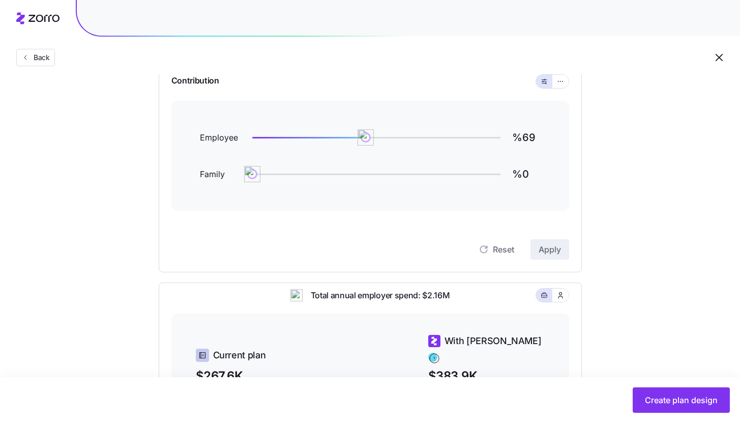
scroll to position [40, 0]
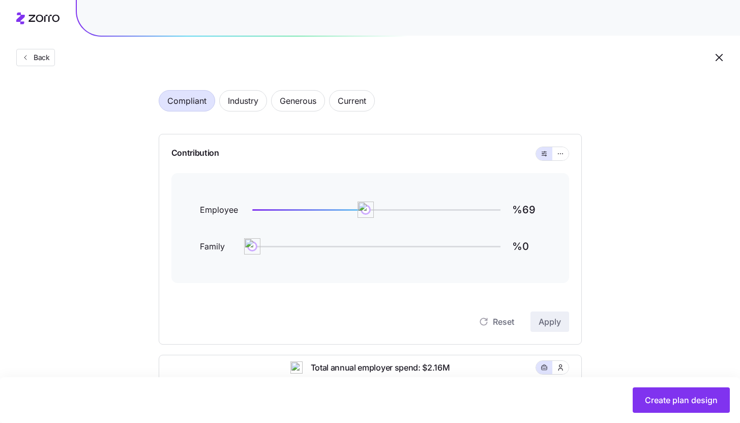
click at [559, 160] on div at bounding box center [552, 153] width 34 height 14
click at [564, 156] on button "button" at bounding box center [560, 153] width 8 height 8
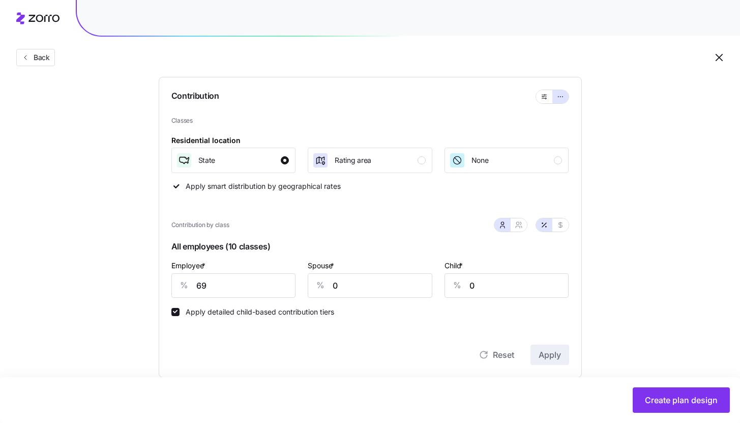
scroll to position [101, 0]
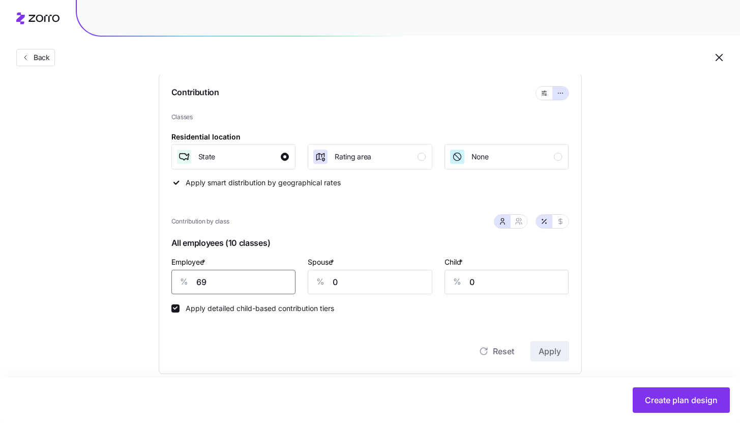
click at [271, 283] on input "69" at bounding box center [233, 281] width 125 height 24
type input "72"
type input "25"
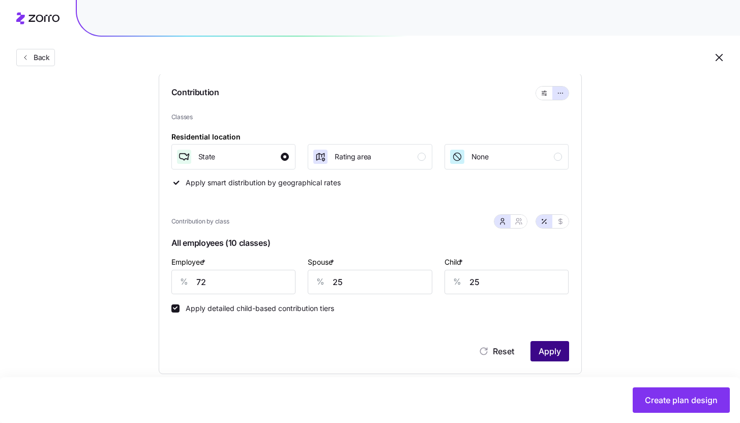
click at [537, 346] on button "Apply" at bounding box center [549, 351] width 39 height 20
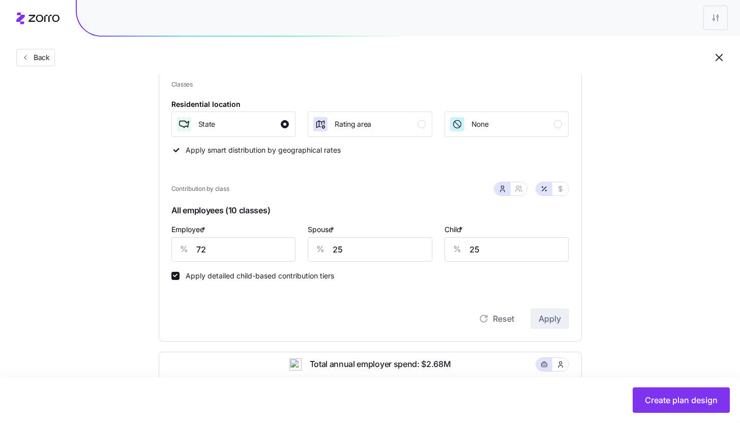
scroll to position [141, 0]
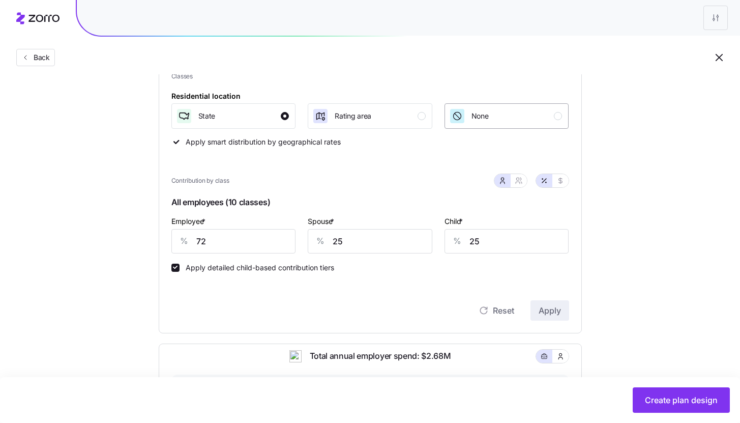
click at [559, 126] on button "None" at bounding box center [506, 115] width 125 height 25
click at [553, 317] on button "Apply" at bounding box center [549, 310] width 39 height 20
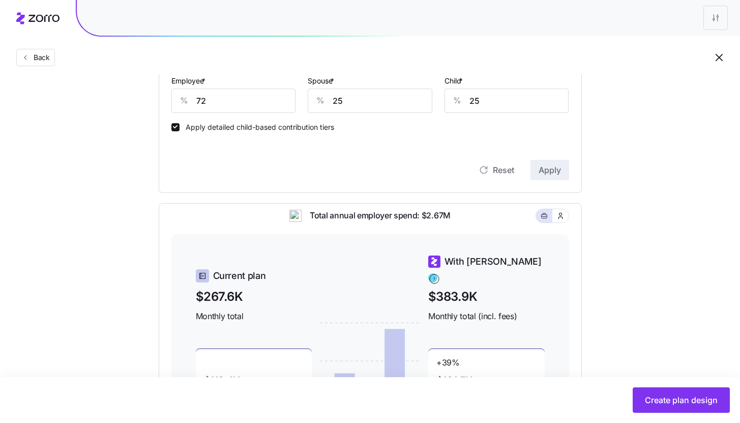
scroll to position [97, 0]
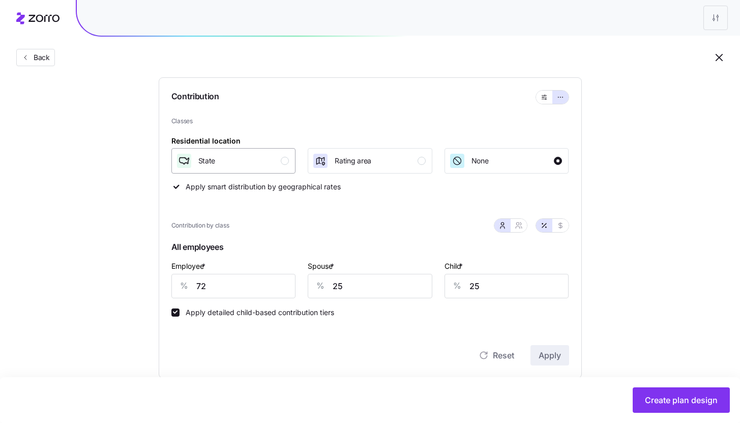
click at [286, 161] on div "button" at bounding box center [285, 161] width 8 height 8
click at [564, 359] on button "Apply" at bounding box center [549, 355] width 39 height 20
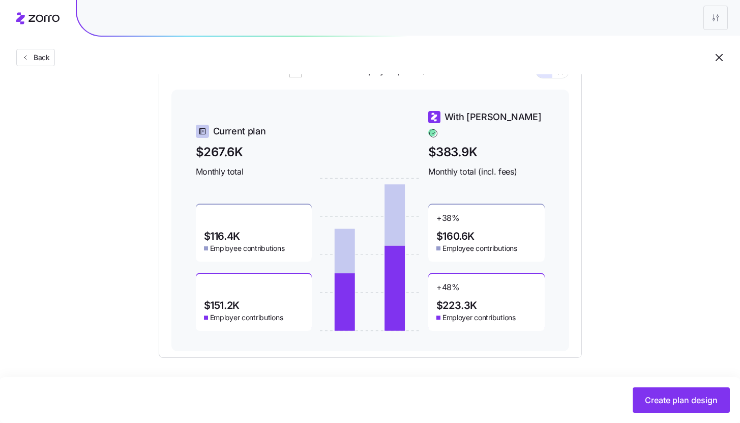
scroll to position [427, 0]
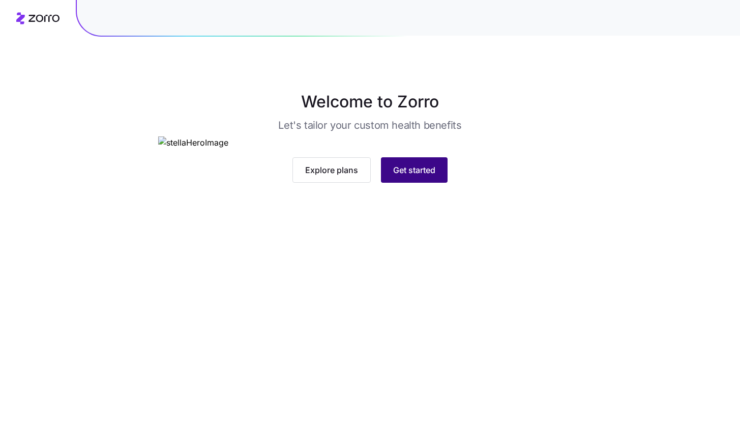
click at [432, 176] on span "Get started" at bounding box center [414, 170] width 42 height 12
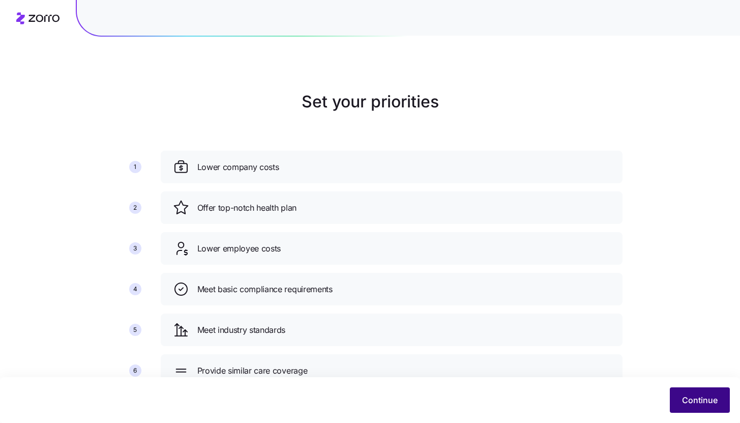
click at [713, 398] on span "Continue" at bounding box center [700, 400] width 36 height 12
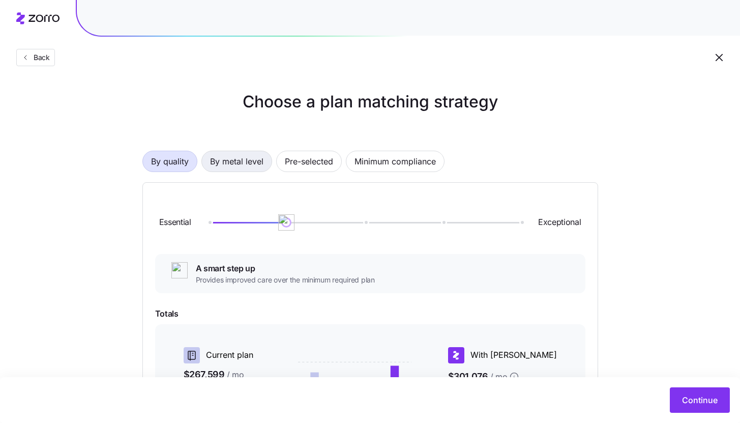
click at [242, 159] on span "By metal level" at bounding box center [236, 161] width 53 height 20
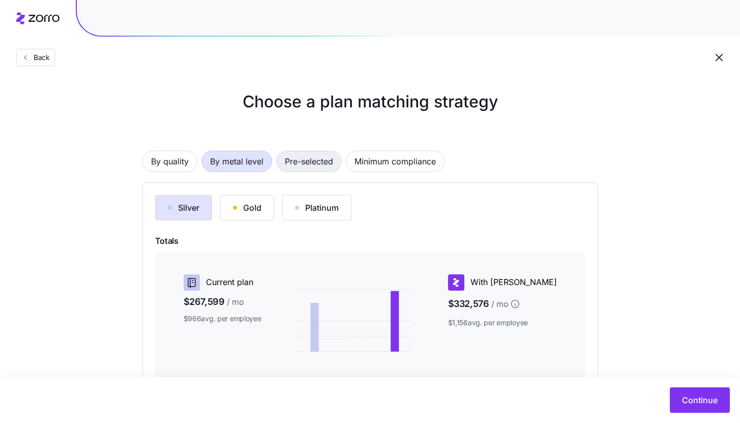
click at [308, 164] on span "Pre-selected" at bounding box center [309, 161] width 48 height 20
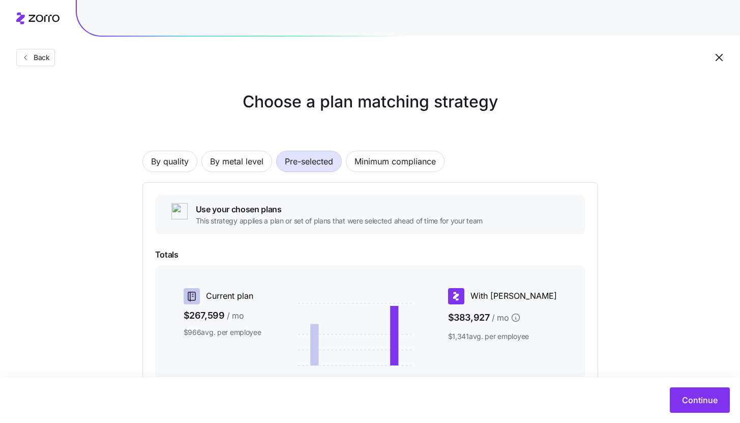
scroll to position [152, 0]
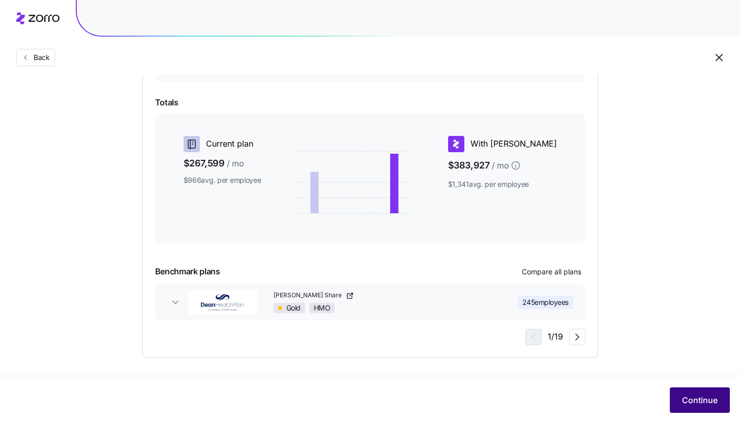
click at [686, 395] on span "Continue" at bounding box center [700, 400] width 36 height 12
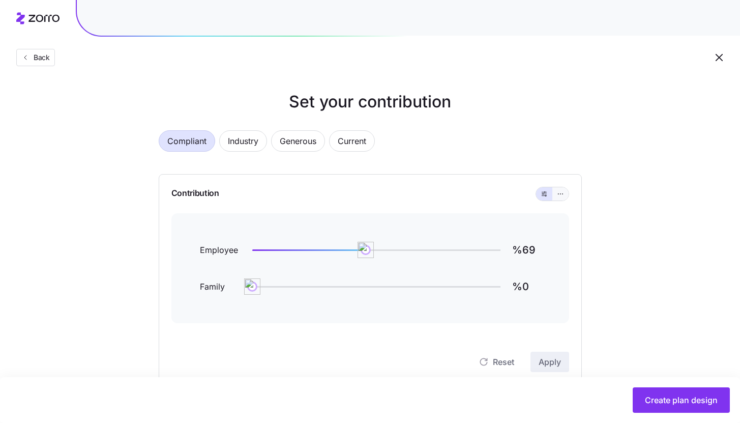
click at [566, 194] on button "button" at bounding box center [560, 193] width 16 height 13
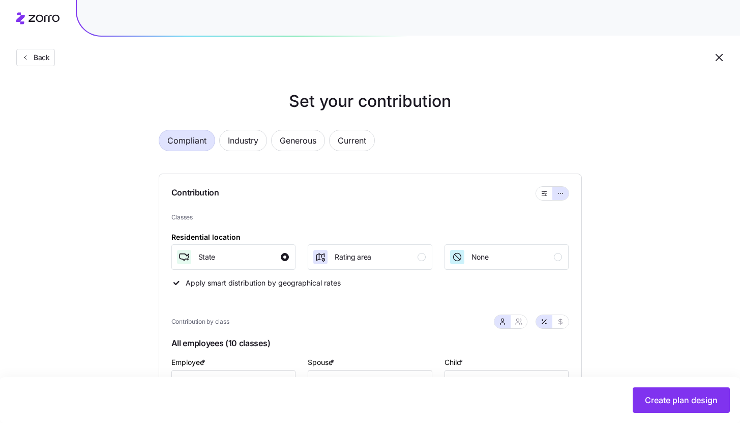
scroll to position [94, 0]
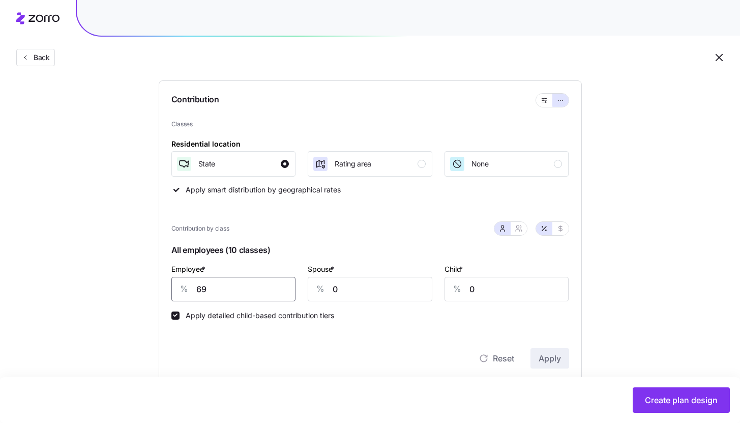
click at [228, 286] on input "69" at bounding box center [233, 289] width 125 height 24
type input "72"
type input "25"
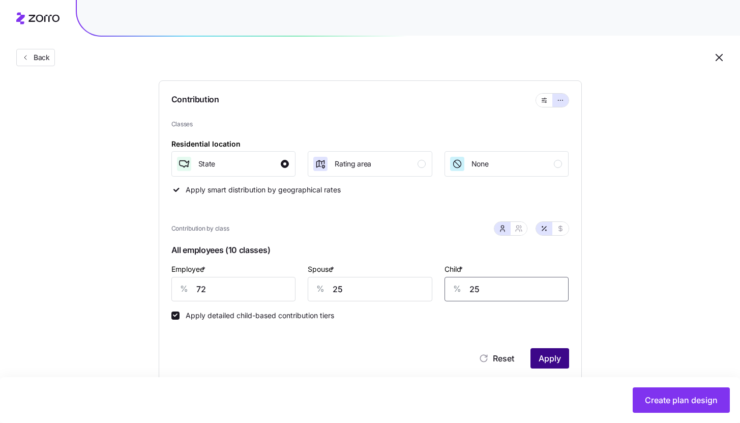
type input "25"
click at [559, 364] on span "Apply" at bounding box center [549, 358] width 22 height 12
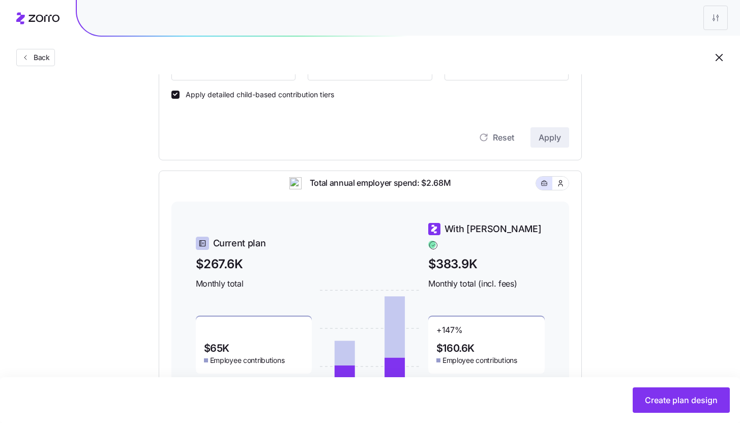
scroll to position [427, 0]
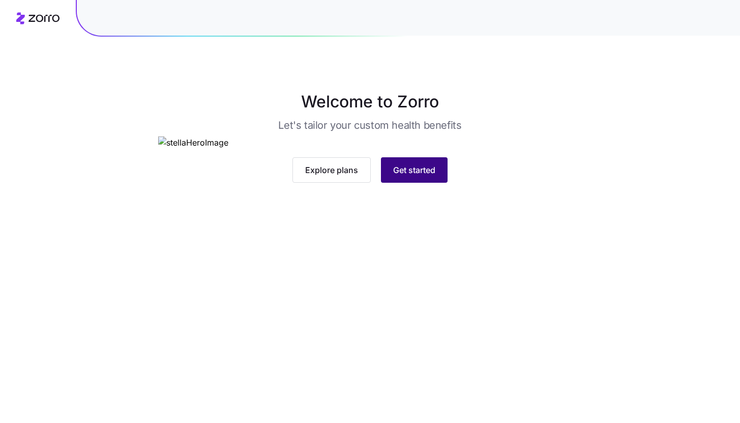
click at [410, 176] on span "Get started" at bounding box center [414, 170] width 42 height 12
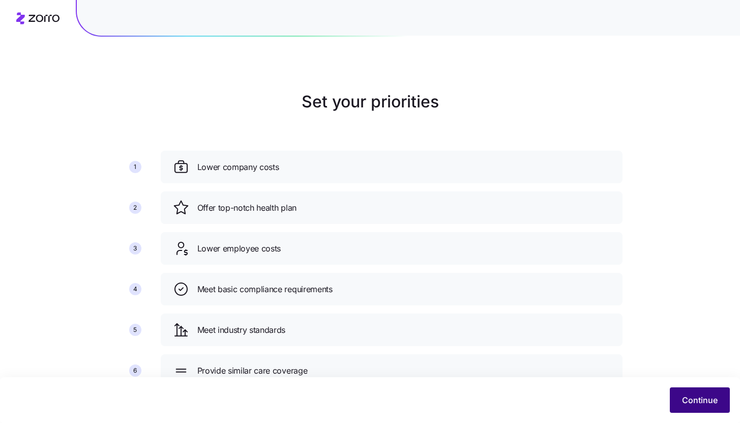
click at [687, 401] on span "Continue" at bounding box center [700, 400] width 36 height 12
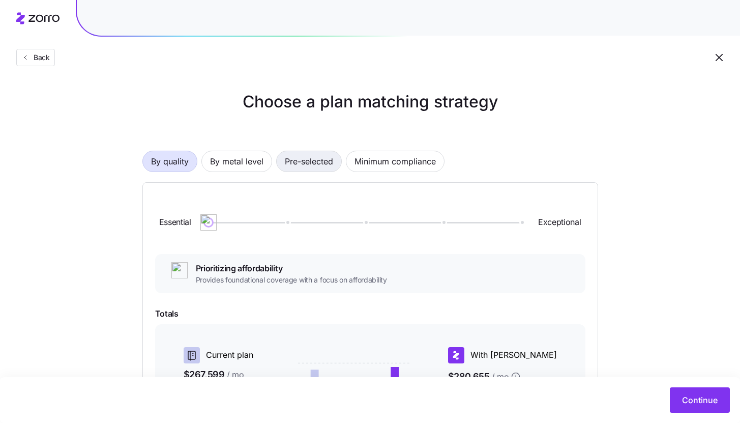
click at [306, 154] on span "Pre-selected" at bounding box center [309, 161] width 48 height 20
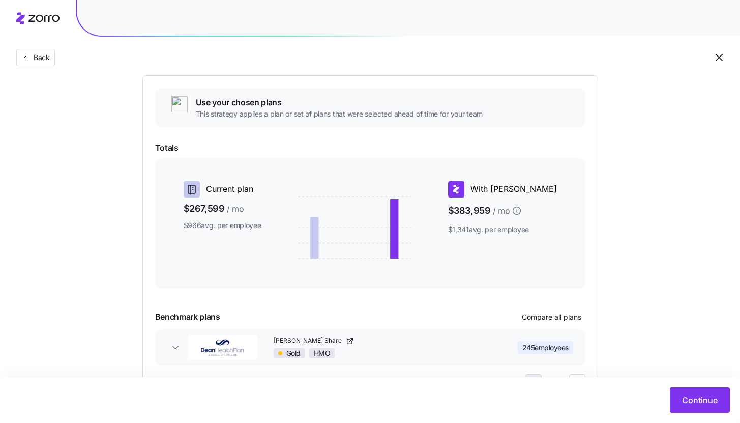
scroll to position [152, 0]
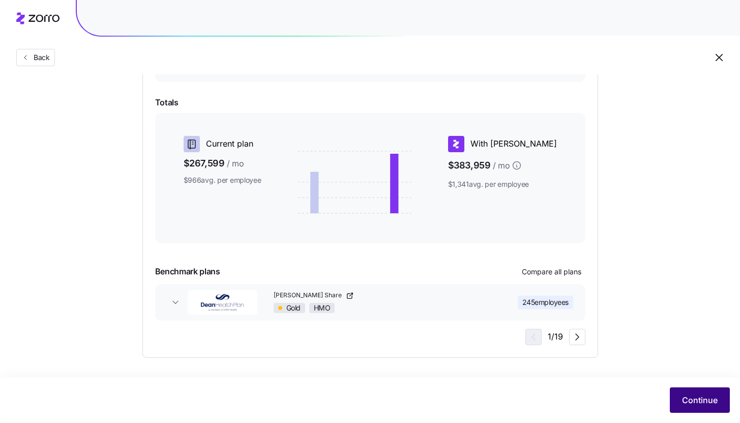
click at [710, 409] on button "Continue" at bounding box center [700, 399] width 60 height 25
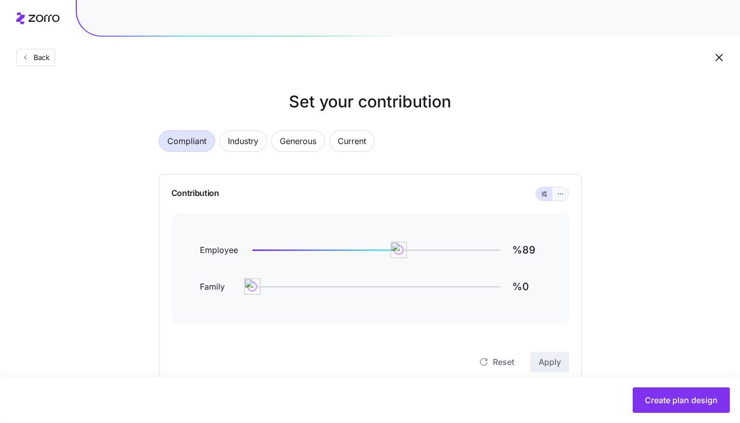
click at [558, 198] on button "button" at bounding box center [560, 193] width 16 height 13
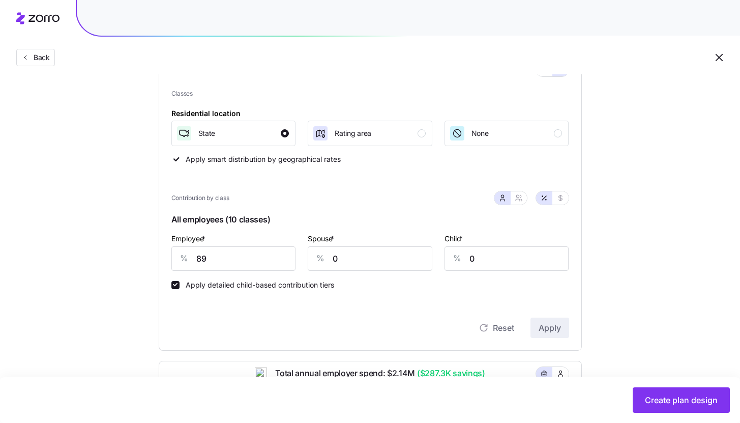
scroll to position [127, 0]
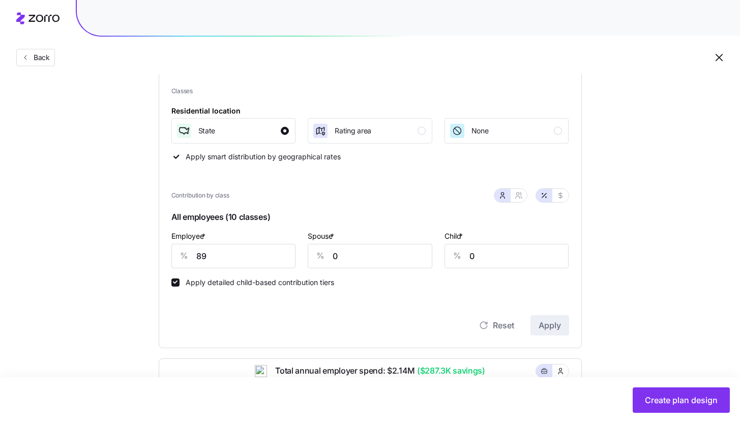
click at [229, 242] on div "Employee * % 89" at bounding box center [233, 248] width 125 height 39
click at [225, 251] on input "89" at bounding box center [233, 256] width 125 height 24
type input "72"
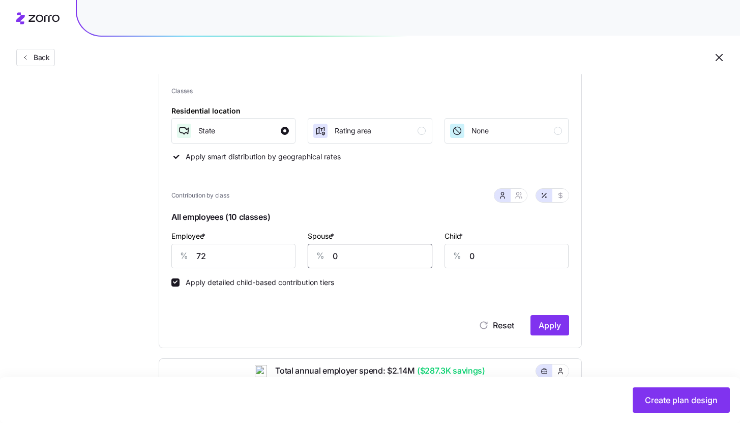
click at [336, 254] on input "0" at bounding box center [370, 256] width 125 height 24
type input "25"
click at [488, 255] on input "0" at bounding box center [506, 256] width 125 height 24
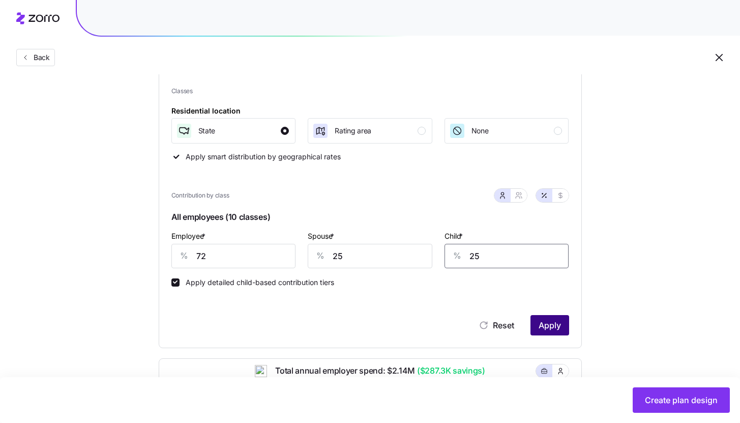
type input "25"
click at [547, 319] on button "Apply" at bounding box center [549, 325] width 39 height 20
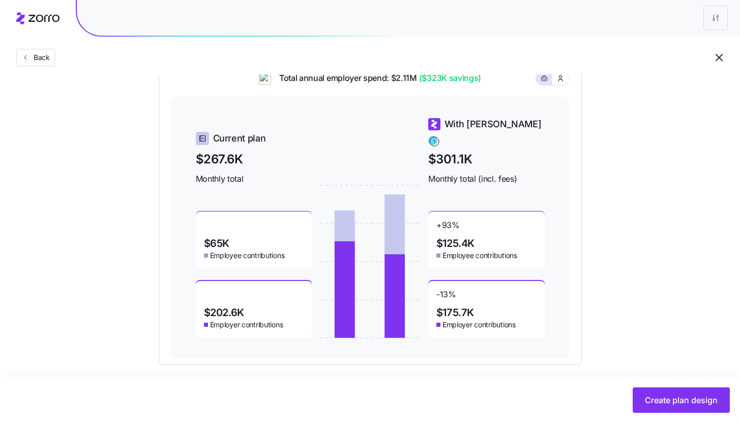
scroll to position [419, 0]
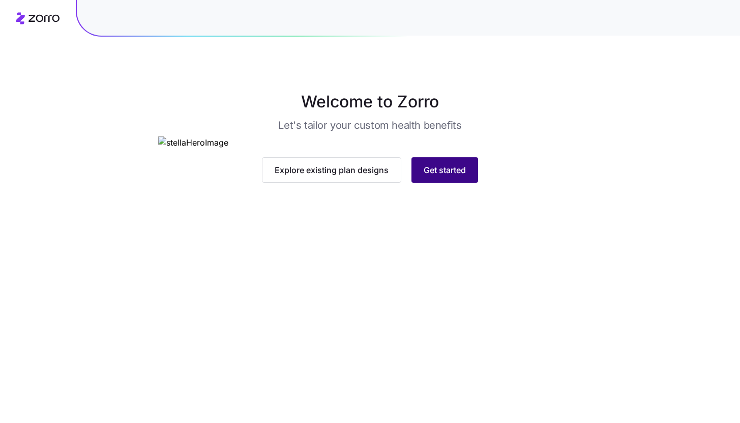
click at [445, 176] on span "Get started" at bounding box center [445, 170] width 42 height 12
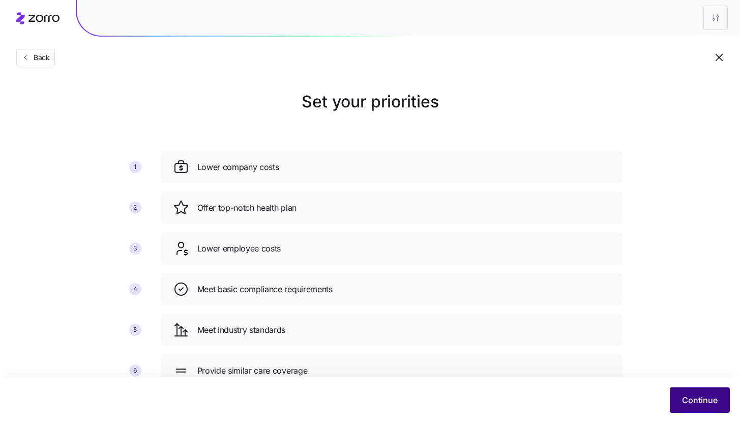
click at [679, 398] on button "Continue" at bounding box center [700, 399] width 60 height 25
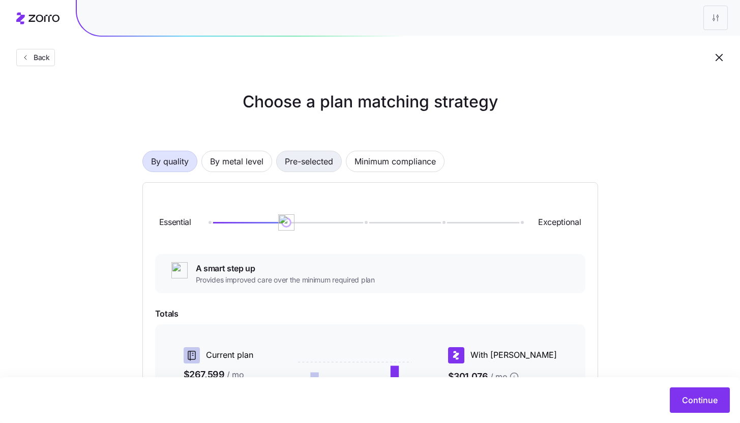
click at [325, 163] on span "Pre-selected" at bounding box center [309, 161] width 48 height 20
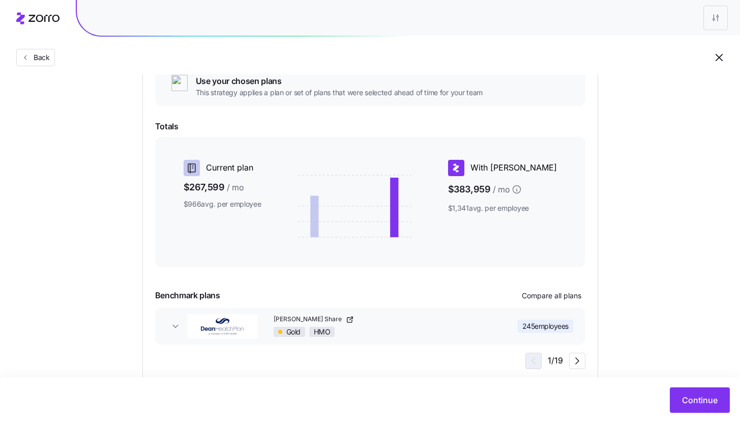
scroll to position [152, 0]
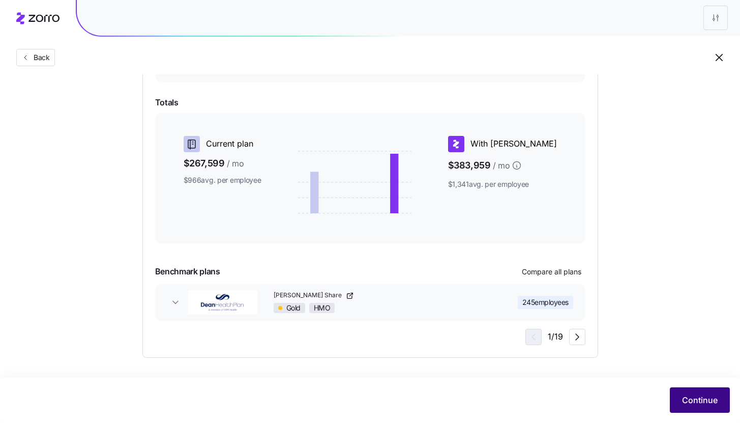
click at [718, 408] on button "Continue" at bounding box center [700, 399] width 60 height 25
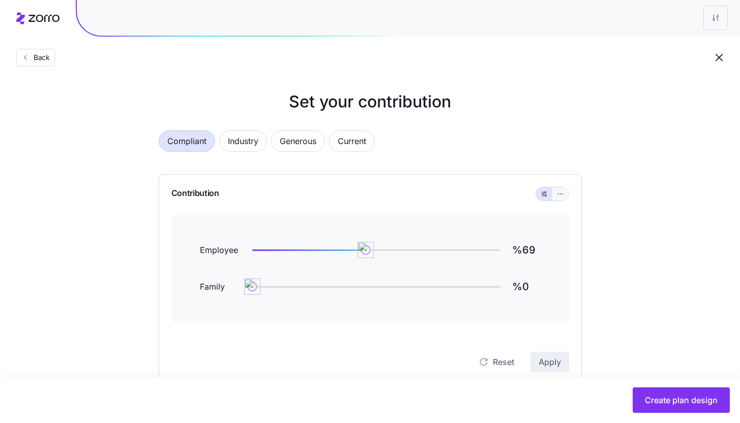
click at [565, 195] on button "button" at bounding box center [560, 193] width 16 height 13
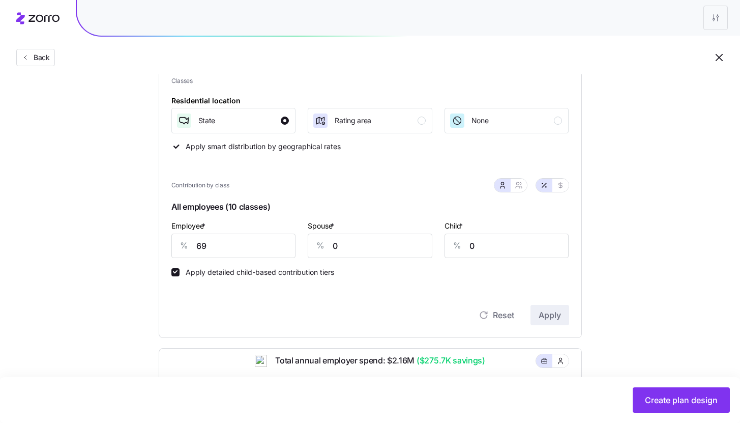
scroll to position [200, 0]
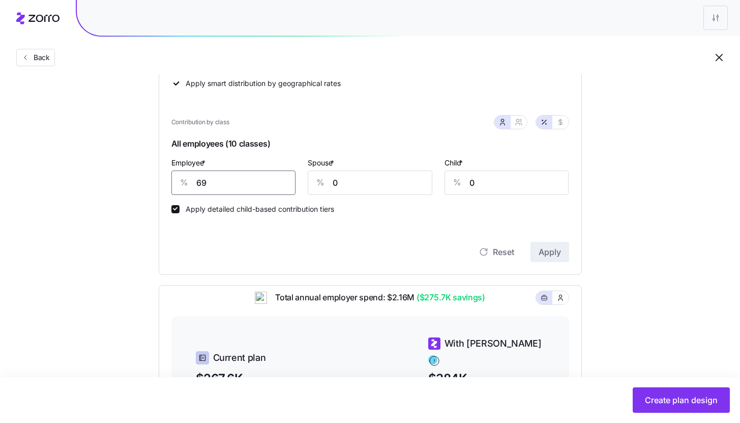
click at [236, 191] on input "69" at bounding box center [233, 182] width 125 height 24
type input "72"
click at [332, 182] on div "% 0" at bounding box center [370, 182] width 125 height 24
click at [332, 182] on div "%" at bounding box center [320, 182] width 24 height 23
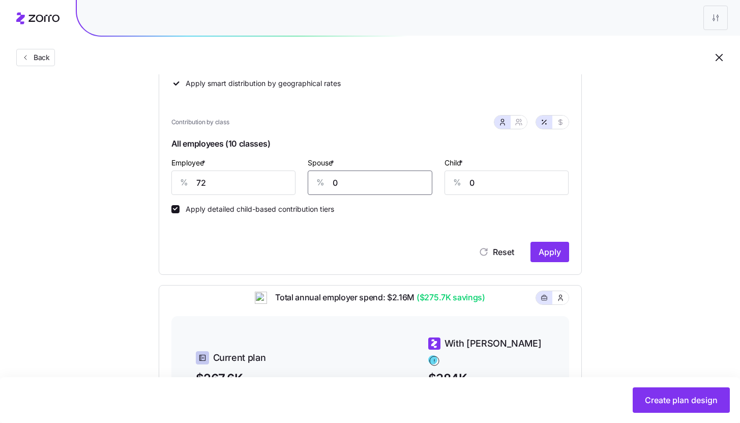
click at [340, 182] on input "0" at bounding box center [370, 182] width 125 height 24
type input "25"
click at [501, 181] on input "0" at bounding box center [506, 182] width 125 height 24
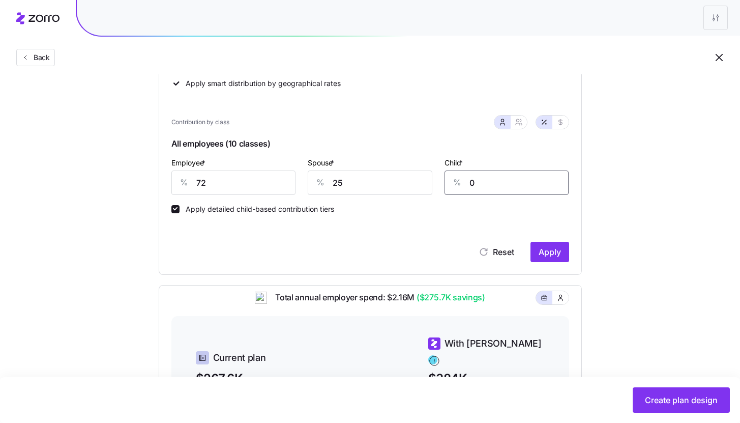
click at [501, 181] on input "0" at bounding box center [506, 182] width 125 height 24
type input "25"
click at [545, 258] on button "Apply" at bounding box center [549, 252] width 39 height 20
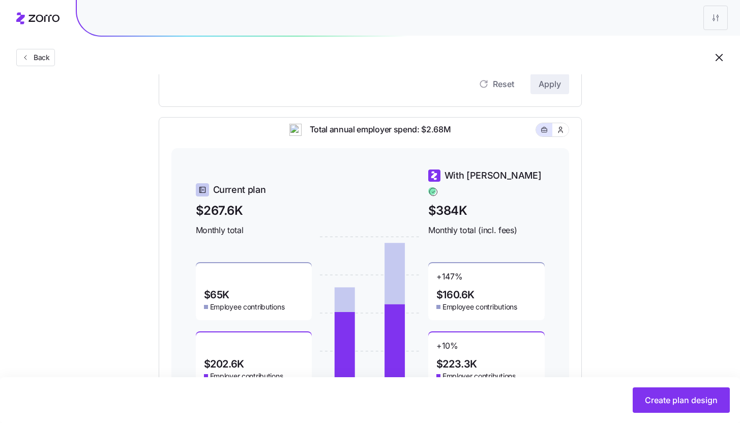
scroll to position [427, 0]
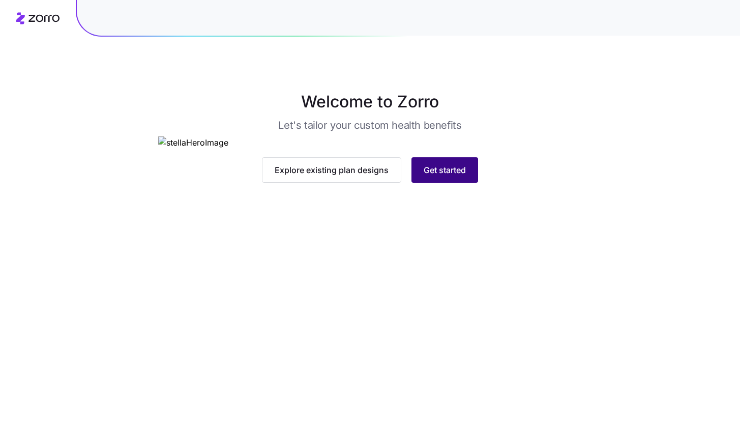
click at [446, 176] on span "Get started" at bounding box center [445, 170] width 42 height 12
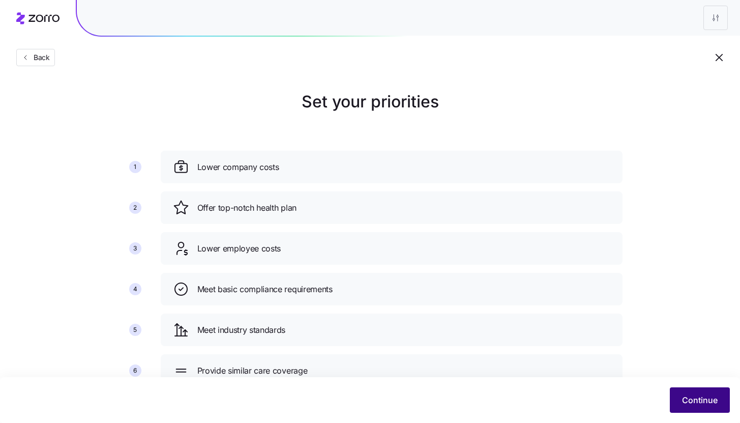
click at [706, 393] on button "Continue" at bounding box center [700, 399] width 60 height 25
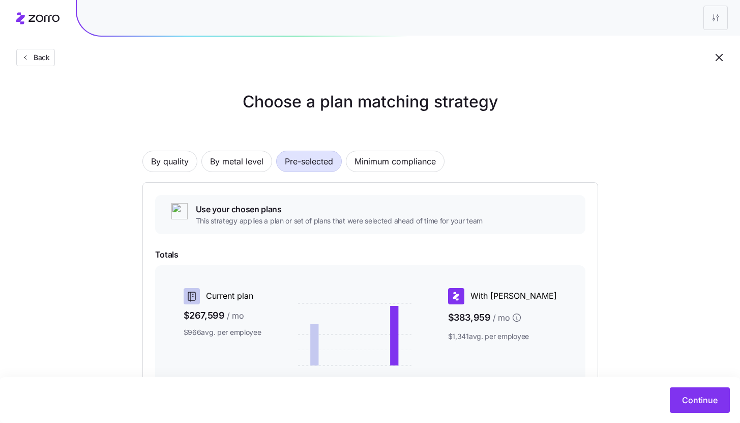
click at [302, 157] on span "Pre-selected" at bounding box center [309, 161] width 48 height 20
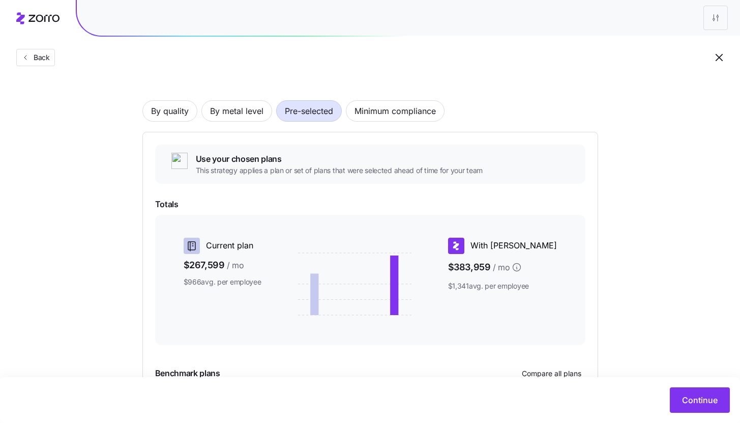
scroll to position [152, 0]
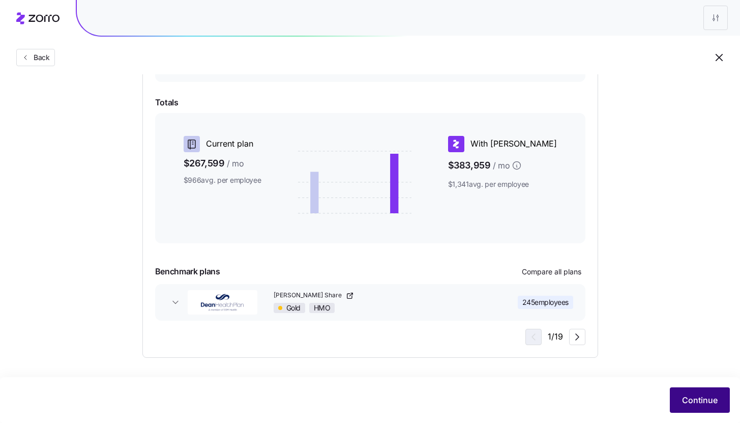
click at [691, 407] on button "Continue" at bounding box center [700, 399] width 60 height 25
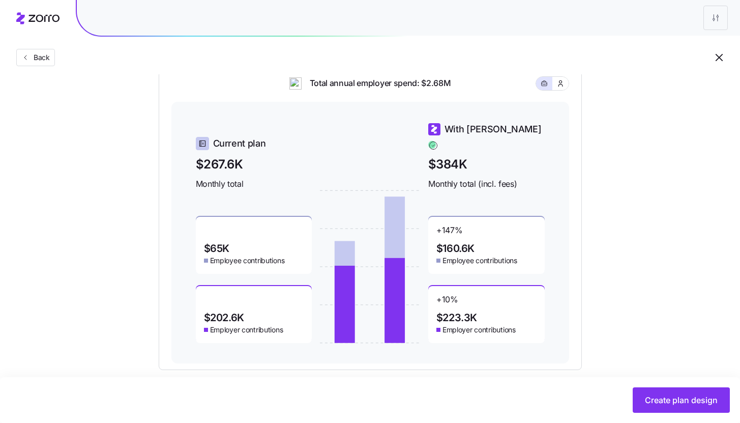
scroll to position [423, 0]
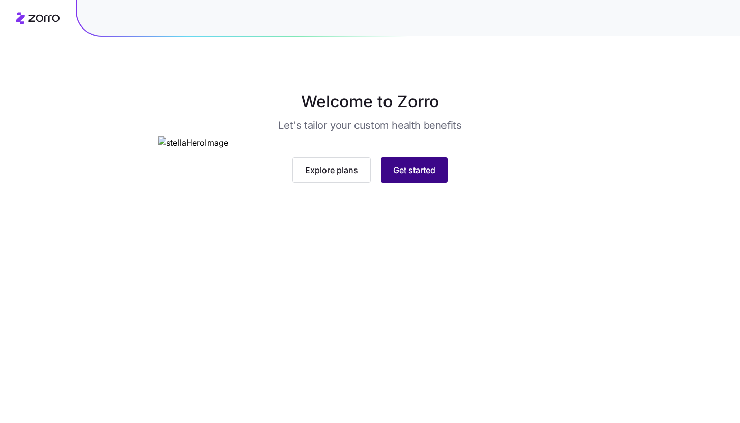
click at [416, 183] on button "Get started" at bounding box center [414, 169] width 67 height 25
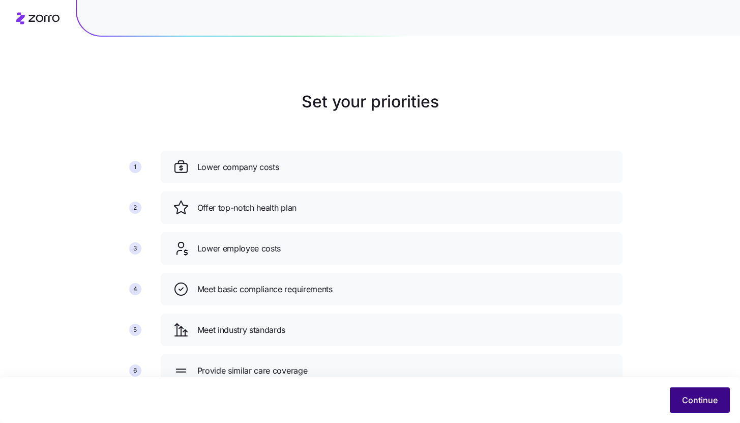
click at [696, 407] on button "Continue" at bounding box center [700, 399] width 60 height 25
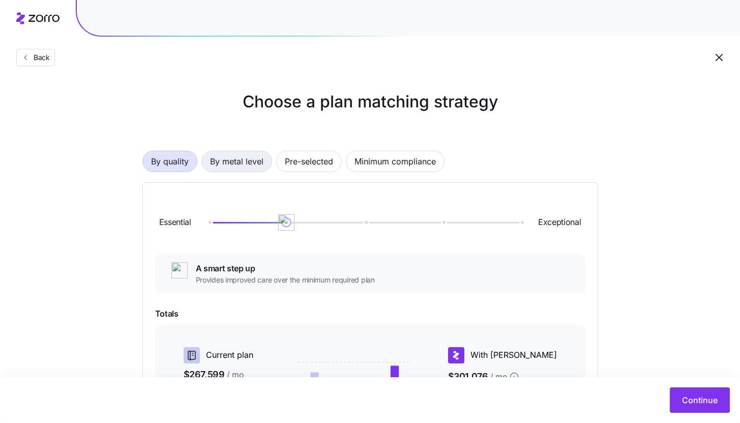
click at [260, 165] on span "By metal level" at bounding box center [236, 161] width 53 height 20
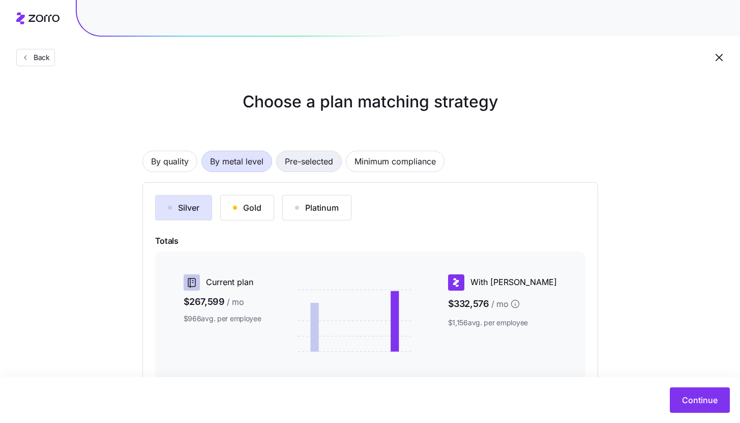
click at [304, 164] on span "Pre-selected" at bounding box center [309, 161] width 48 height 20
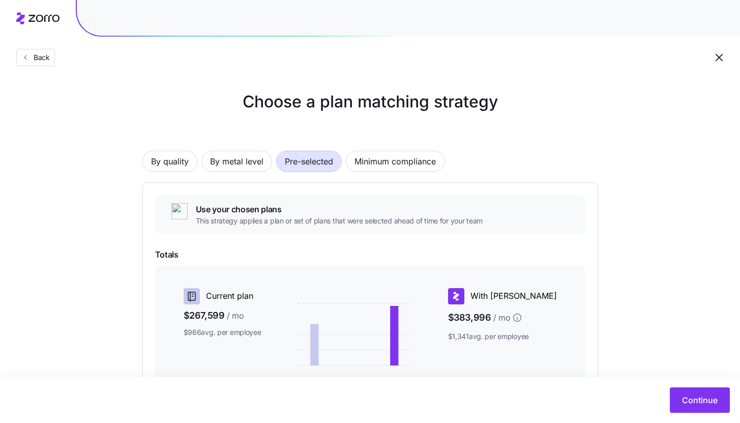
scroll to position [152, 0]
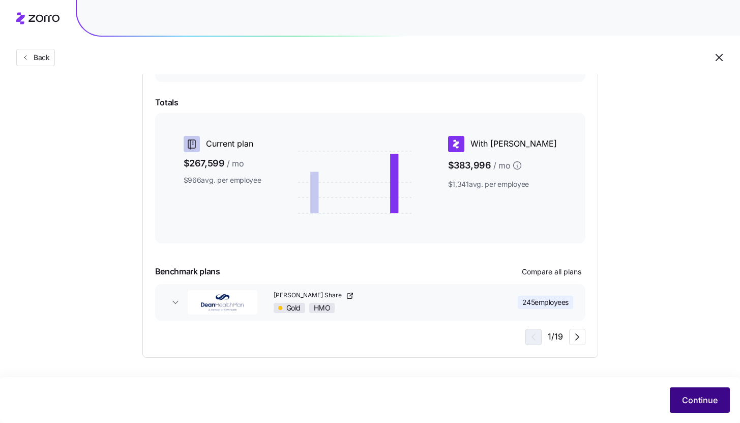
click at [700, 401] on span "Continue" at bounding box center [700, 400] width 36 height 12
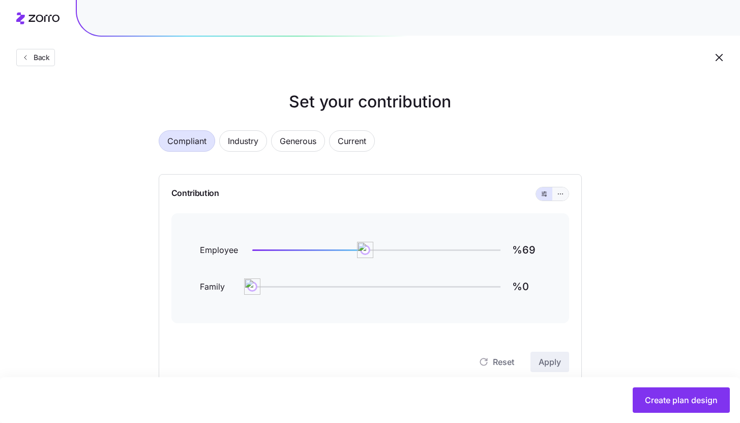
click at [556, 197] on button "button" at bounding box center [560, 194] width 8 height 8
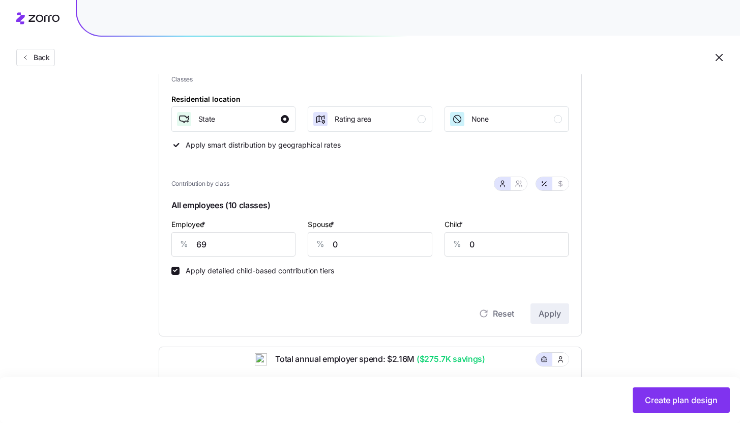
scroll to position [139, 0]
click at [271, 237] on input "69" at bounding box center [233, 243] width 125 height 24
type input "72"
click at [326, 253] on div "%" at bounding box center [320, 243] width 24 height 23
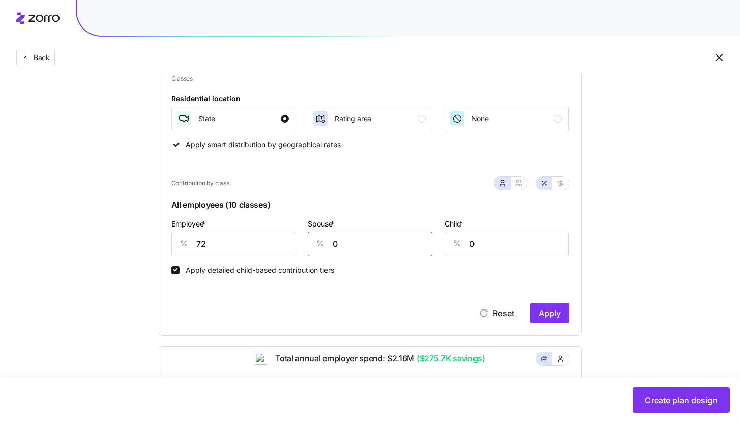
click at [338, 247] on input "0" at bounding box center [370, 243] width 125 height 24
type input "25"
click at [469, 244] on div "%" at bounding box center [457, 243] width 24 height 23
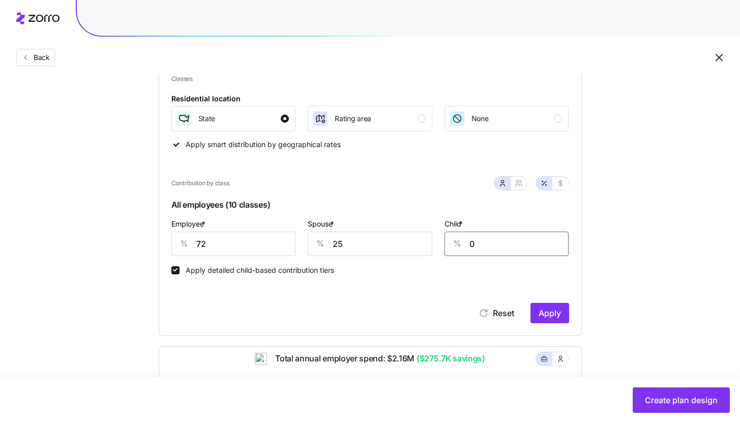
click at [472, 244] on input "0" at bounding box center [506, 243] width 125 height 24
type input "25"
click at [551, 311] on span "Apply" at bounding box center [549, 313] width 22 height 12
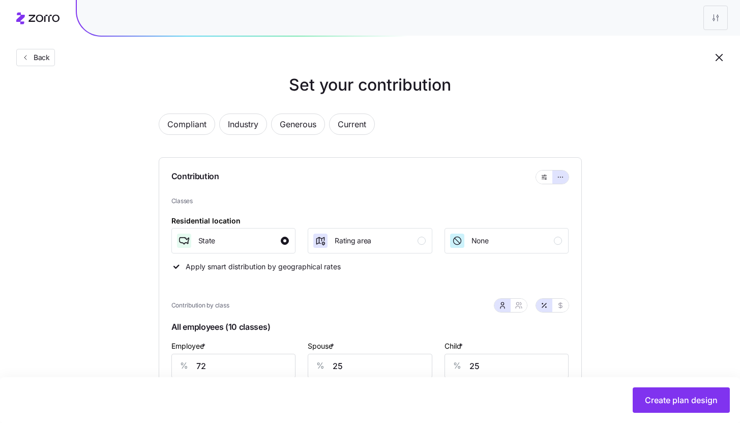
scroll to position [0, 0]
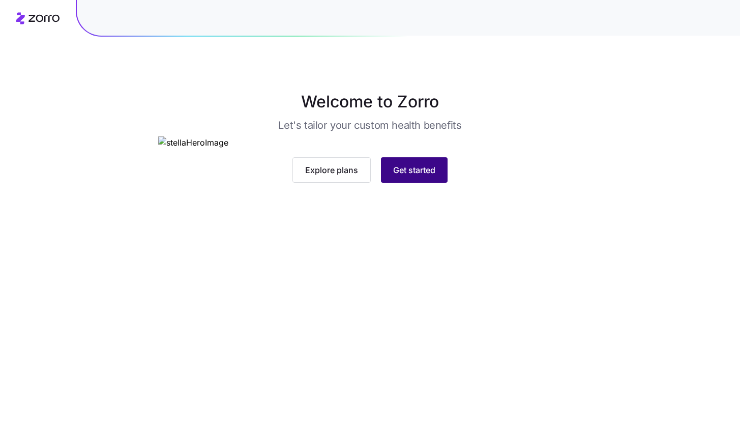
click at [412, 176] on span "Get started" at bounding box center [414, 170] width 42 height 12
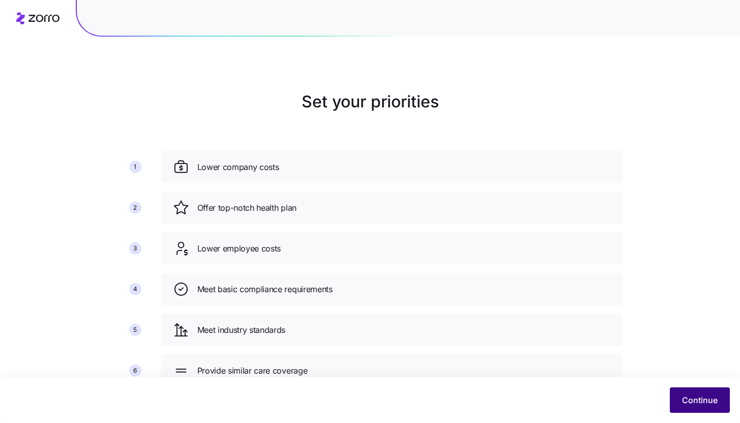
click at [714, 407] on button "Continue" at bounding box center [700, 399] width 60 height 25
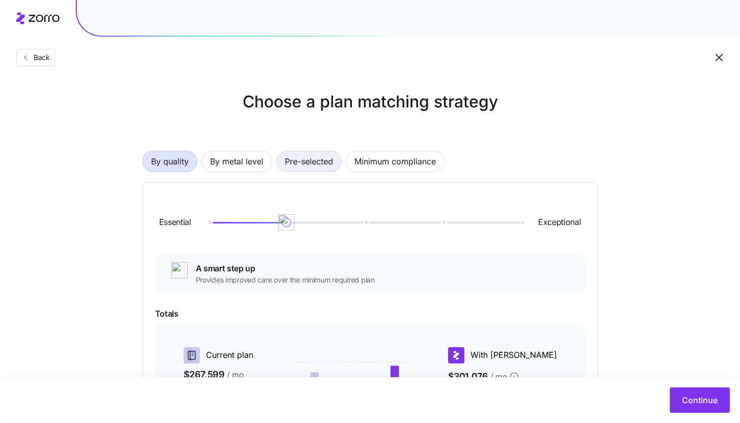
click at [302, 163] on span "Pre-selected" at bounding box center [309, 161] width 48 height 20
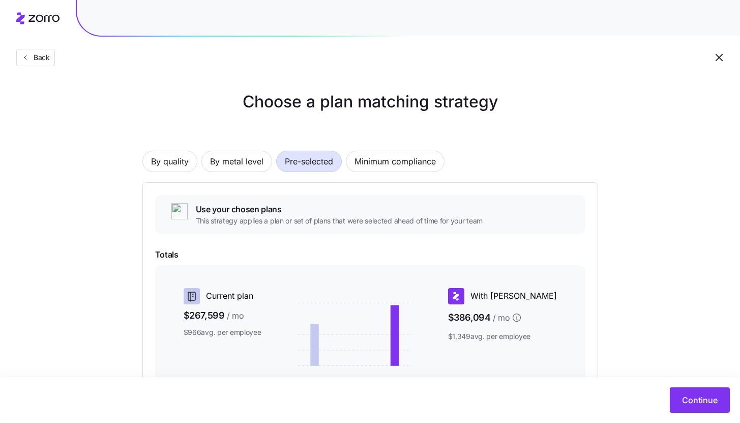
scroll to position [152, 0]
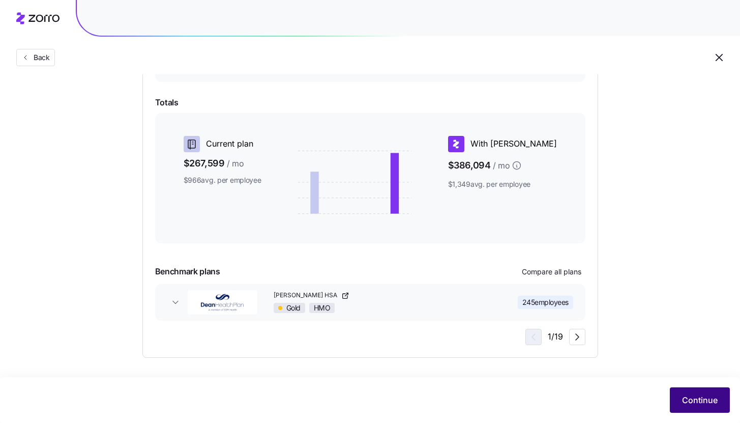
click at [697, 394] on span "Continue" at bounding box center [700, 400] width 36 height 12
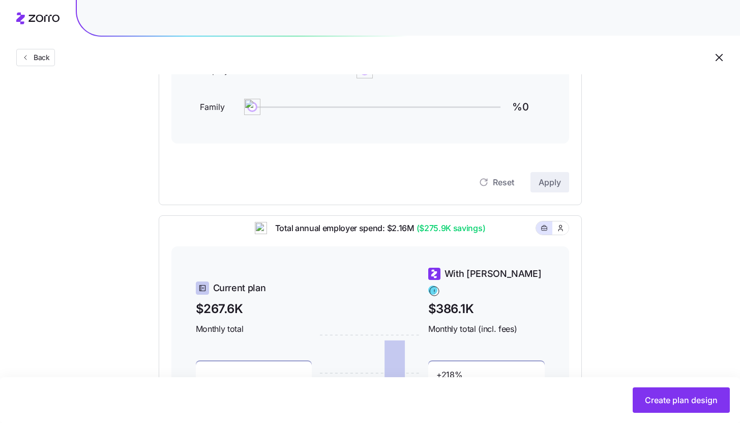
scroll to position [96, 0]
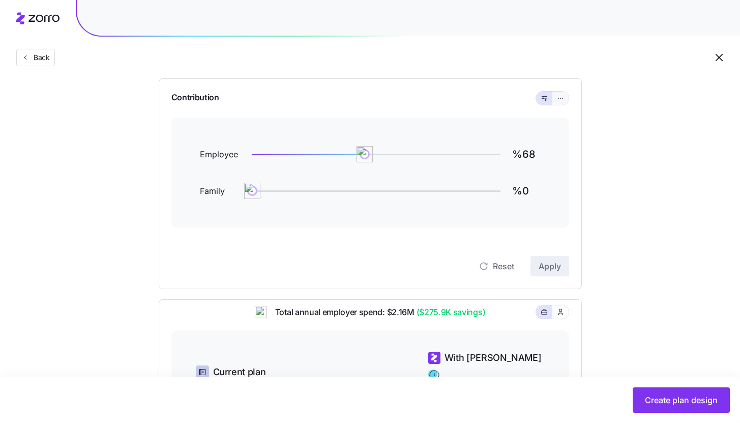
click at [560, 99] on icon "button" at bounding box center [560, 98] width 7 height 12
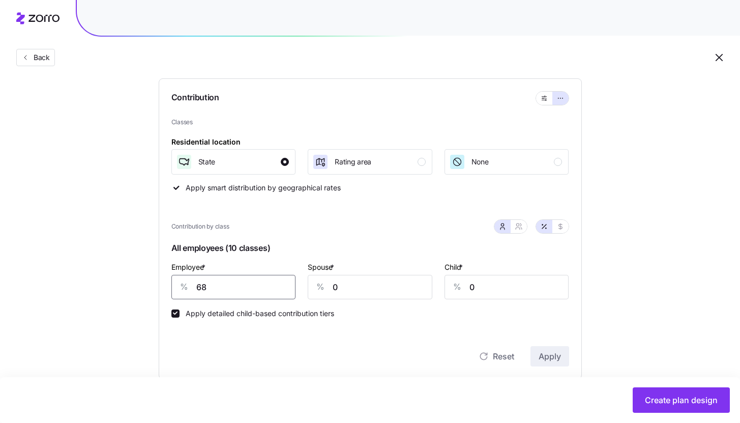
click at [260, 289] on input "68" at bounding box center [233, 287] width 125 height 24
type input "72"
click at [337, 283] on input "0" at bounding box center [370, 287] width 125 height 24
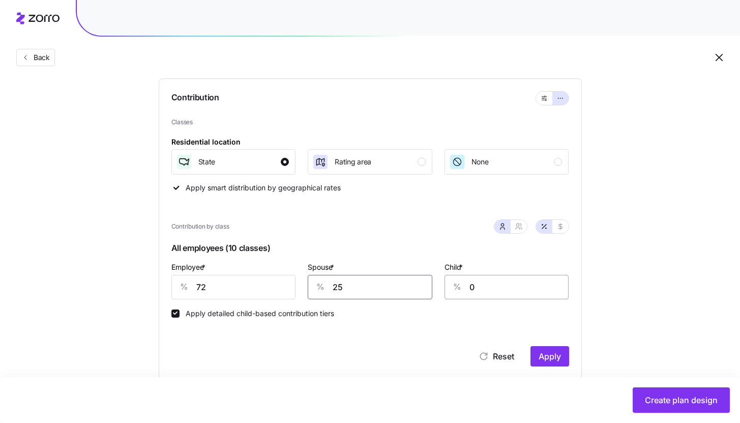
type input "25"
click at [470, 285] on input "0" at bounding box center [506, 287] width 125 height 24
type input "25"
click at [552, 355] on span "Apply" at bounding box center [549, 356] width 22 height 12
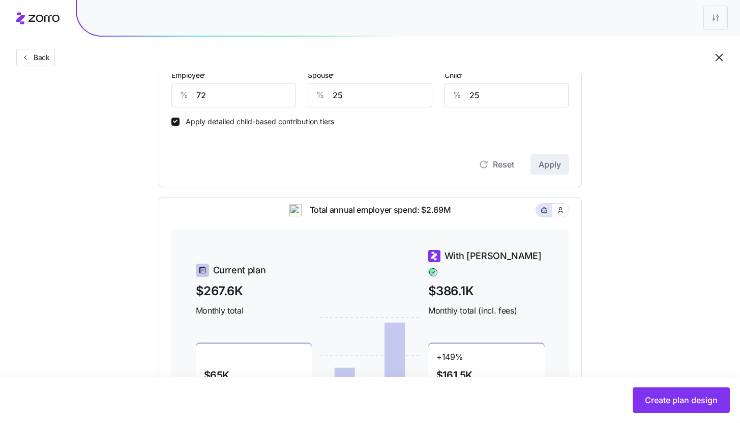
scroll to position [427, 0]
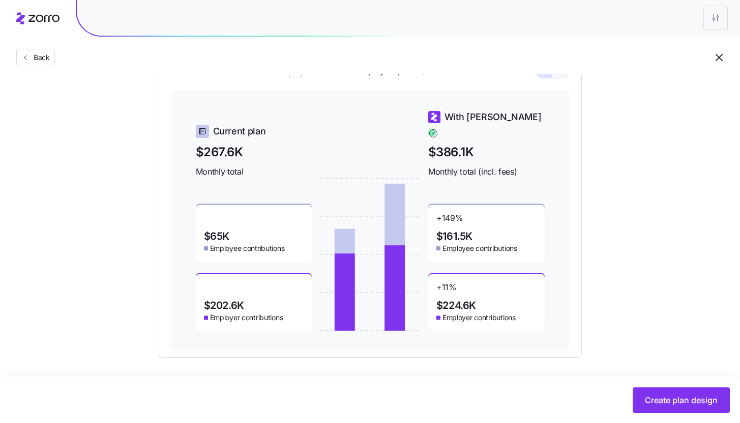
click at [566, 77] on button "button" at bounding box center [560, 71] width 16 height 13
click at [545, 77] on icon "button" at bounding box center [543, 71] width 7 height 12
